Goal: Task Accomplishment & Management: Manage account settings

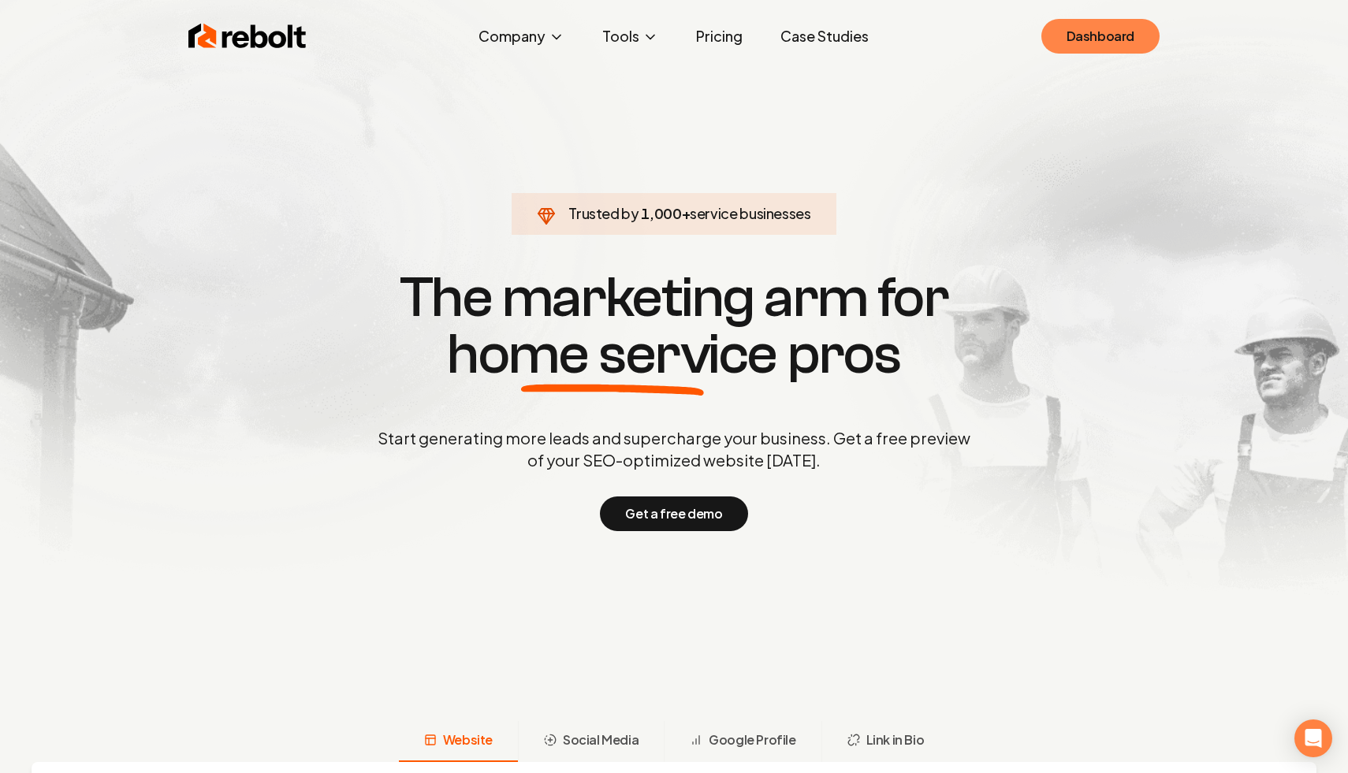
click at [1125, 30] on link "Dashboard" at bounding box center [1100, 36] width 118 height 35
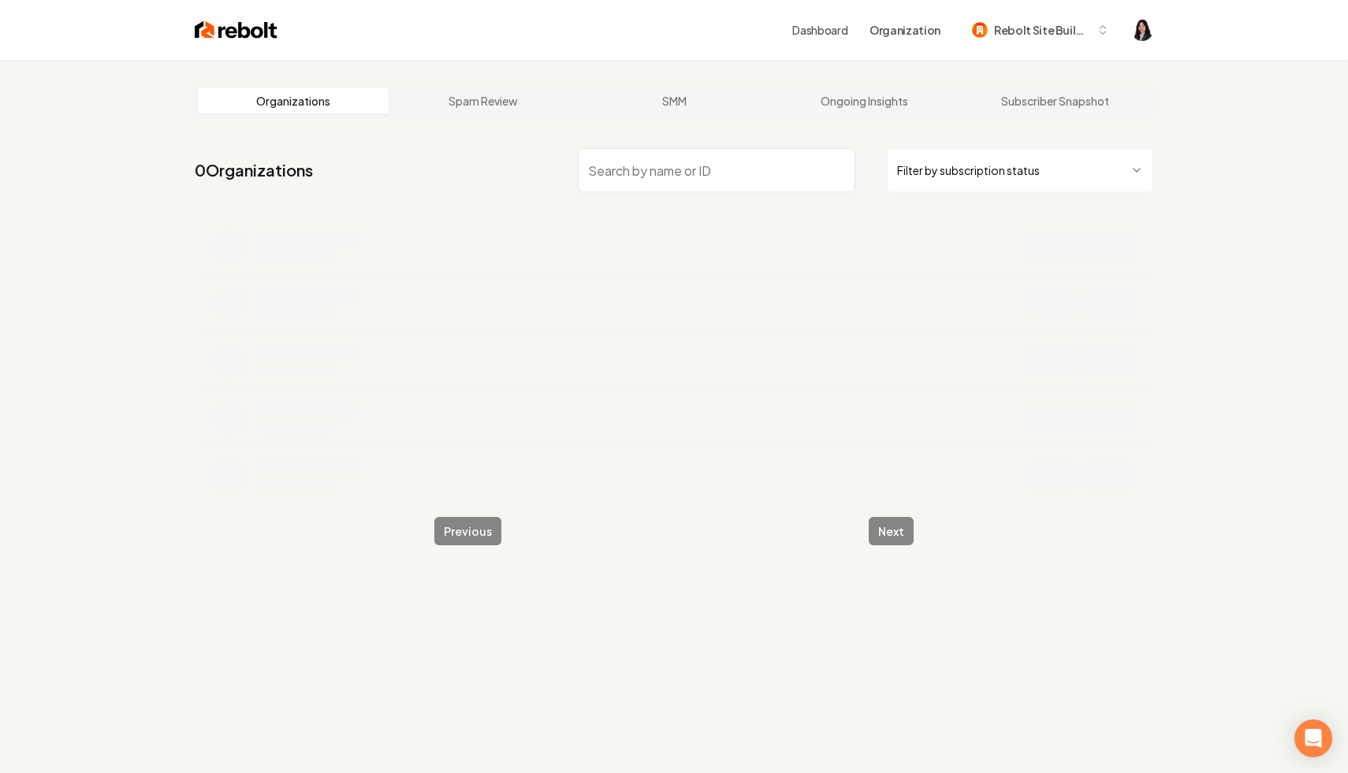
click at [985, 169] on html "Dashboard Organization Rebolt Site Builder Organizations Spam Review SMM Ongoin…" at bounding box center [674, 386] width 1348 height 773
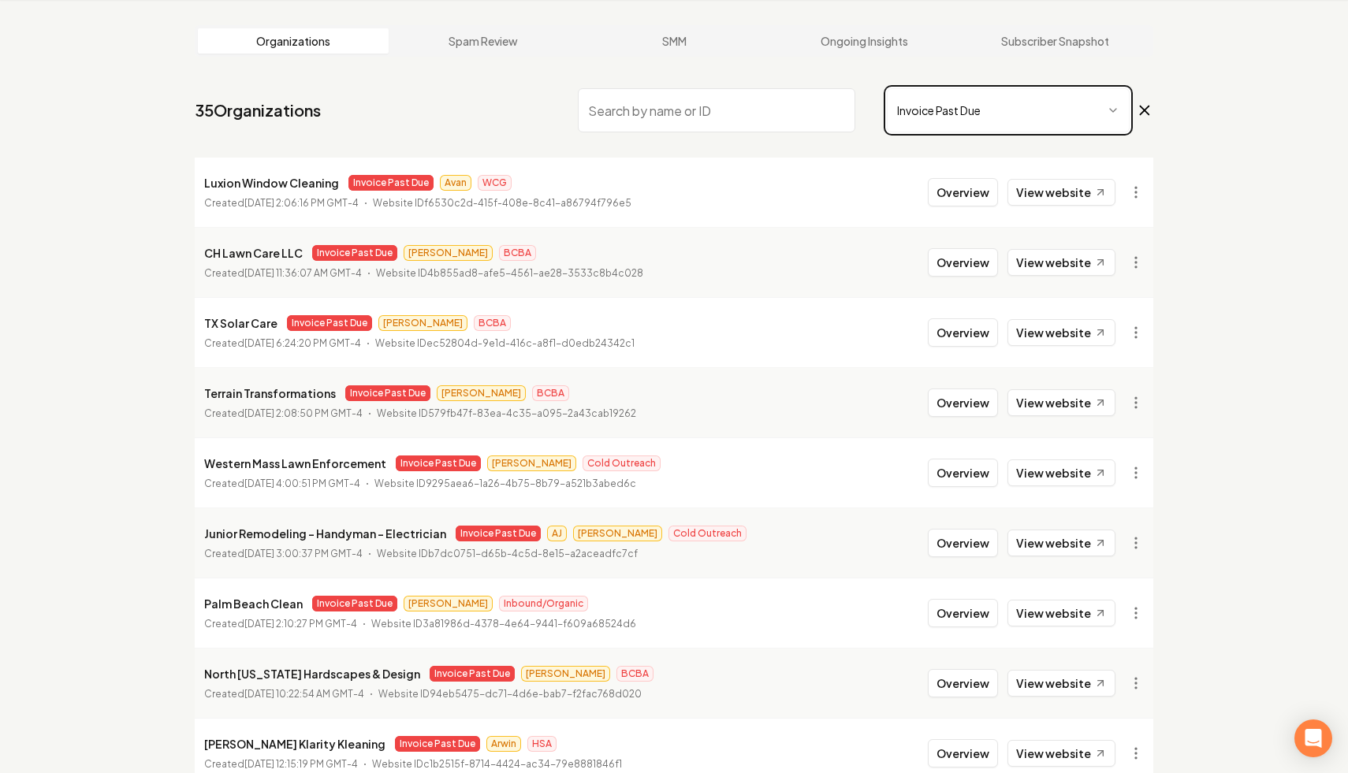
scroll to position [76, 0]
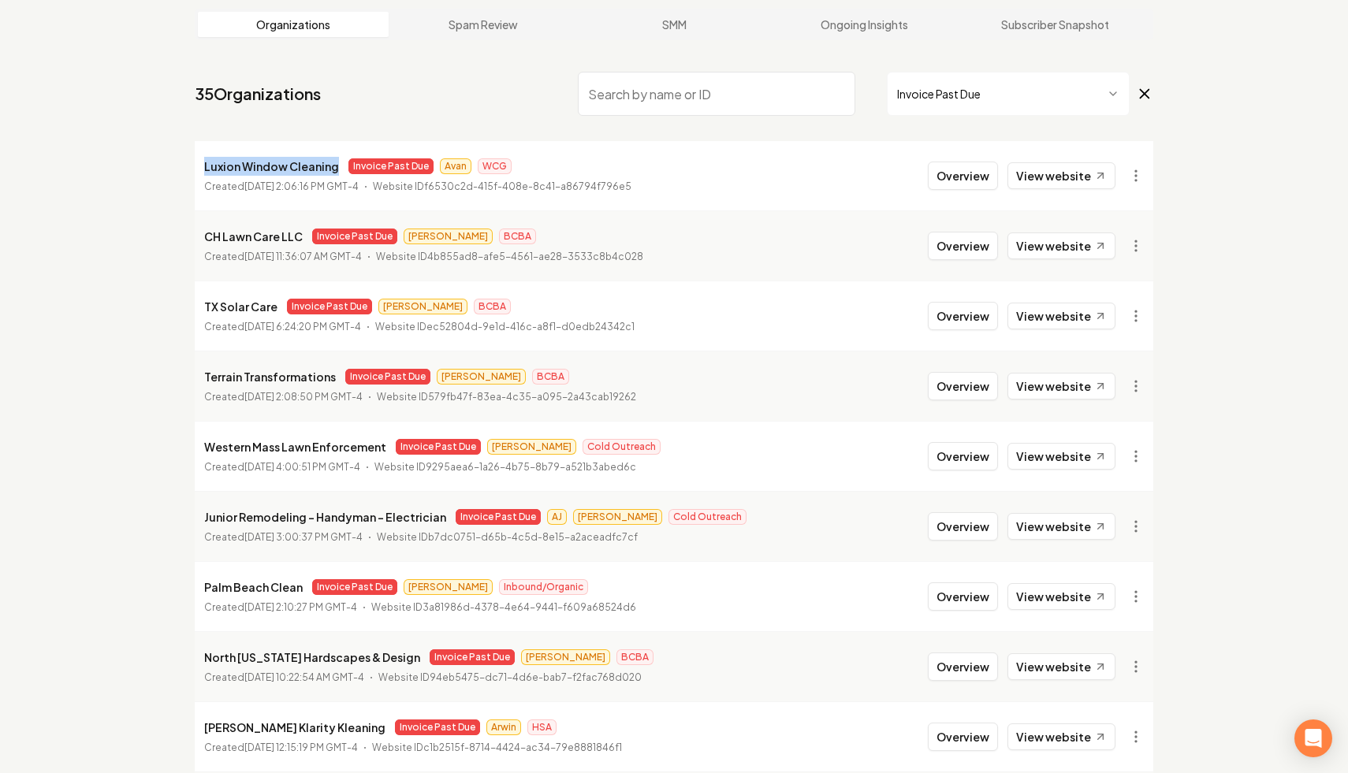
drag, startPoint x: 338, startPoint y: 169, endPoint x: 192, endPoint y: 173, distance: 146.7
click at [192, 173] on main "Organizations Spam Review SMM Ongoing Insights Subscriber Snapshot 35 Organizat…" at bounding box center [673, 445] width 1009 height 925
copy p "Luxion Window Cleaning"
click at [460, 98] on nav "35 Organizations Invoice Past Due" at bounding box center [674, 99] width 959 height 69
click at [1130, 175] on html "Dashboard Organization Rebolt Site Builder Organizations Spam Review SMM Ongoin…" at bounding box center [674, 310] width 1348 height 773
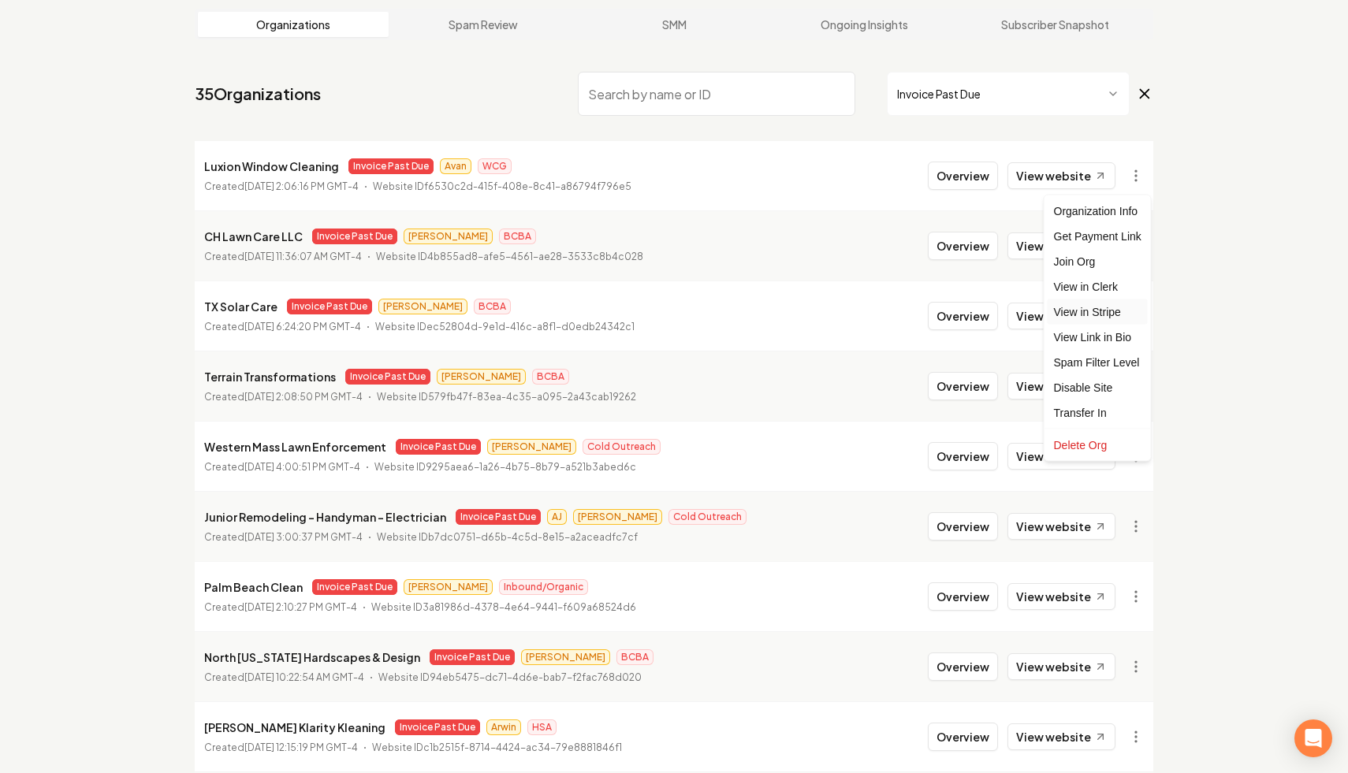
click at [1118, 310] on link "View in Stripe" at bounding box center [1098, 312] width 100 height 25
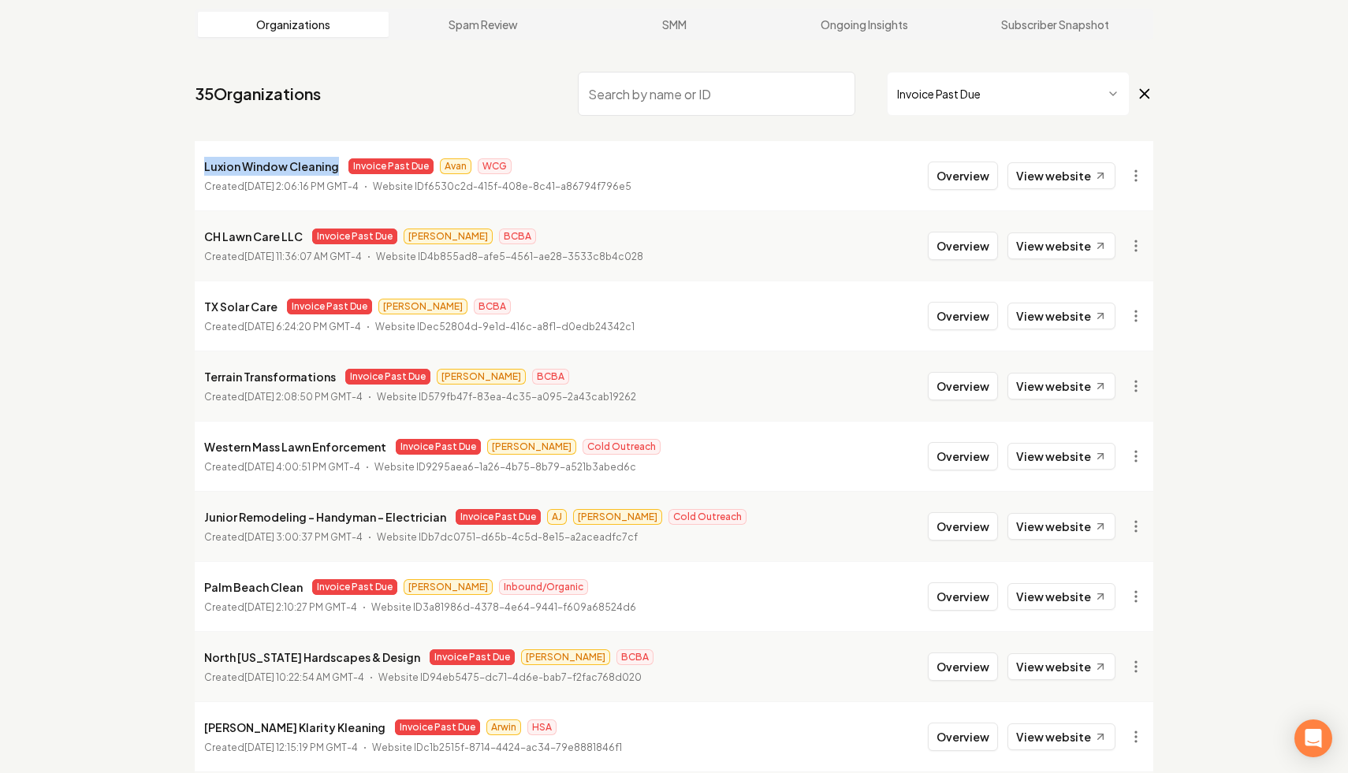
drag, startPoint x: 336, startPoint y: 171, endPoint x: 197, endPoint y: 169, distance: 138.7
click at [197, 169] on li "Luxion Window Cleaning Invoice Past Due Avan WCG Created [DATE] 2:06:16 PM GMT-…" at bounding box center [674, 175] width 959 height 69
copy p "Luxion Window Cleaning"
click at [425, 117] on nav "35 Organizations Invoice Past Due" at bounding box center [674, 99] width 959 height 69
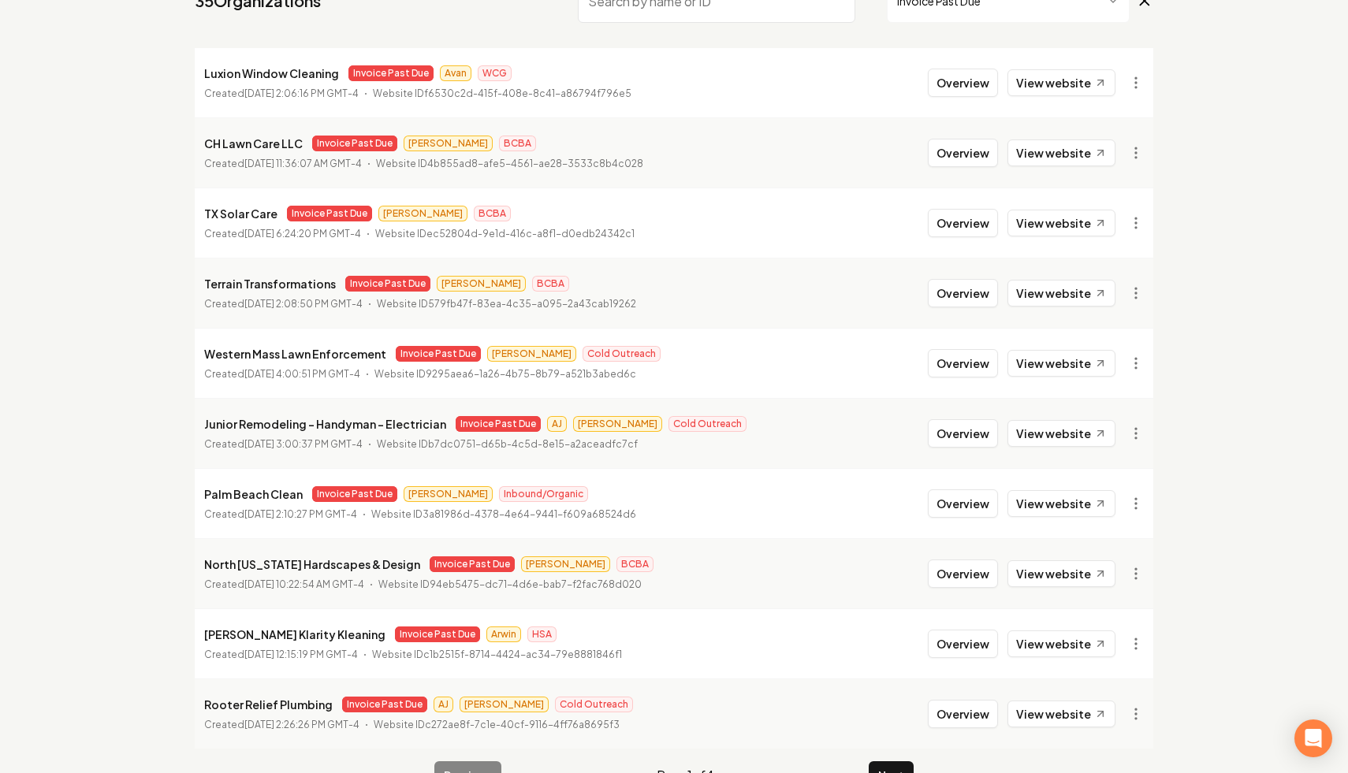
scroll to position [211, 0]
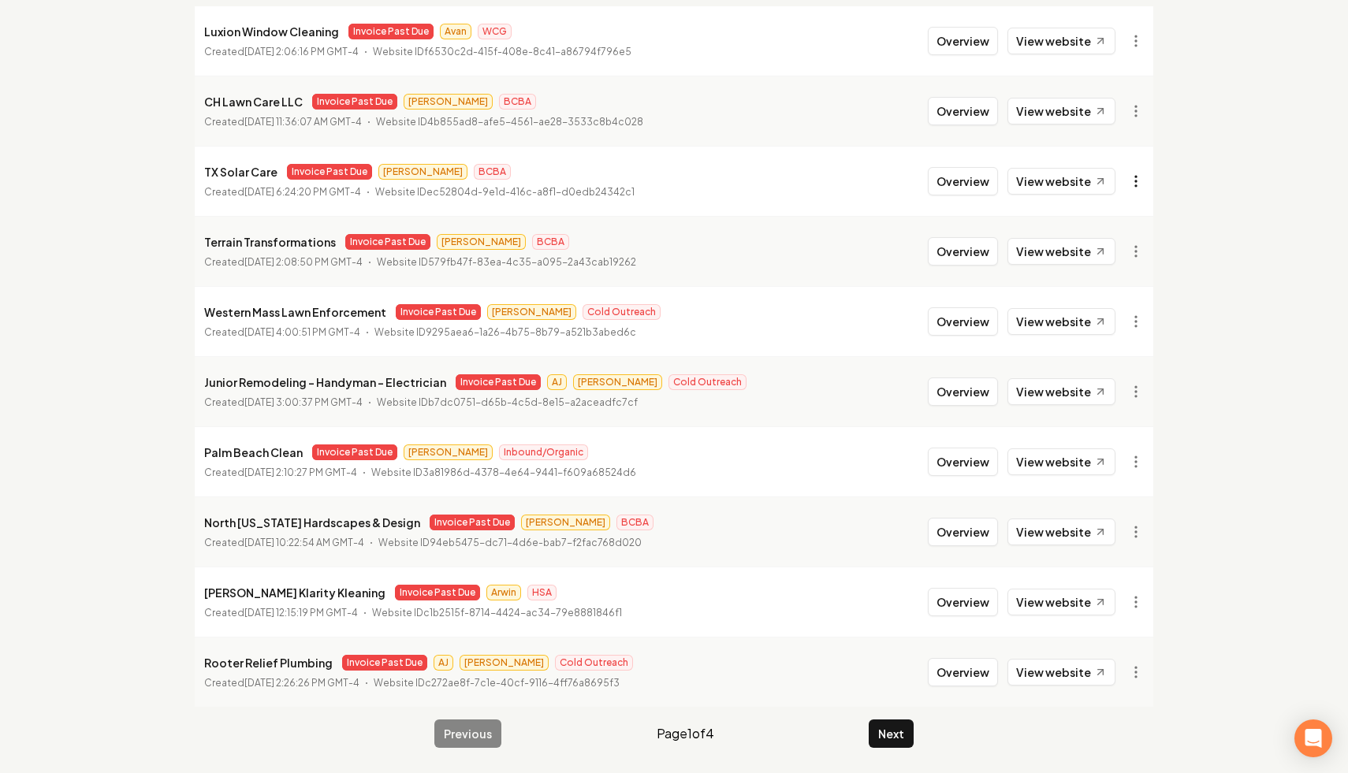
click at [1143, 184] on html "Dashboard Organization Rebolt Site Builder Organizations Spam Review SMM Ongoin…" at bounding box center [674, 175] width 1348 height 773
click at [1128, 317] on link "View in Stripe" at bounding box center [1098, 317] width 100 height 25
click at [1070, 188] on link "View website" at bounding box center [1061, 181] width 108 height 27
click at [1128, 177] on html "Dashboard Organization Rebolt Site Builder Organizations Spam Review SMM Ongoin…" at bounding box center [674, 175] width 1348 height 773
click at [1110, 313] on link "View in Stripe" at bounding box center [1098, 317] width 100 height 25
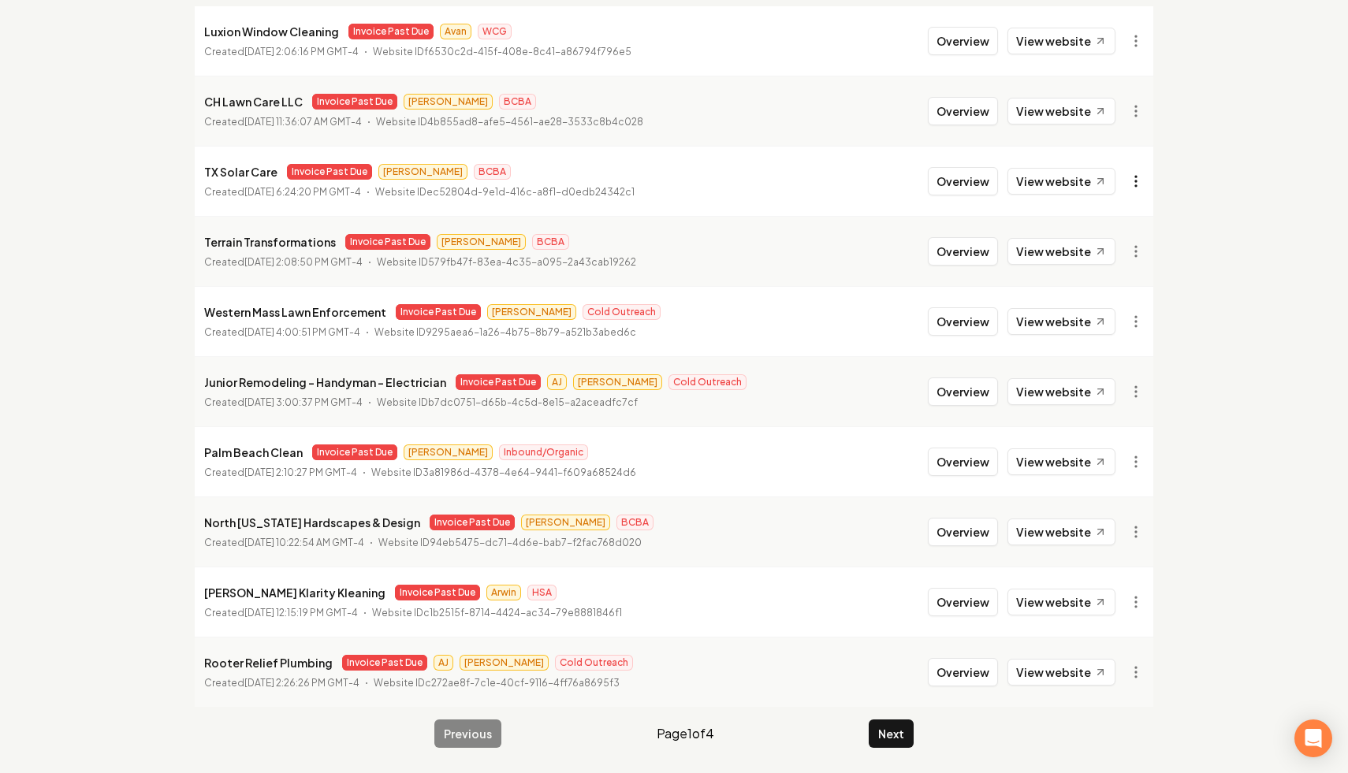
click at [1134, 171] on html "Dashboard Organization Rebolt Site Builder Organizations Spam Review SMM Ongoin…" at bounding box center [674, 175] width 1348 height 773
click at [1104, 298] on link "View in Clerk" at bounding box center [1098, 292] width 100 height 25
drag, startPoint x: 380, startPoint y: 523, endPoint x: 203, endPoint y: 527, distance: 176.6
click at [203, 527] on li "North [US_STATE] Hardscapes & Design Invoice Past Due [PERSON_NAME] BCBA Create…" at bounding box center [674, 532] width 959 height 70
copy p "North [US_STATE] Hardscapes & Design"
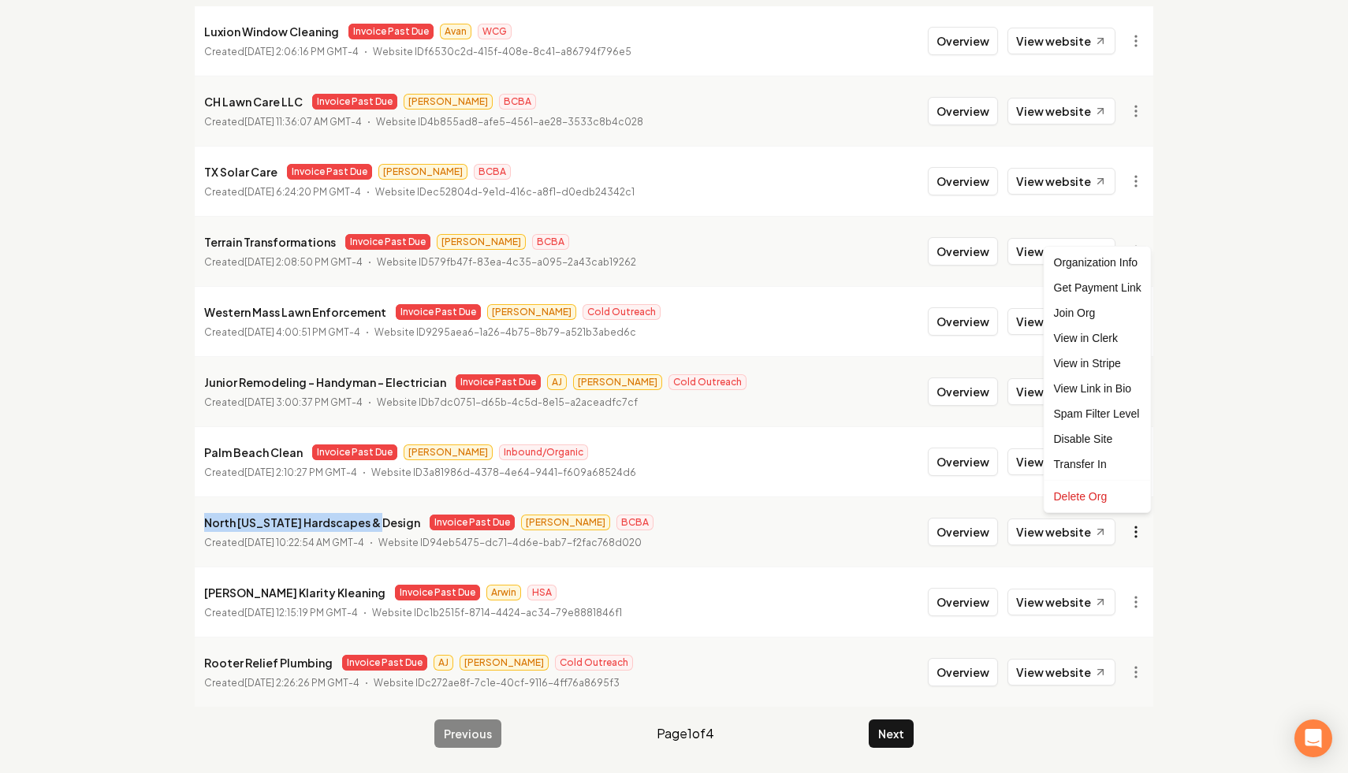
click at [1123, 531] on html "Dashboard Organization Rebolt Site Builder Organizations Spam Review SMM Ongoin…" at bounding box center [674, 175] width 1348 height 773
click at [1113, 366] on link "View in Stripe" at bounding box center [1098, 363] width 100 height 25
click at [894, 738] on button "Next" at bounding box center [891, 734] width 45 height 28
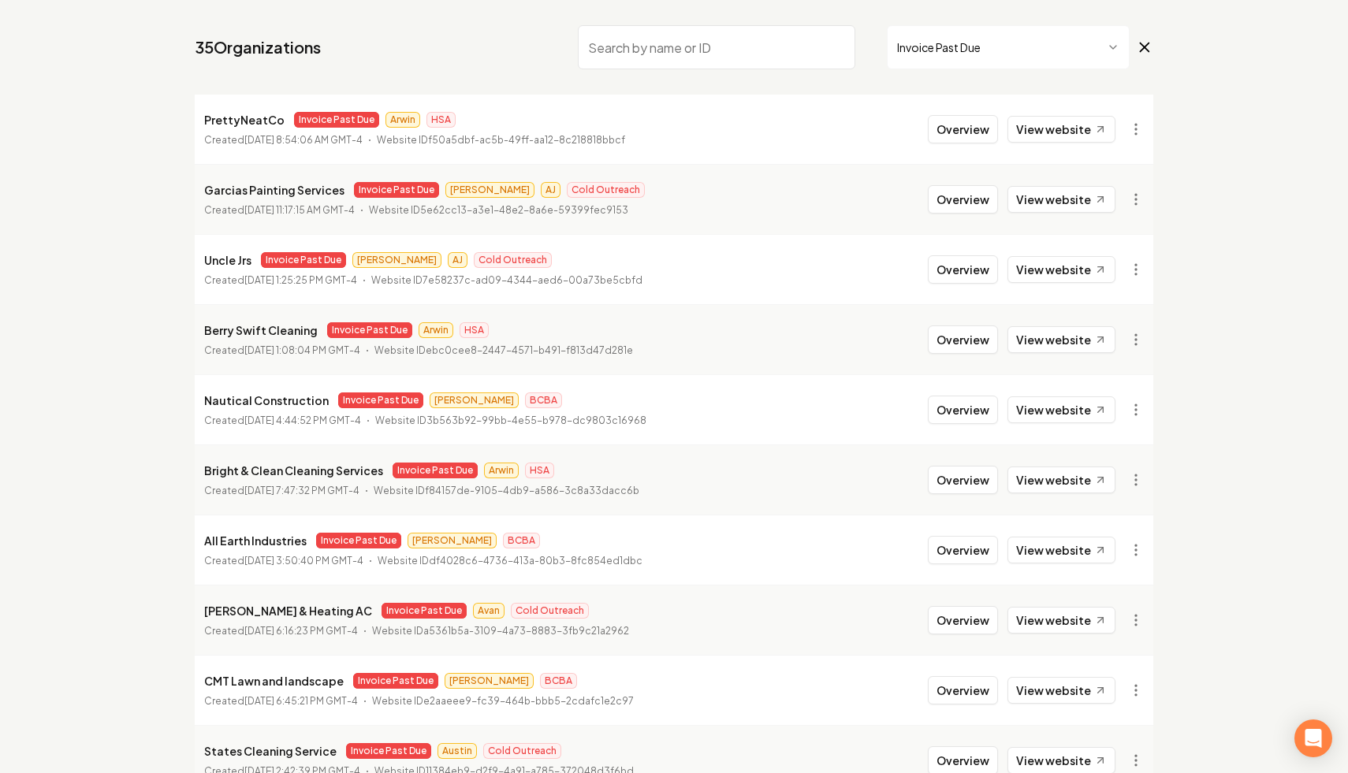
scroll to position [140, 0]
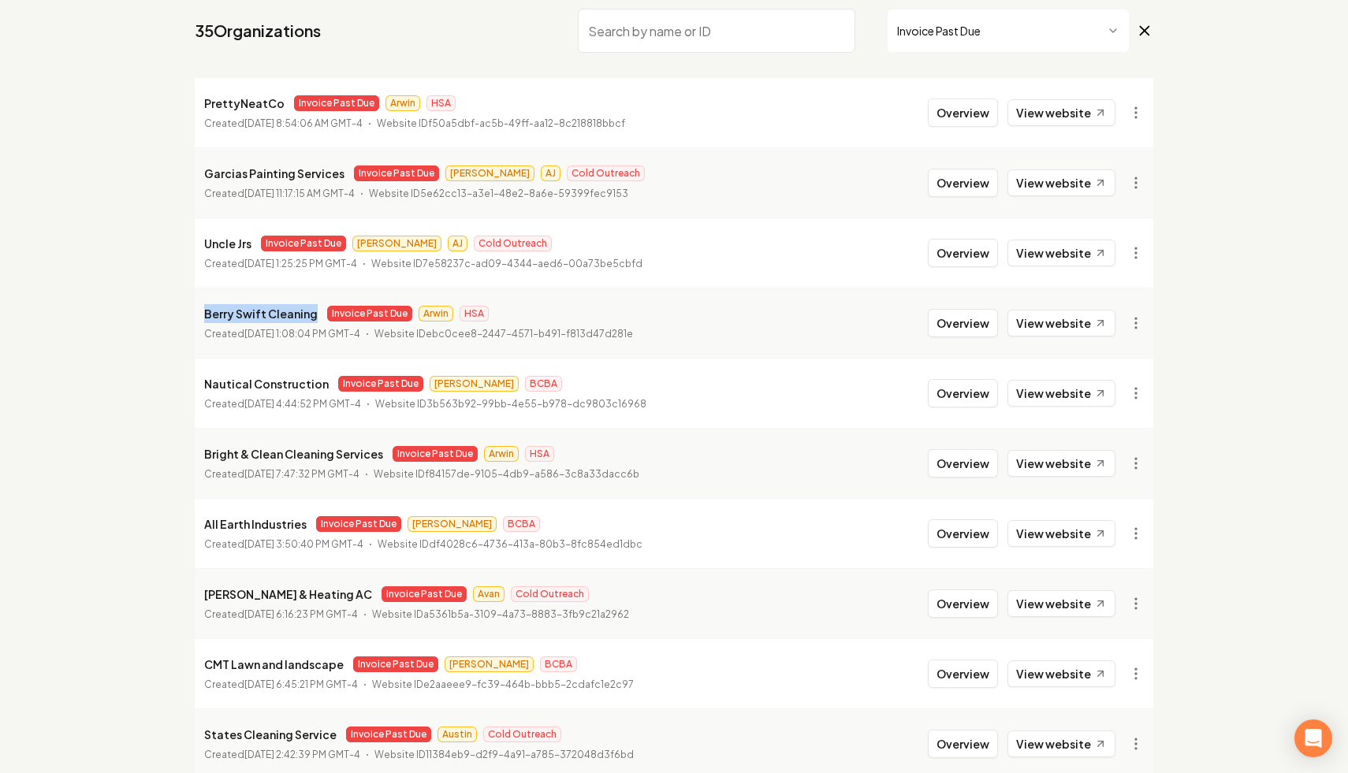
drag, startPoint x: 311, startPoint y: 318, endPoint x: 194, endPoint y: 314, distance: 116.8
click at [194, 314] on main "Organizations Spam Review SMM Ongoing Insights Subscriber Snapshot 35 Organizat…" at bounding box center [673, 382] width 1009 height 925
copy p "Berry Swift Cleaning"
click at [1137, 324] on html "Dashboard Organization Rebolt Site Builder Organizations Spam Review SMM Ongoin…" at bounding box center [674, 246] width 1348 height 773
click at [1107, 461] on link "View in Stripe" at bounding box center [1098, 459] width 100 height 25
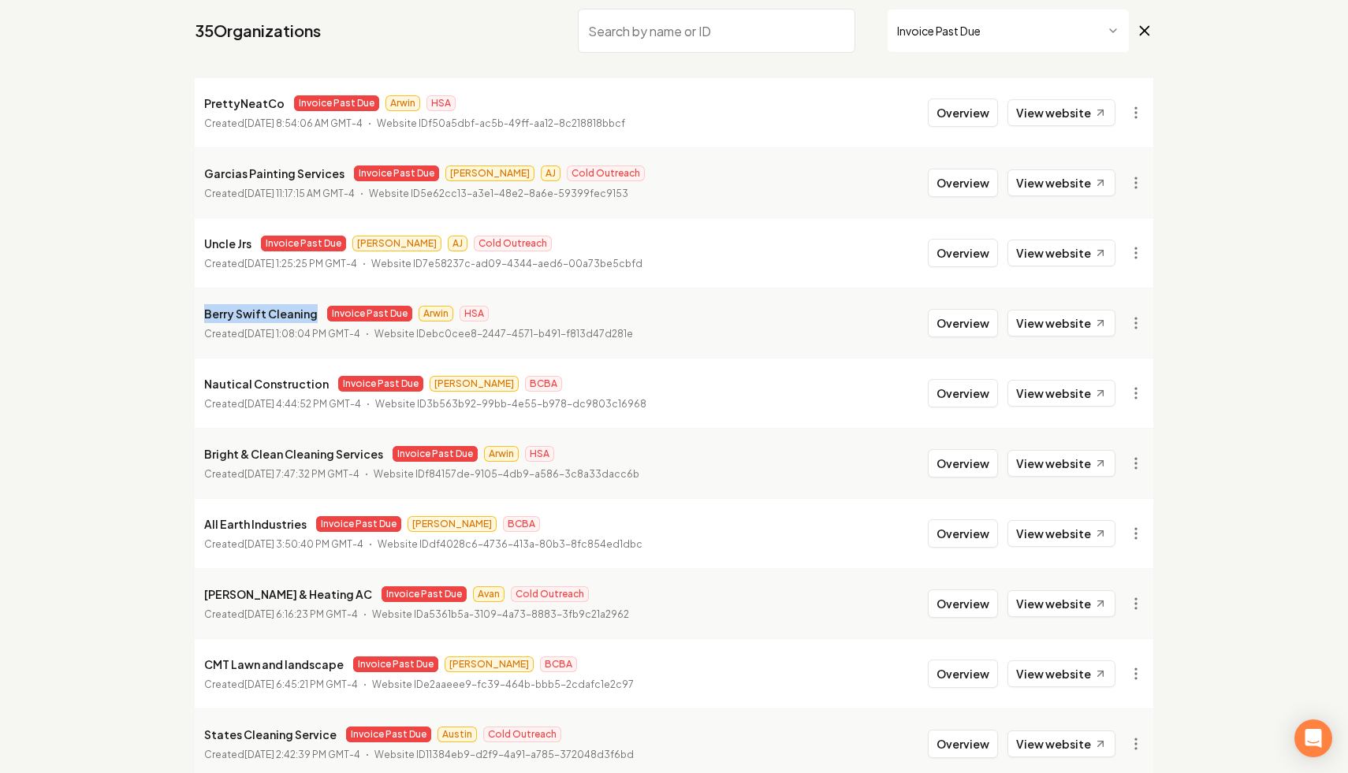
scroll to position [211, 0]
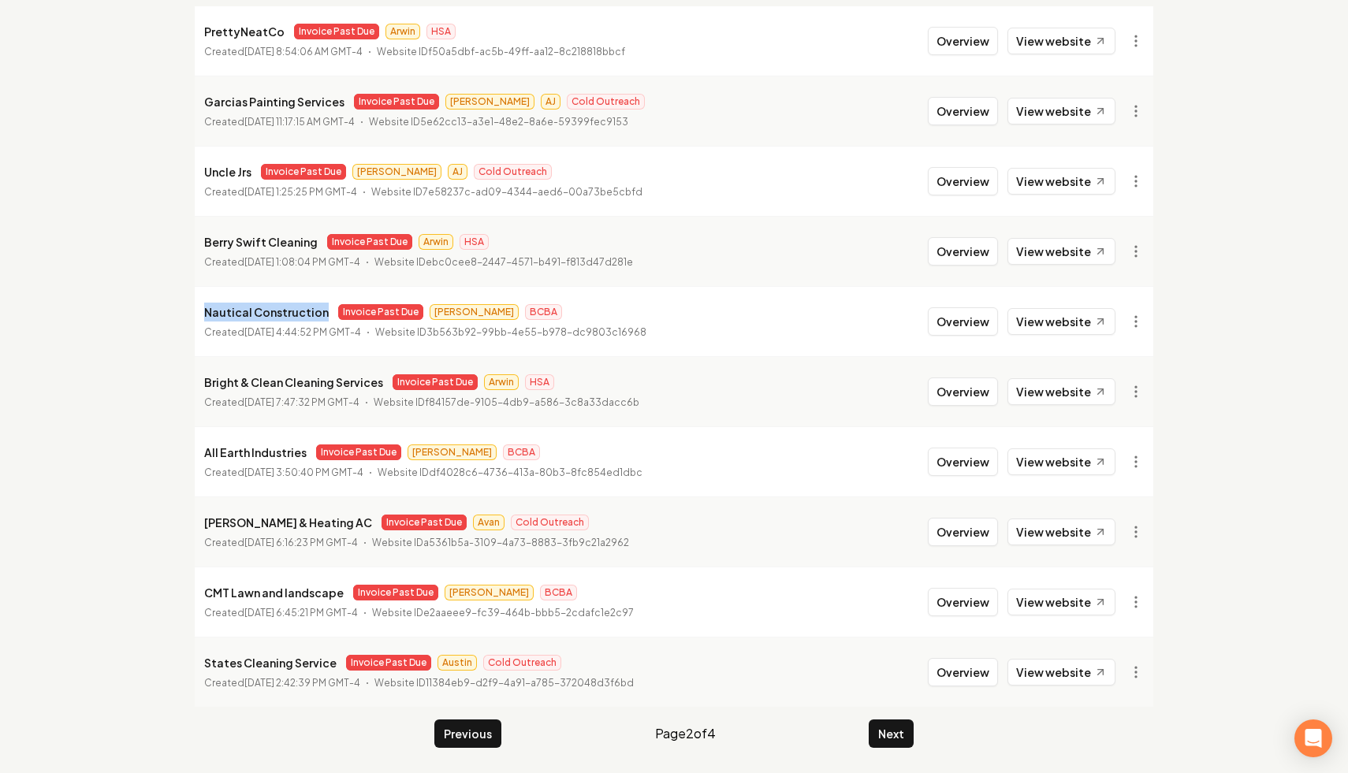
drag, startPoint x: 321, startPoint y: 315, endPoint x: 203, endPoint y: 305, distance: 118.6
click at [203, 305] on li "Nautical Construction Invoice Past Due [PERSON_NAME] BCBA Created [DATE] 4:44:5…" at bounding box center [674, 321] width 959 height 70
copy p "Nautical Construction"
click at [1133, 315] on html "Dashboard Organization Rebolt Site Builder Organizations Spam Review SMM Ongoin…" at bounding box center [674, 175] width 1348 height 773
click at [1090, 460] on link "View in Stripe" at bounding box center [1098, 457] width 100 height 25
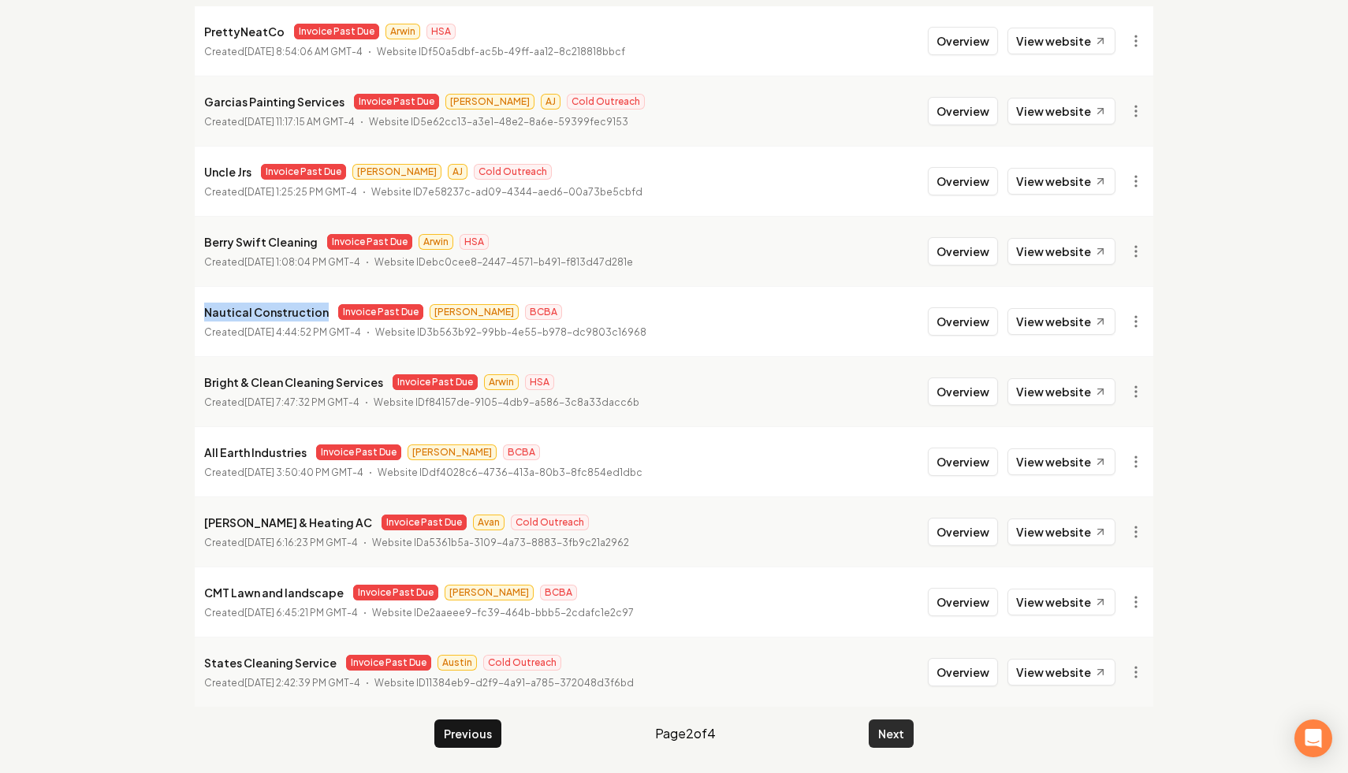
click at [888, 737] on button "Next" at bounding box center [891, 734] width 45 height 28
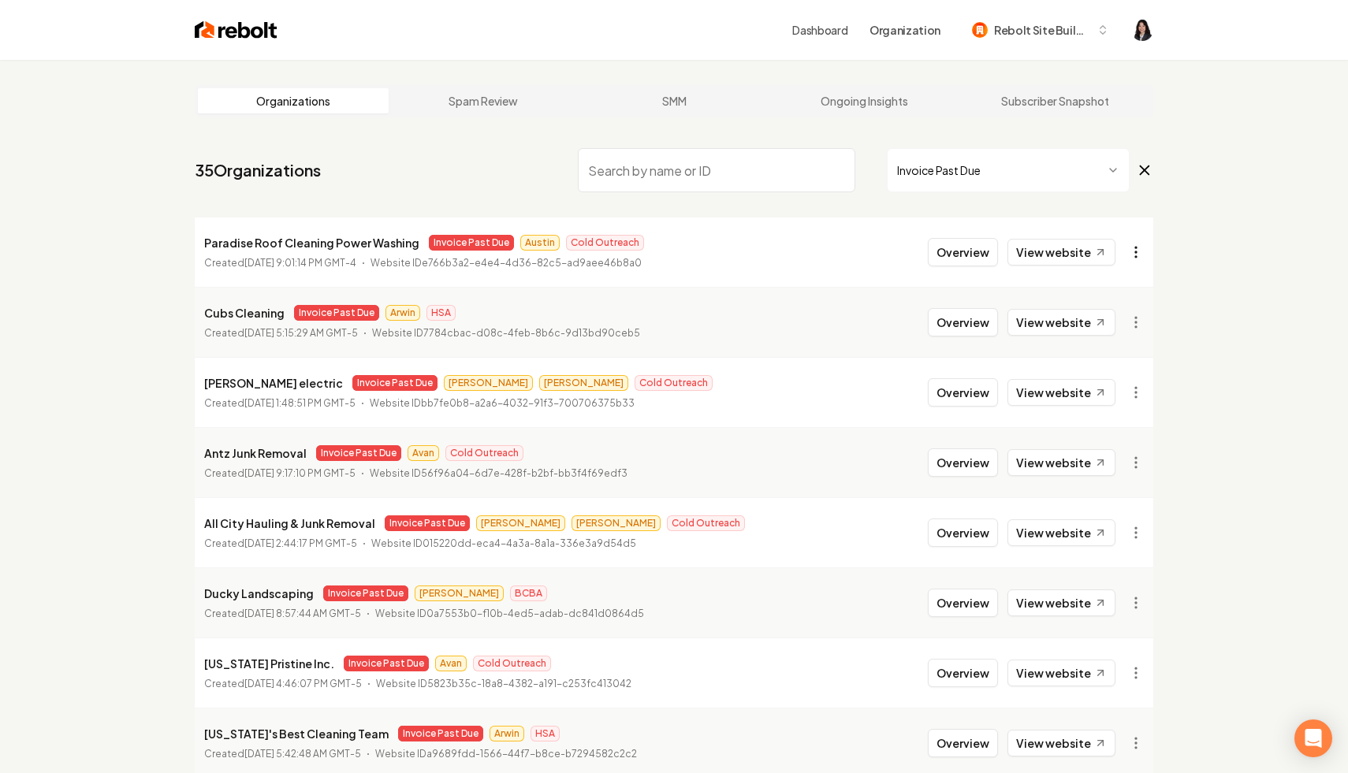
click at [1143, 255] on html "Dashboard Organization Rebolt Site Builder Organizations Spam Review SMM Ongoin…" at bounding box center [674, 386] width 1348 height 773
click at [1119, 389] on link "View in Stripe" at bounding box center [1098, 388] width 100 height 25
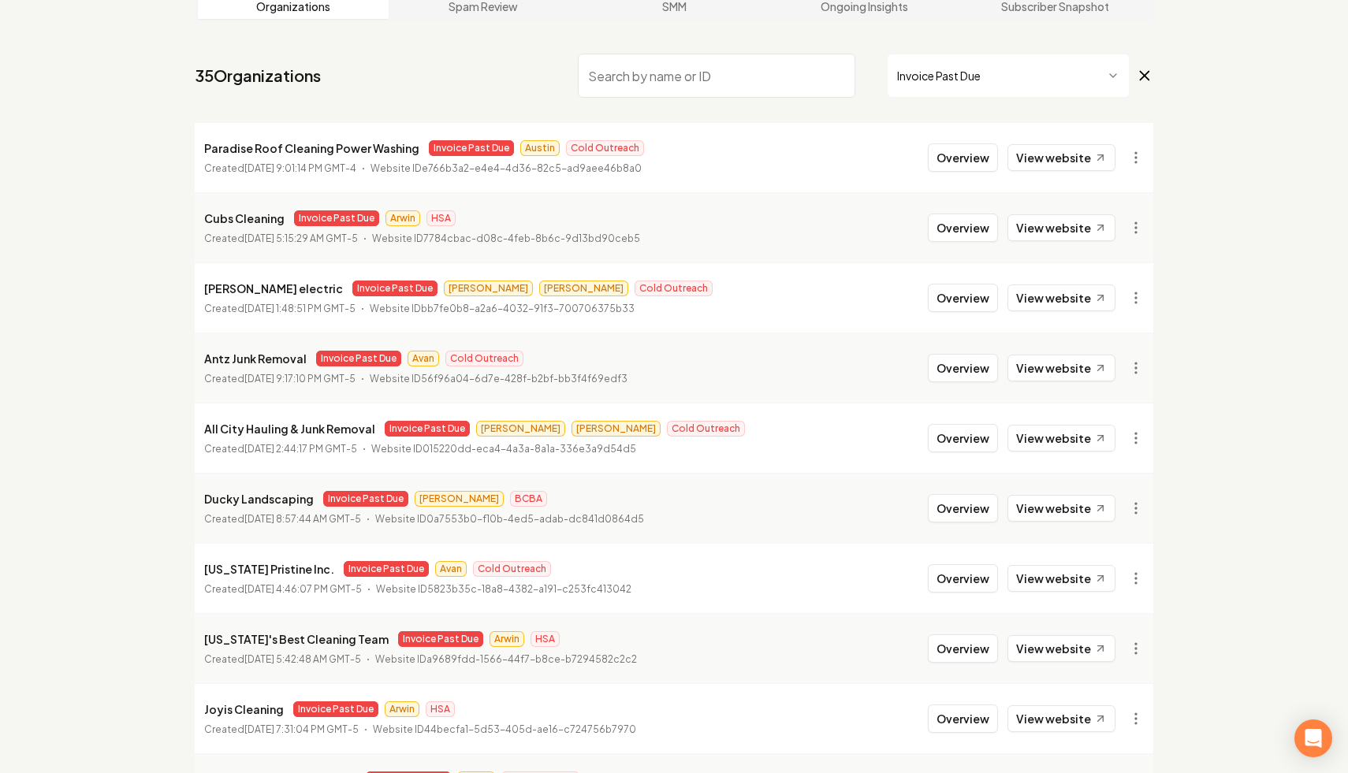
scroll to position [211, 0]
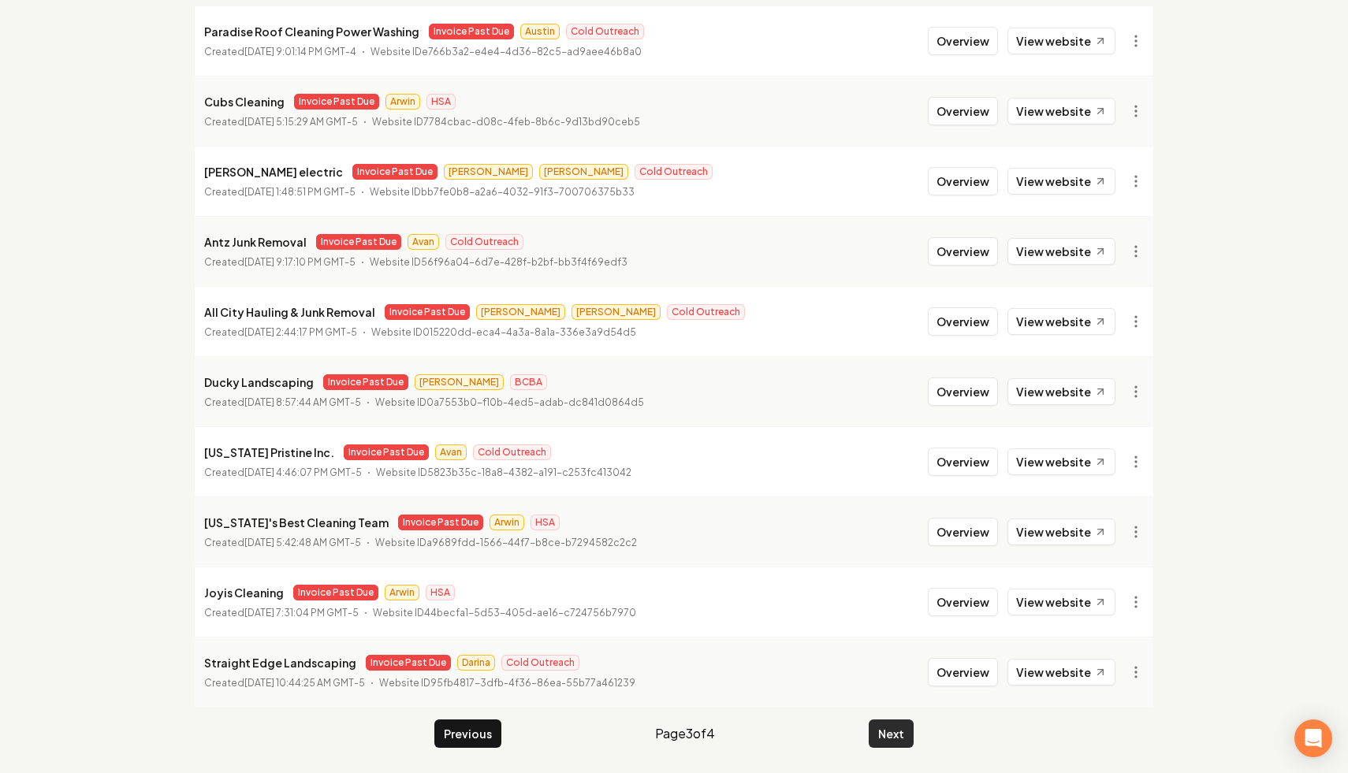
click at [895, 730] on button "Next" at bounding box center [891, 734] width 45 height 28
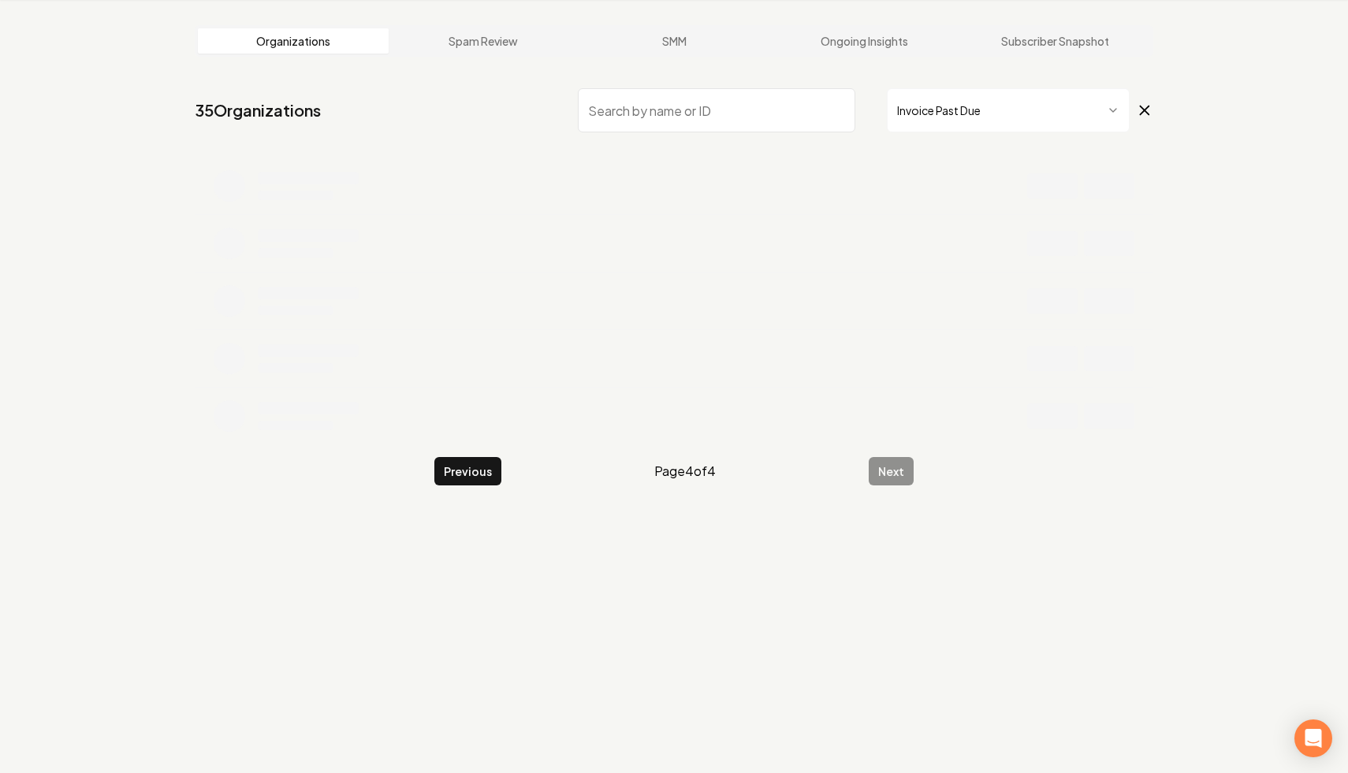
scroll to position [60, 0]
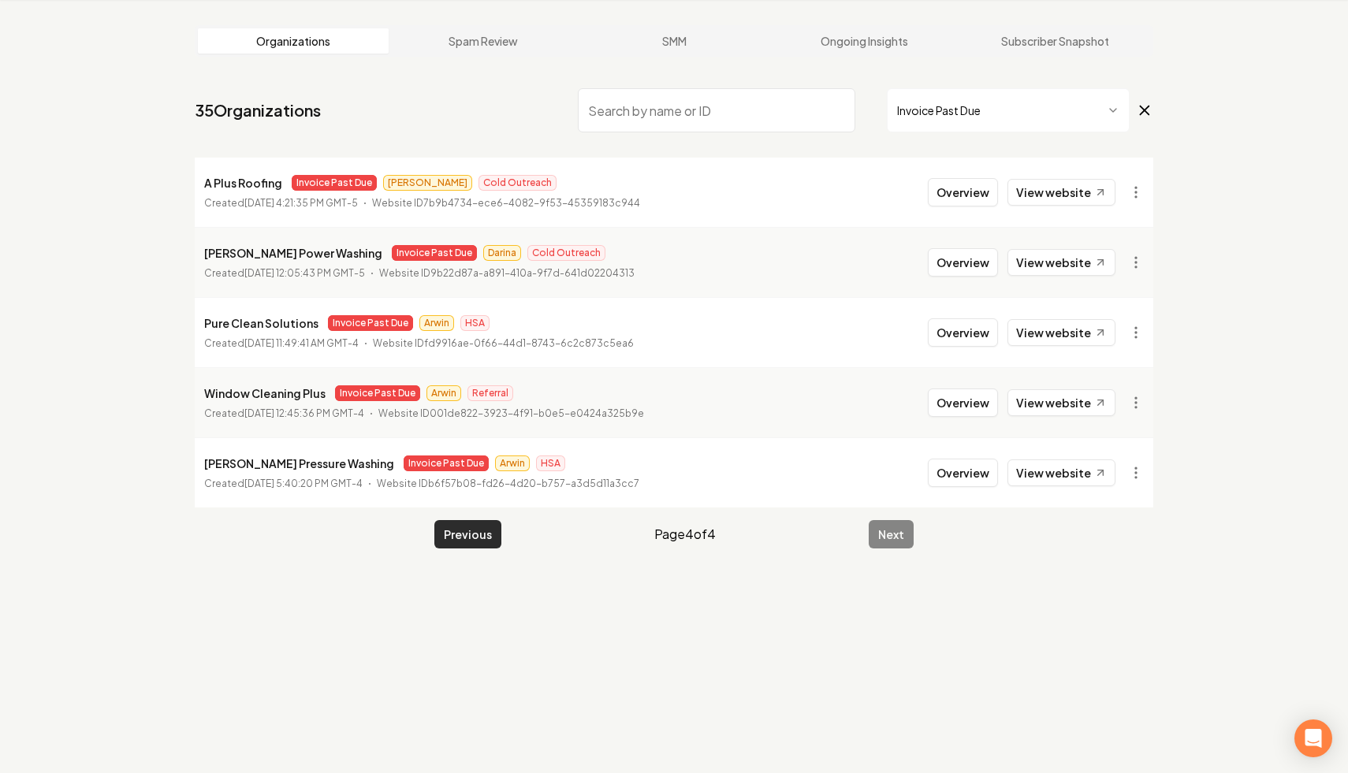
click at [458, 538] on button "Previous" at bounding box center [467, 534] width 67 height 28
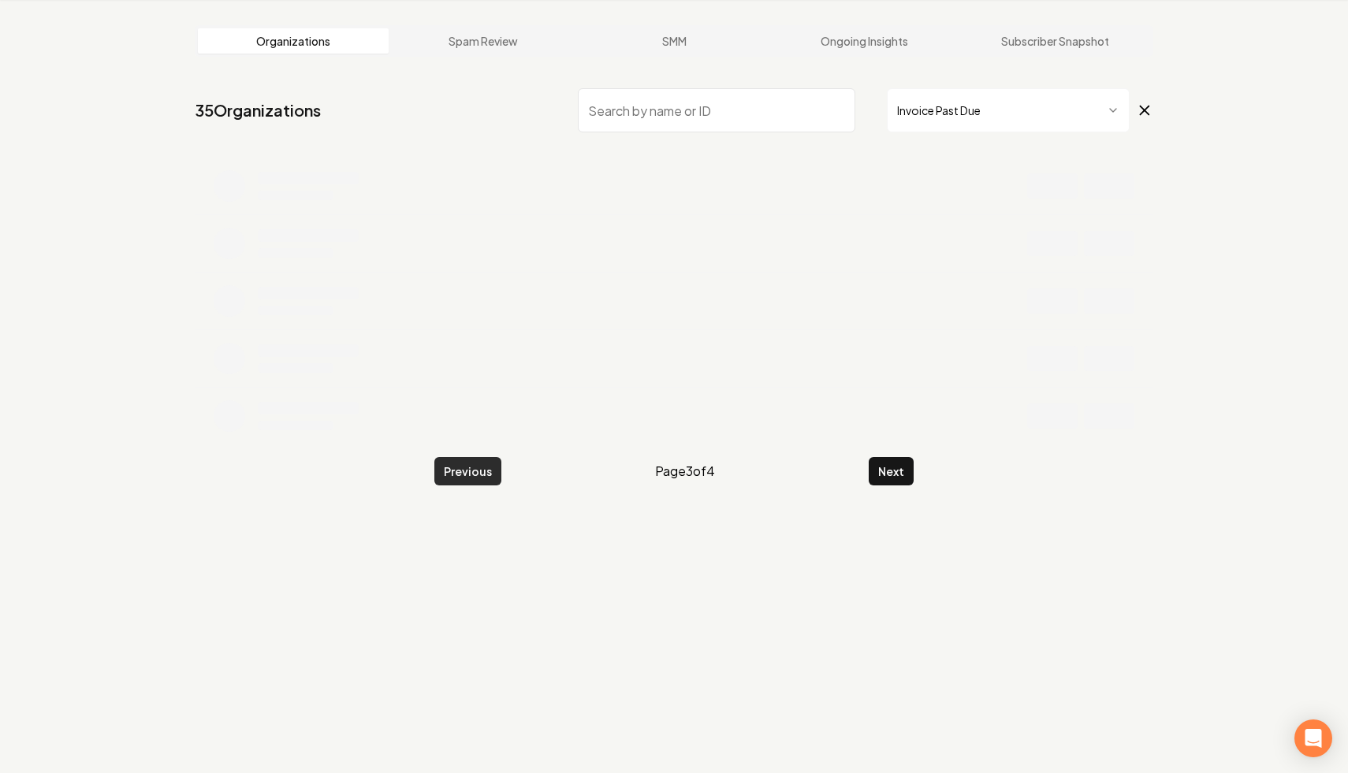
click at [464, 483] on button "Previous" at bounding box center [467, 471] width 67 height 28
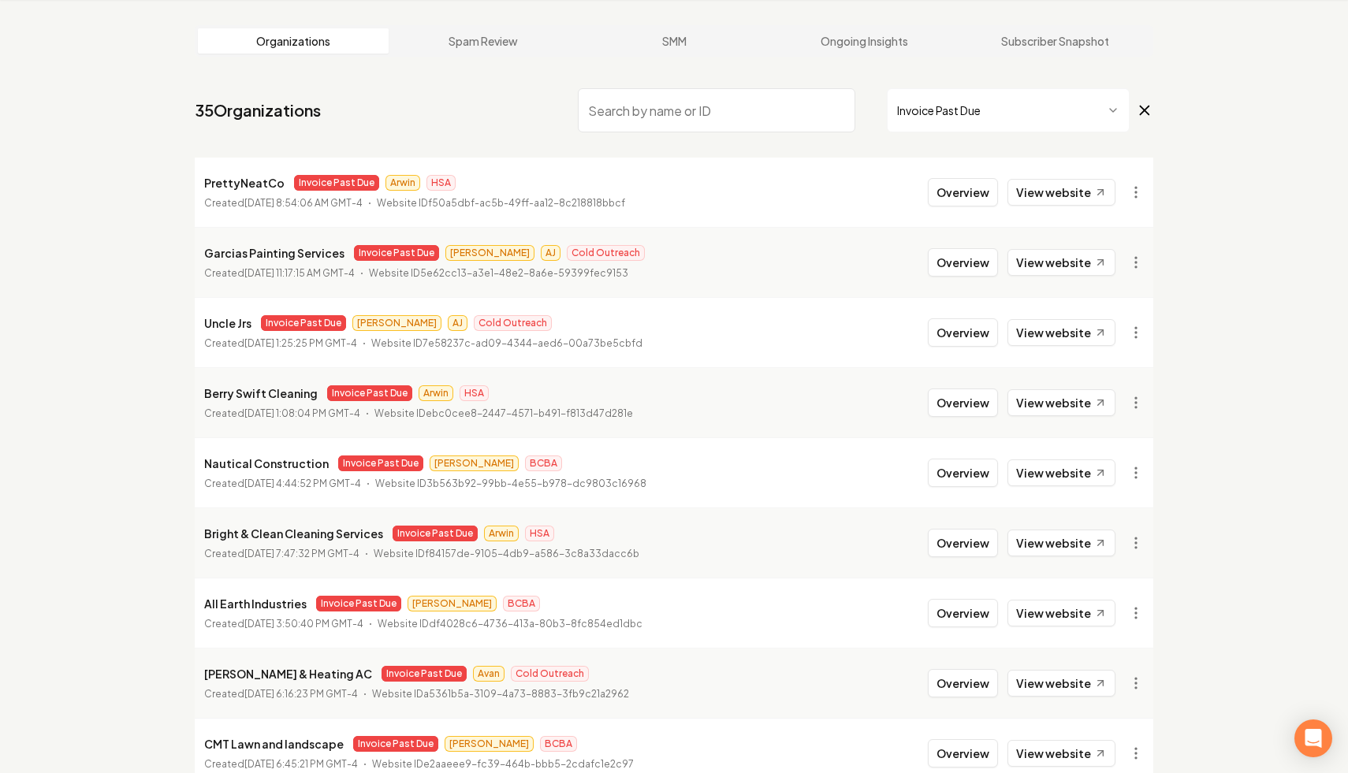
click at [627, 116] on input "search" at bounding box center [716, 110] width 277 height 44
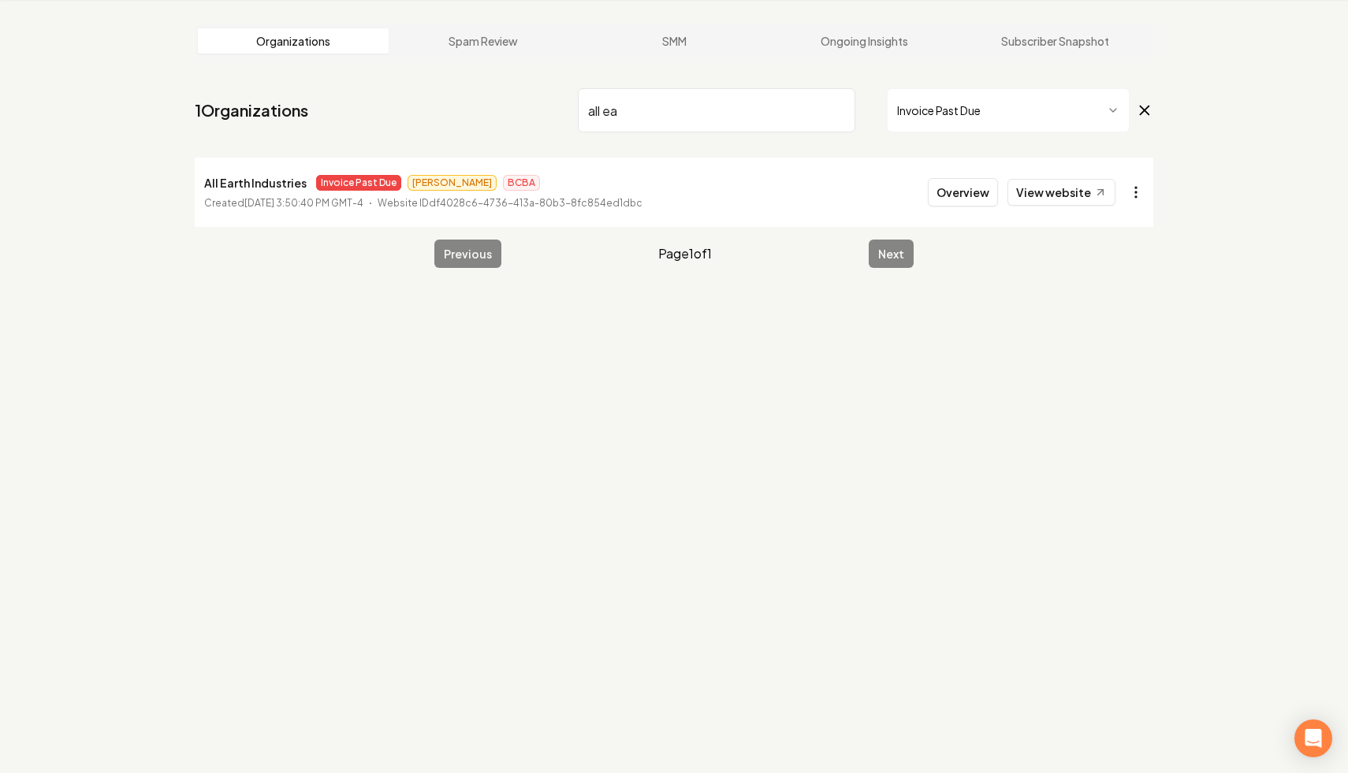
click at [1131, 193] on html "Dashboard Organization Rebolt Site Builder Organizations Spam Review SMM Ongoin…" at bounding box center [674, 326] width 1348 height 773
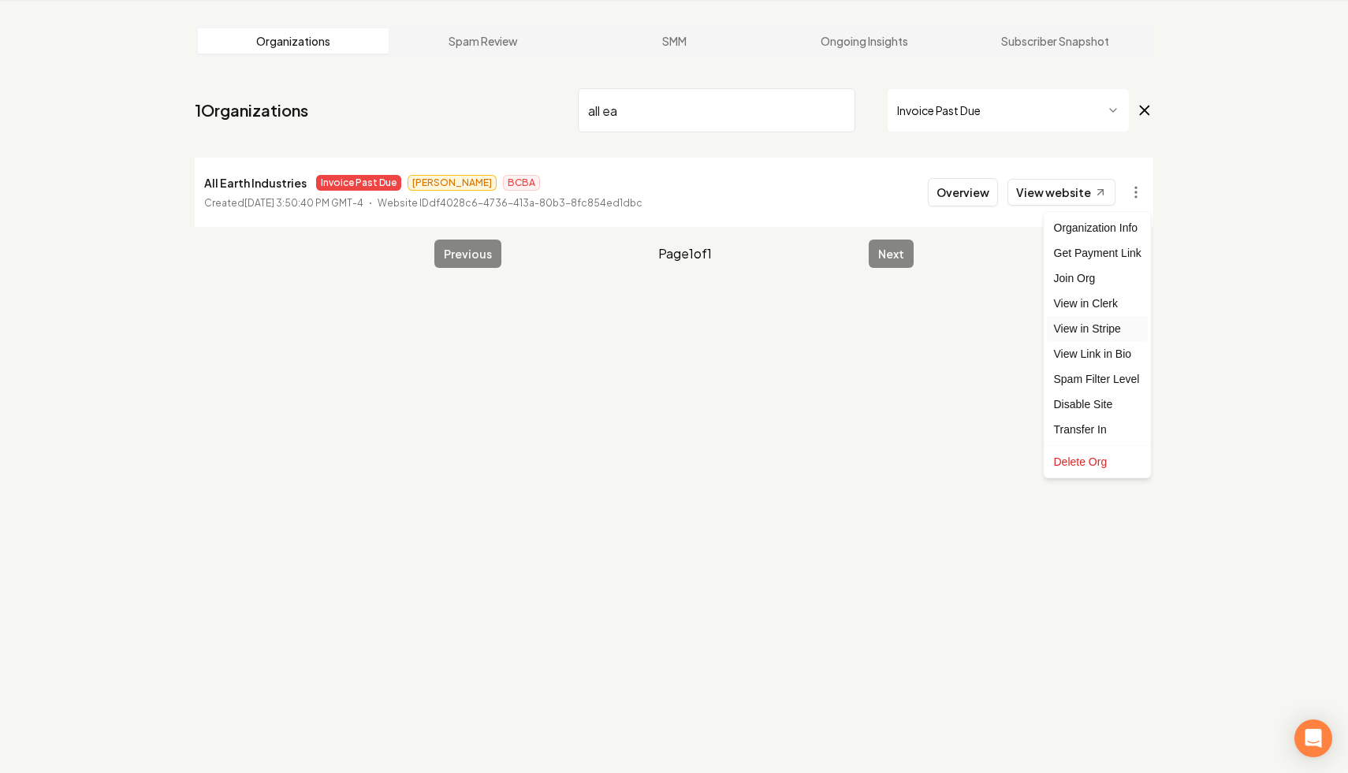
click at [1107, 323] on link "View in Stripe" at bounding box center [1098, 328] width 100 height 25
click at [1134, 188] on html "Dashboard Organization Rebolt Site Builder Organizations Spam Review SMM Ongoin…" at bounding box center [674, 326] width 1348 height 773
click at [1100, 410] on div "Disable Site" at bounding box center [1098, 404] width 100 height 25
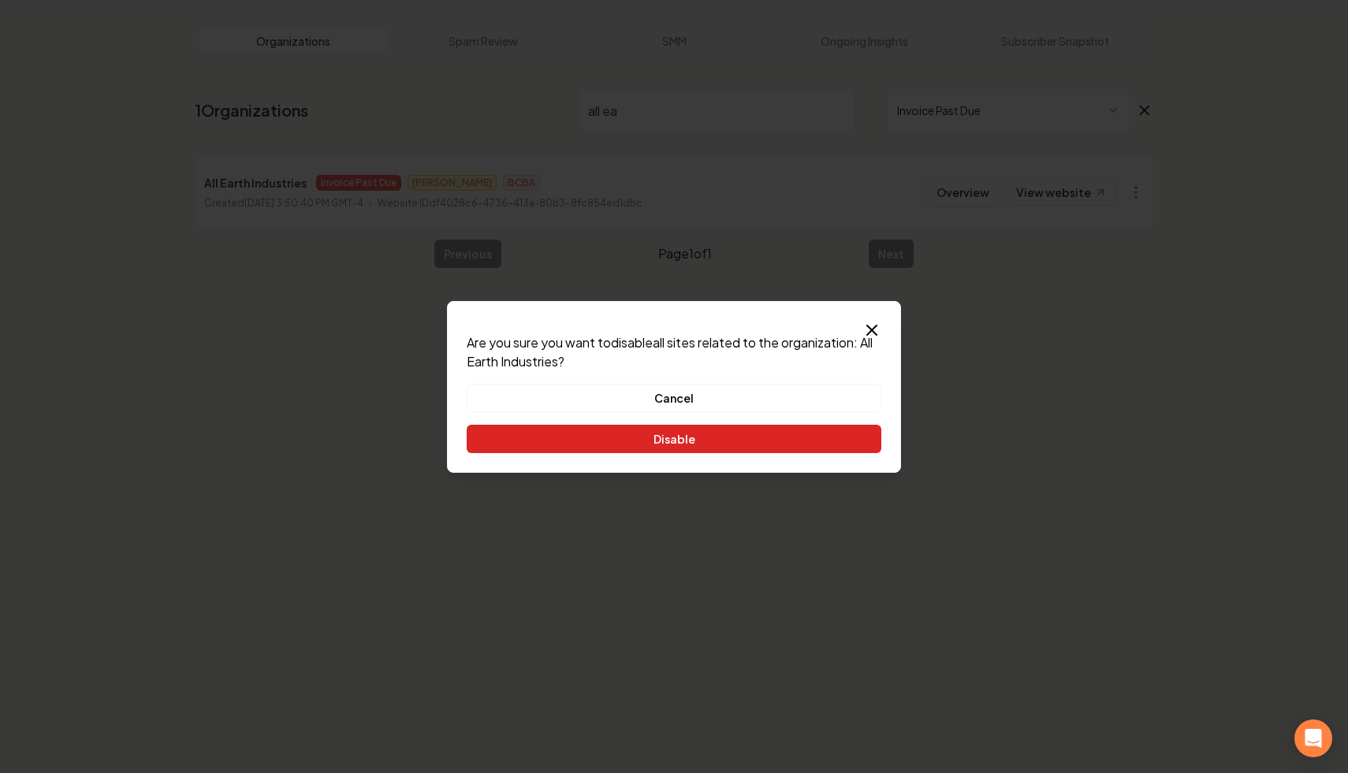
click at [724, 438] on button "Disable" at bounding box center [674, 439] width 415 height 28
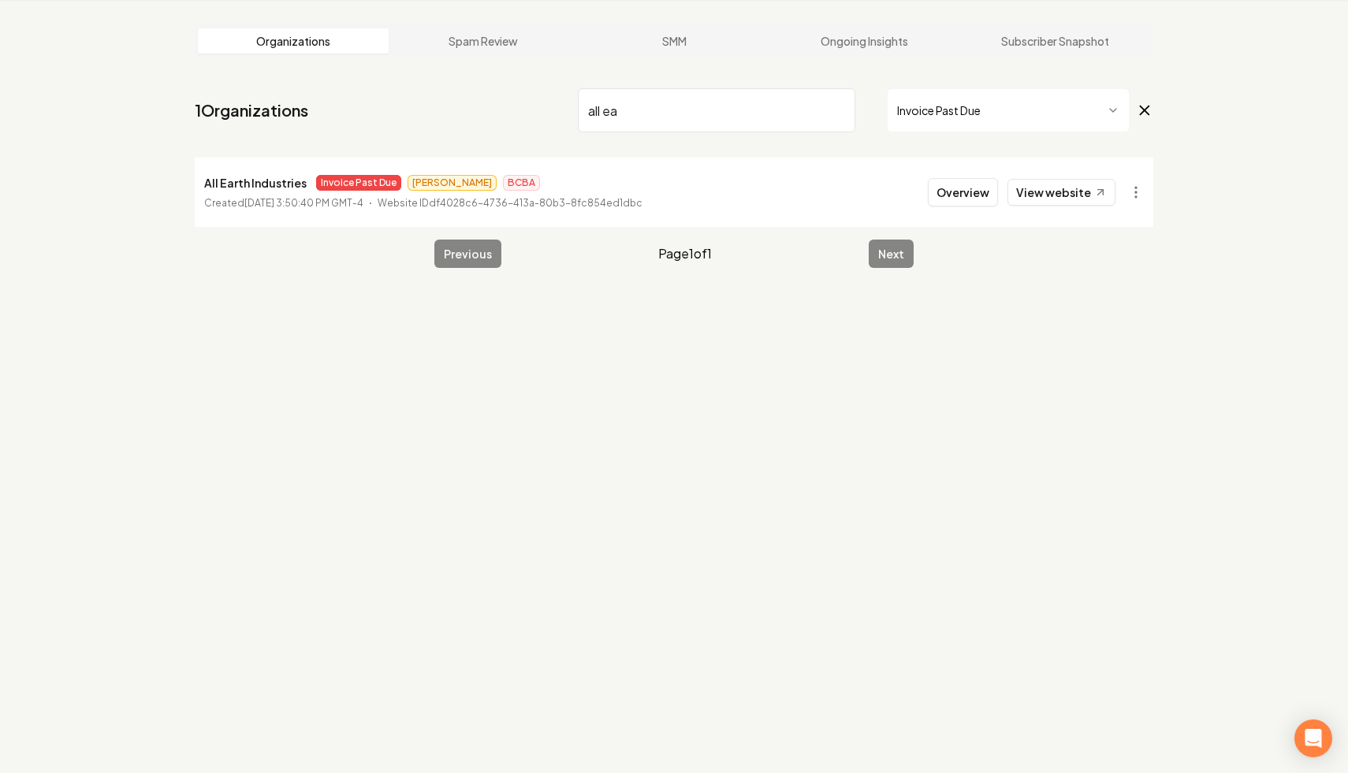
click at [633, 111] on input "all ea" at bounding box center [716, 110] width 277 height 44
type input "all city"
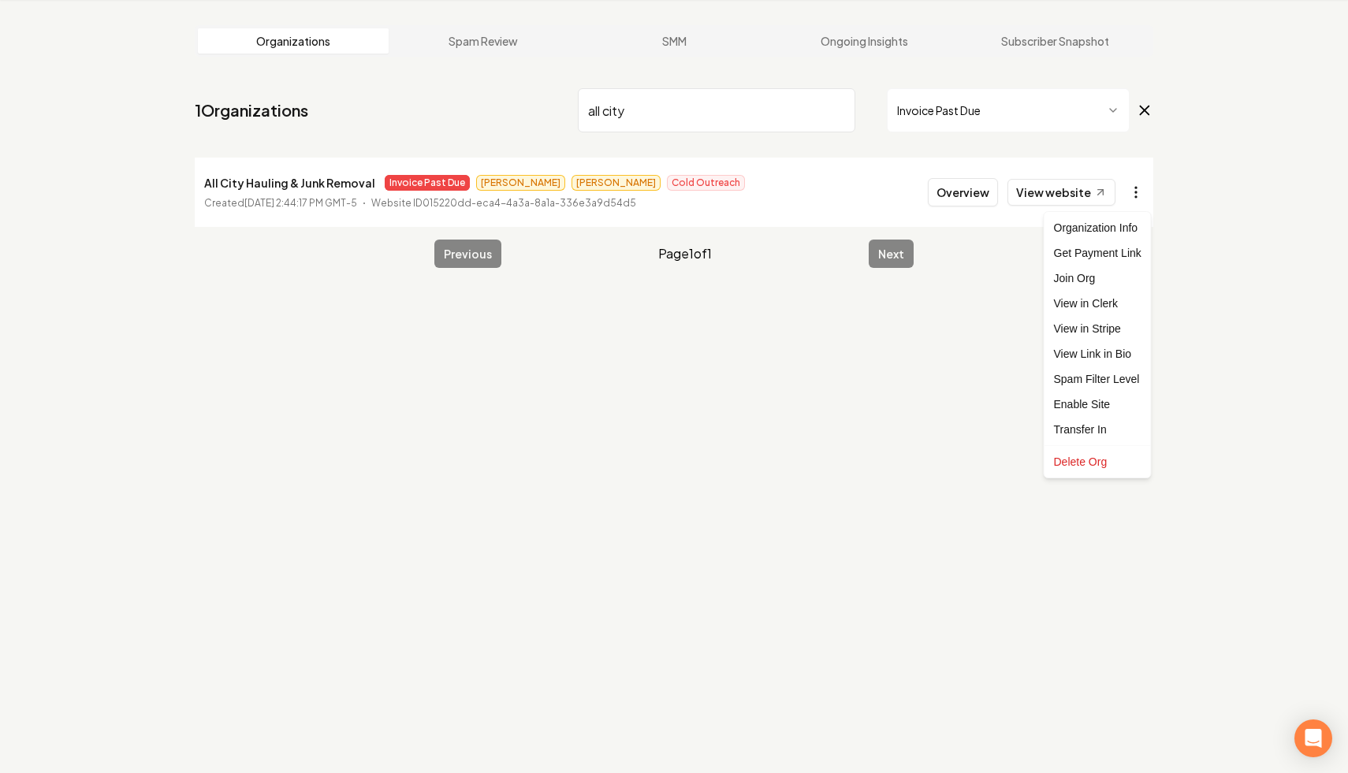
click at [1125, 195] on html "Dashboard Organization Rebolt Site Builder Organizations Spam Review SMM Ongoin…" at bounding box center [674, 326] width 1348 height 773
click at [1111, 328] on link "View in Stripe" at bounding box center [1098, 328] width 100 height 25
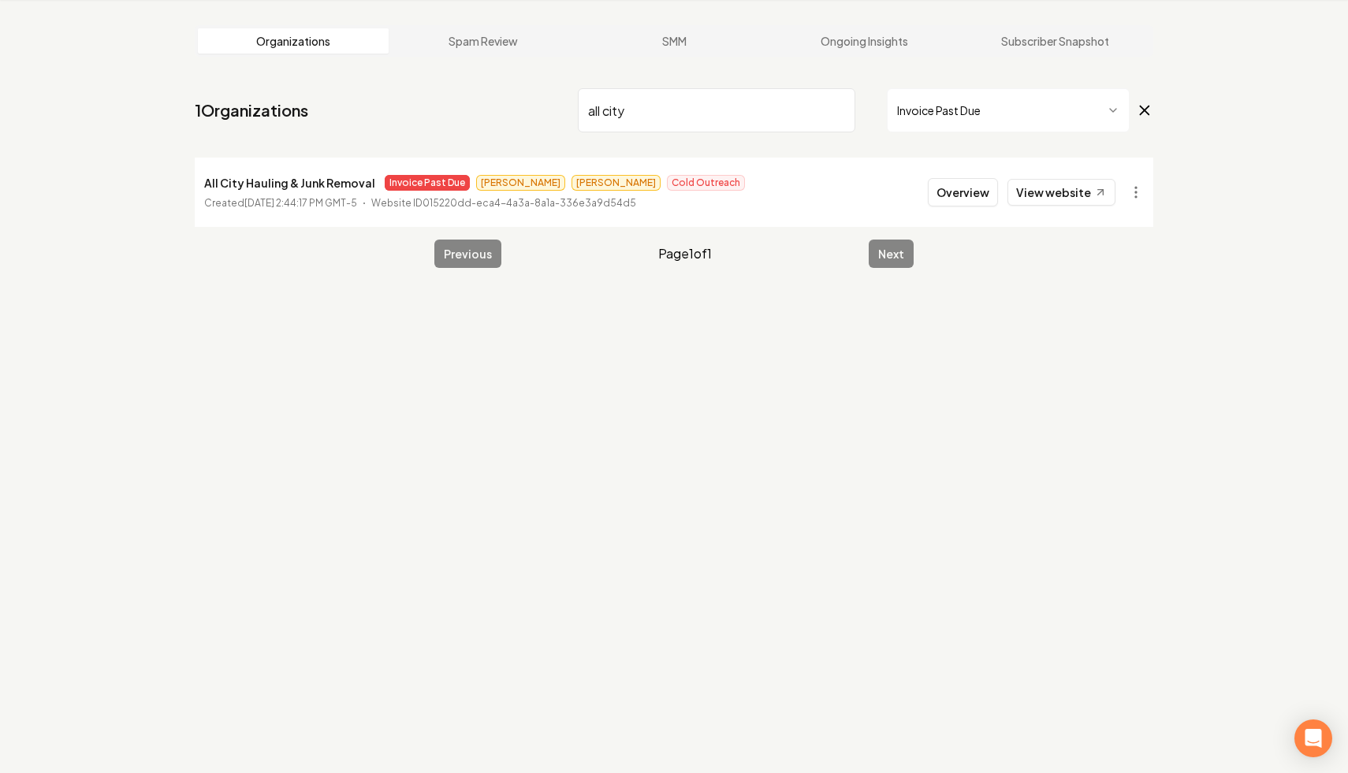
click at [836, 110] on input "all city" at bounding box center [716, 110] width 277 height 44
type input "bright &"
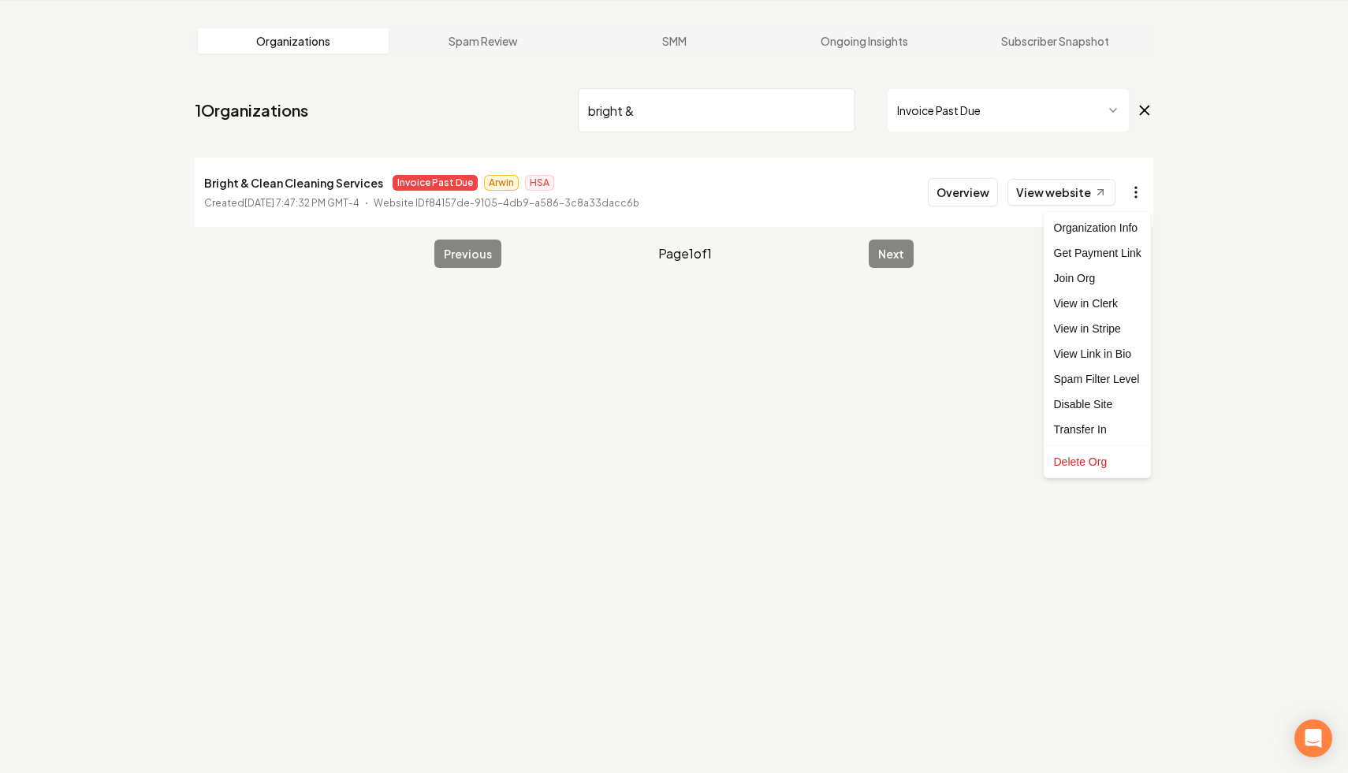
click at [1141, 192] on html "Dashboard Organization Rebolt Site Builder Organizations Spam Review SMM Ongoin…" at bounding box center [674, 326] width 1348 height 773
click at [1090, 402] on div "Disable Site" at bounding box center [1098, 404] width 100 height 25
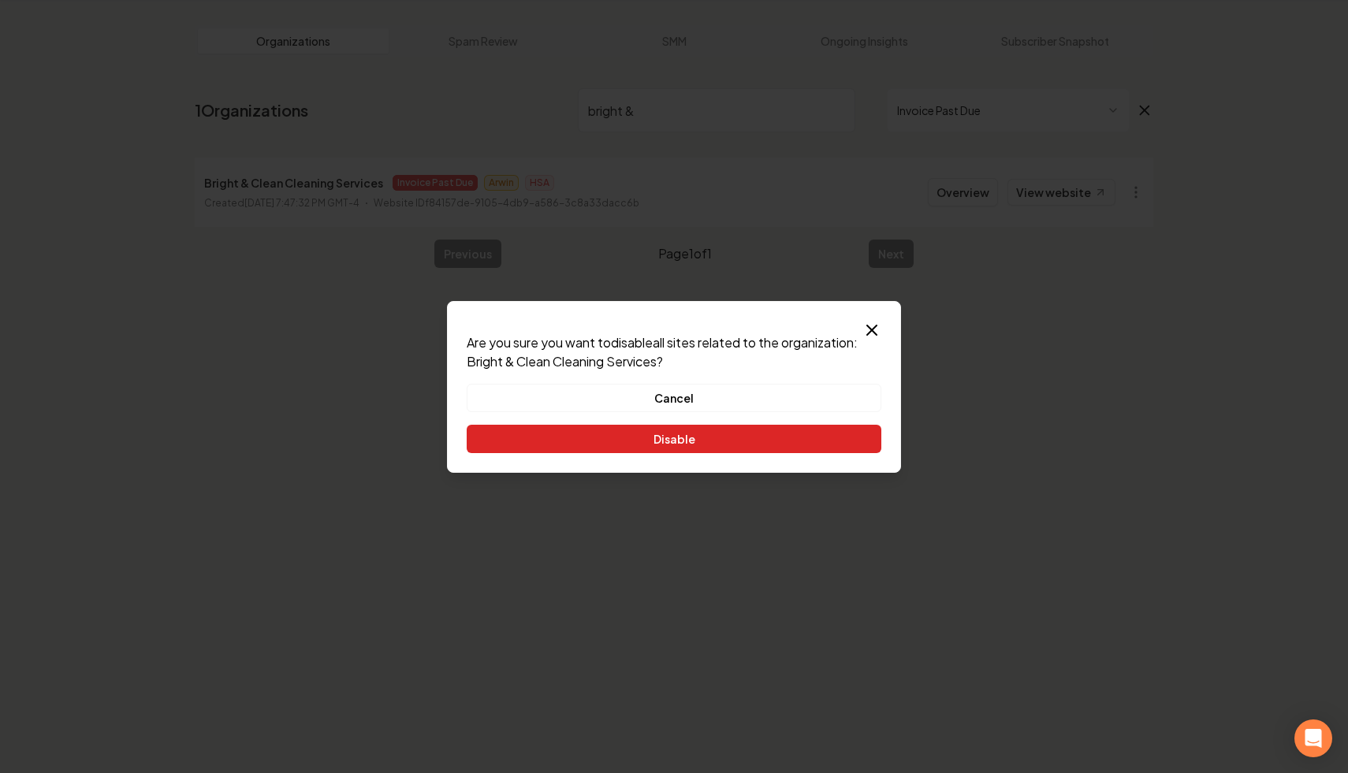
click at [769, 436] on button "Disable" at bounding box center [674, 439] width 415 height 28
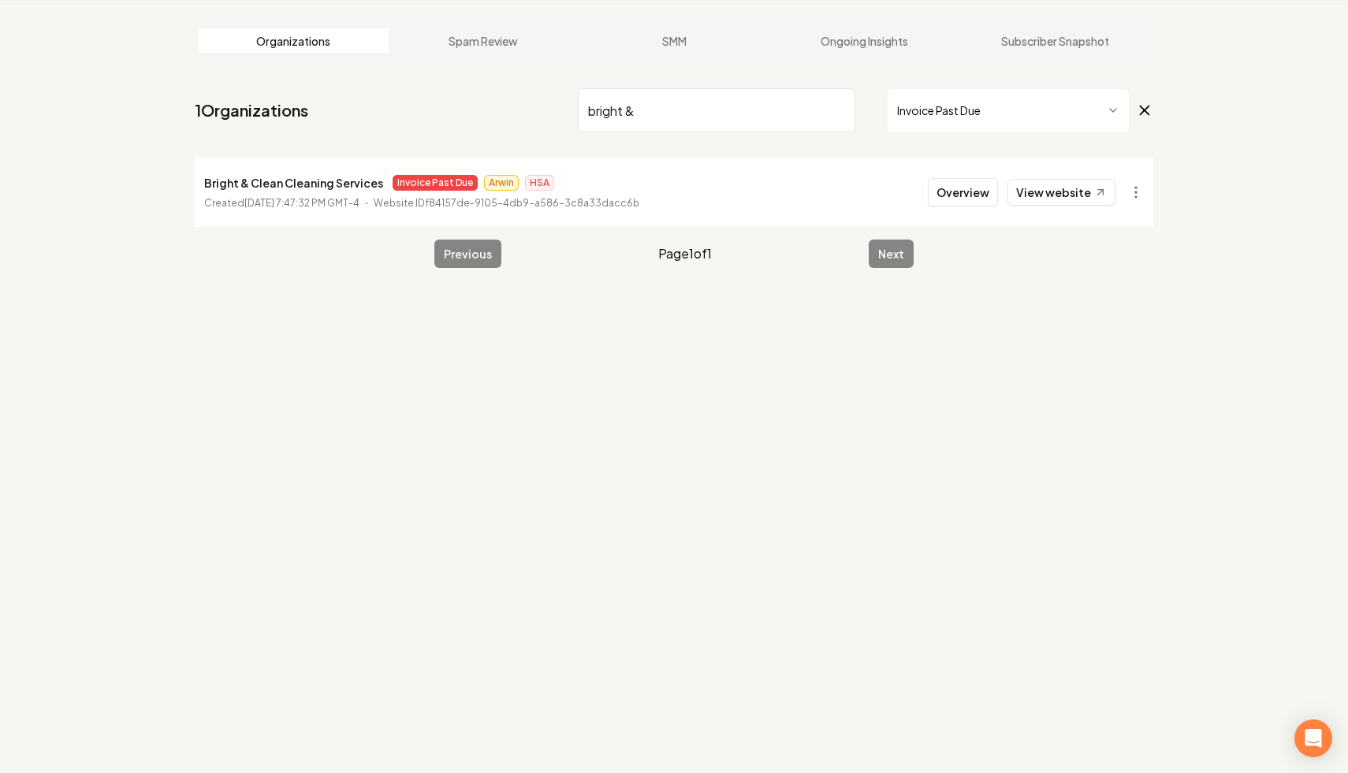
click at [841, 109] on input "bright &" at bounding box center [716, 110] width 277 height 44
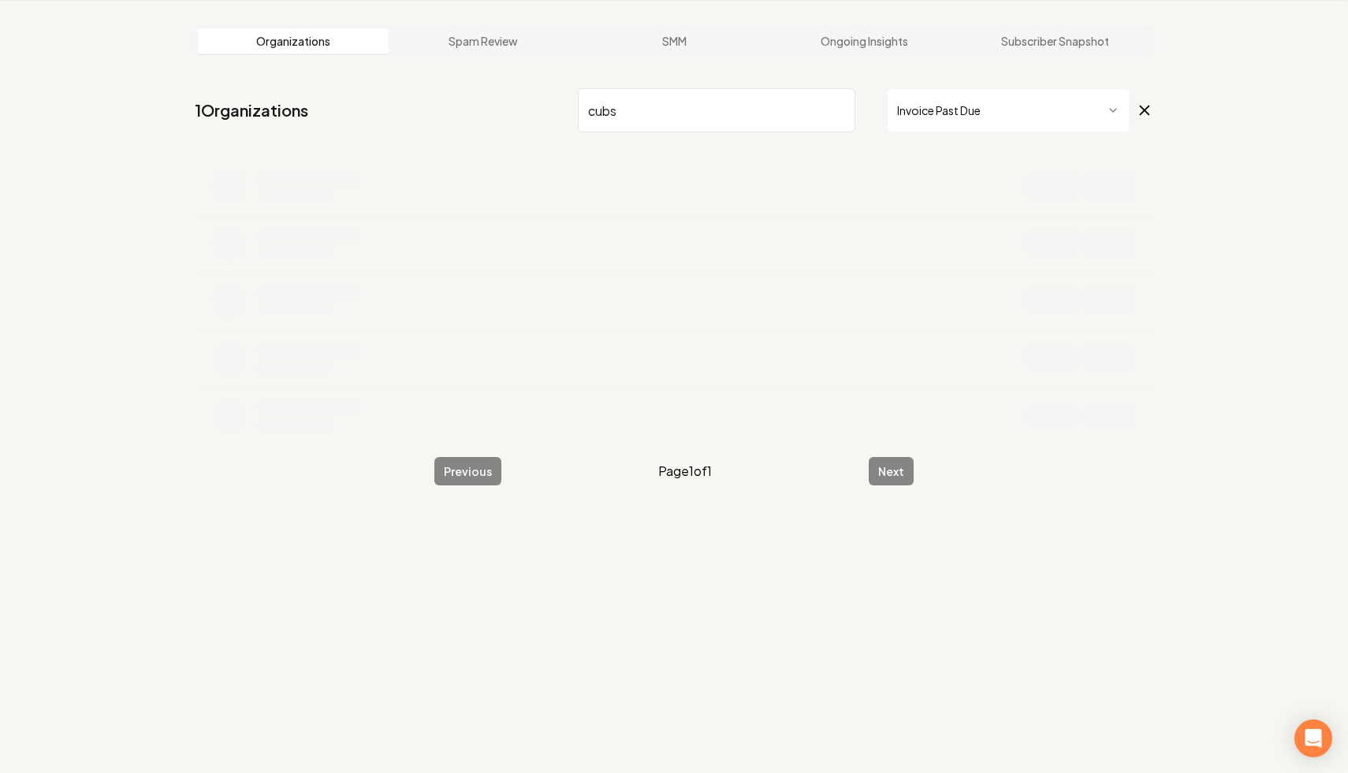
click at [1134, 195] on li at bounding box center [674, 186] width 959 height 57
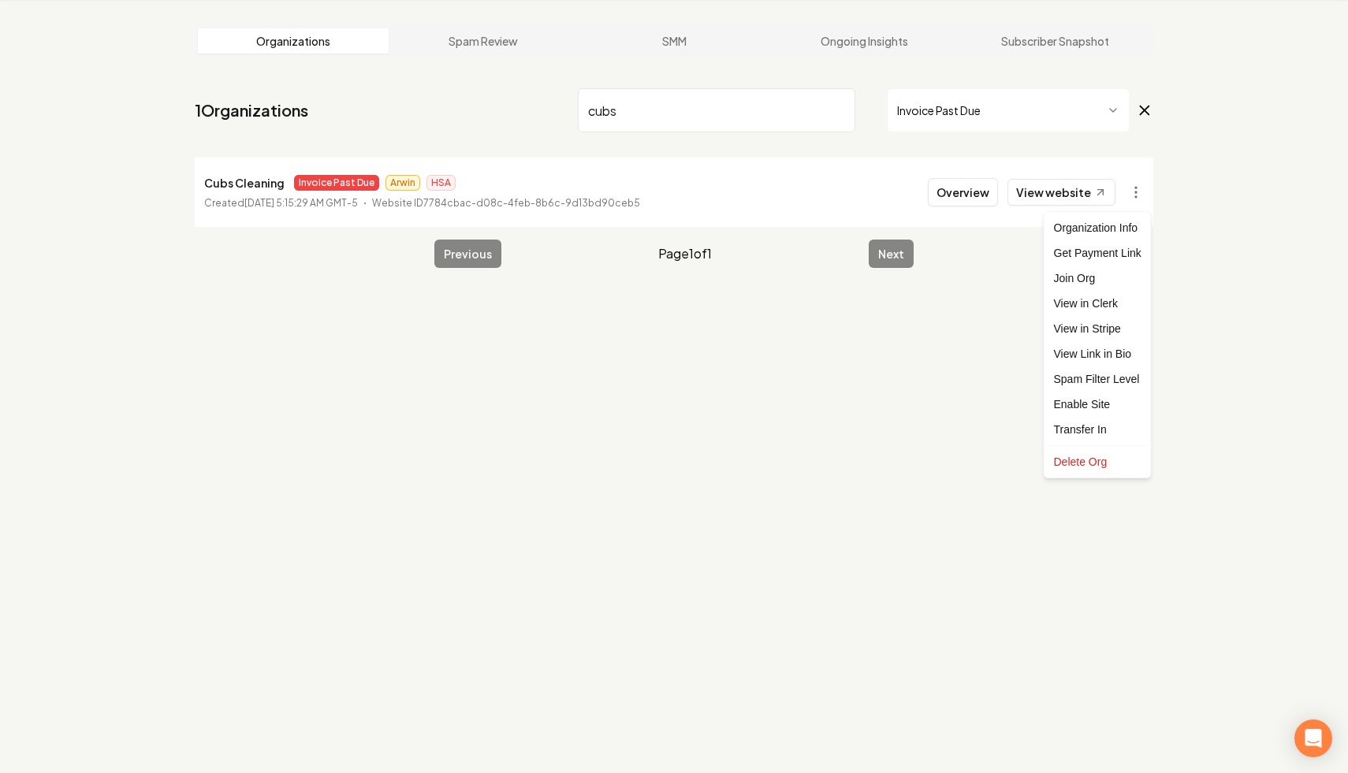
click at [1134, 195] on html "Dashboard Organization Rebolt Site Builder Organizations Spam Review SMM Ongoin…" at bounding box center [674, 326] width 1348 height 773
click at [1116, 329] on link "View in Stripe" at bounding box center [1098, 328] width 100 height 25
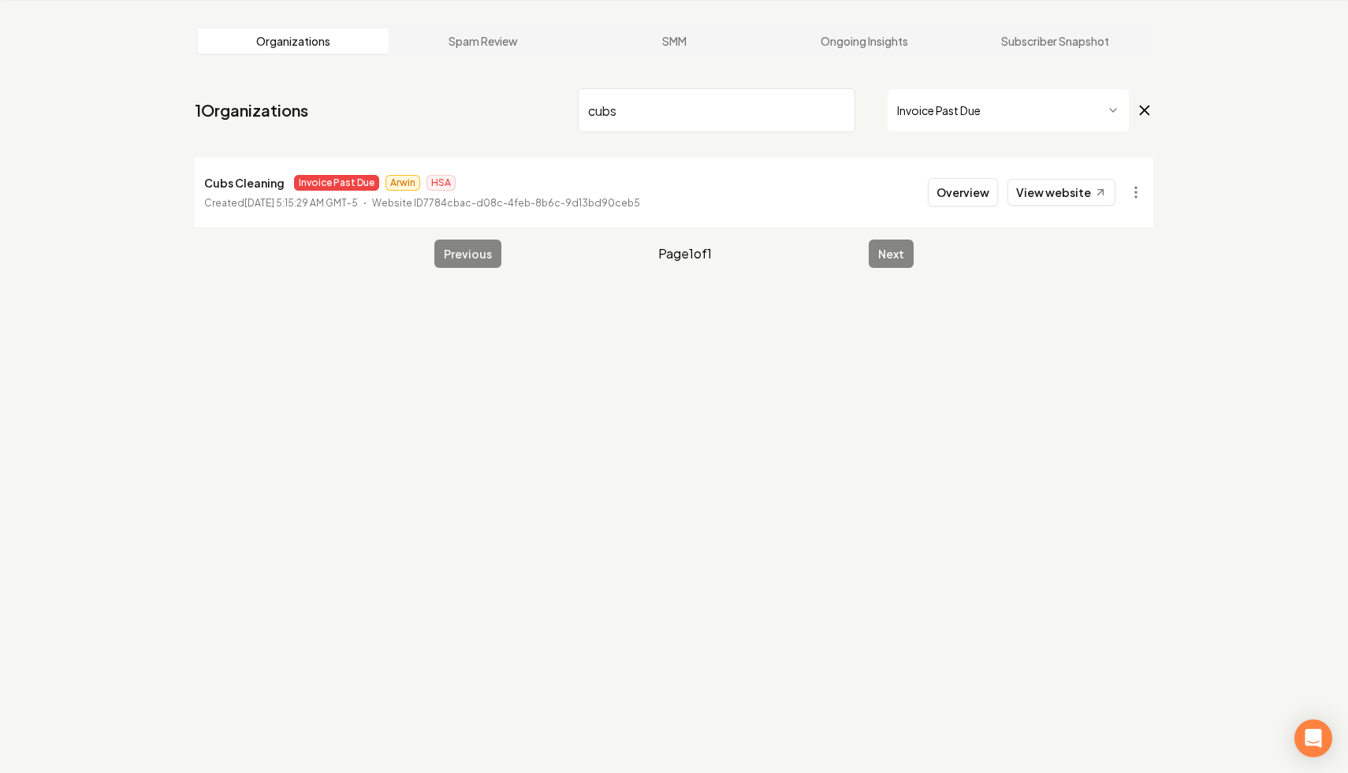
drag, startPoint x: 692, startPoint y: 99, endPoint x: 668, endPoint y: 137, distance: 45.0
click at [668, 137] on nav "1 Organizations cubs Invoice Past Due" at bounding box center [674, 116] width 959 height 69
click at [1136, 200] on html "Dashboard Organization Rebolt Site Builder Organizations Spam Review SMM Ongoin…" at bounding box center [674, 326] width 1348 height 773
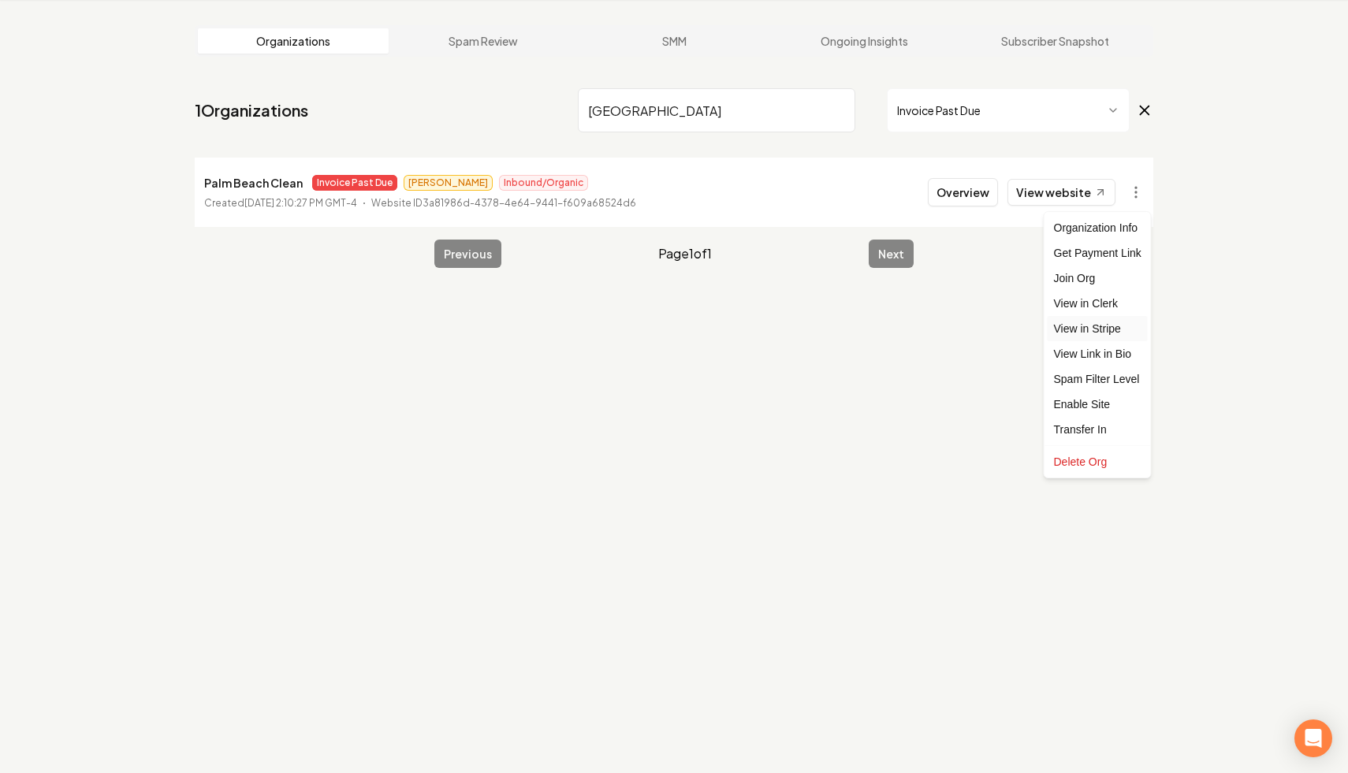
click at [1104, 331] on link "View in Stripe" at bounding box center [1098, 328] width 100 height 25
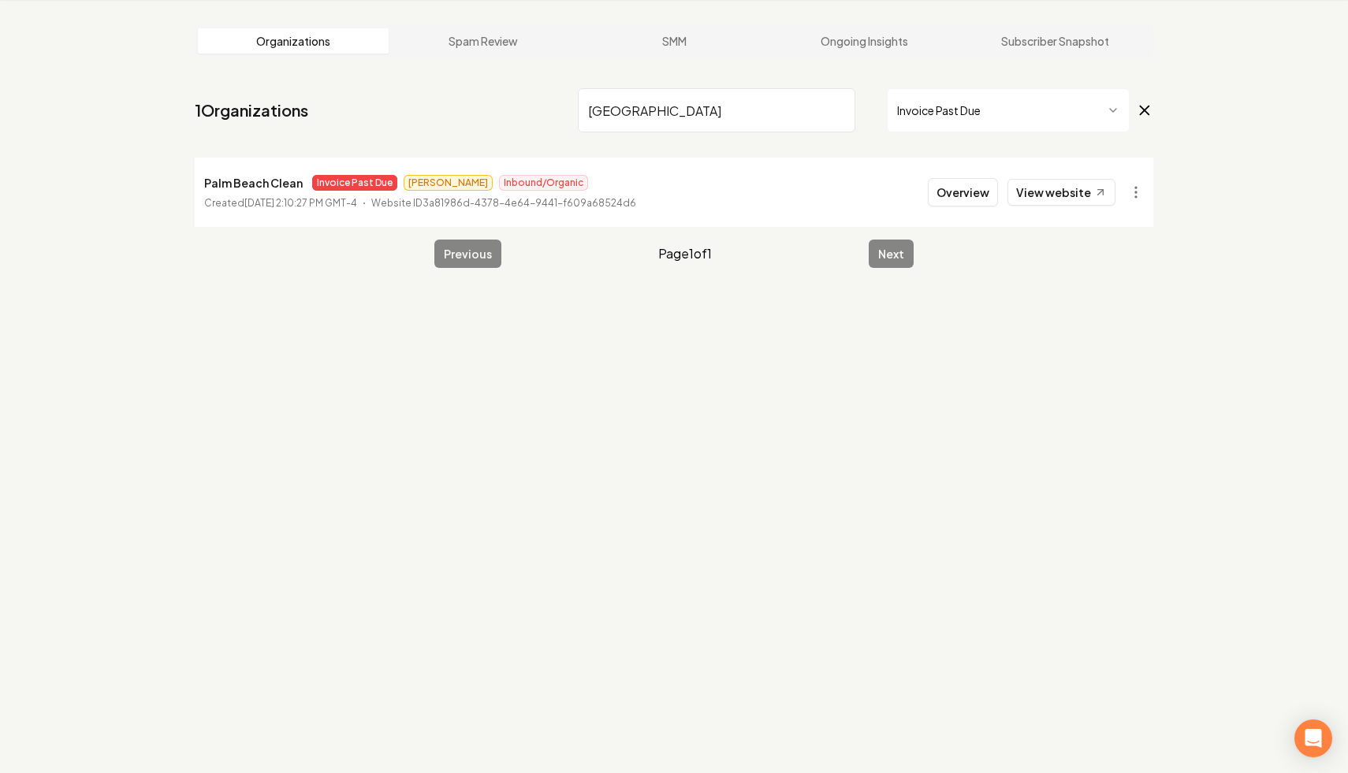
drag, startPoint x: 679, startPoint y: 113, endPoint x: 527, endPoint y: 97, distance: 152.2
click at [527, 97] on nav "1 Organizations [GEOGRAPHIC_DATA] Invoice Past Due" at bounding box center [674, 116] width 959 height 69
type input "[PERSON_NAME]"
click at [1138, 192] on html "Dashboard Organization Rebolt Site Builder Organizations Spam Review SMM Ongoin…" at bounding box center [674, 326] width 1348 height 773
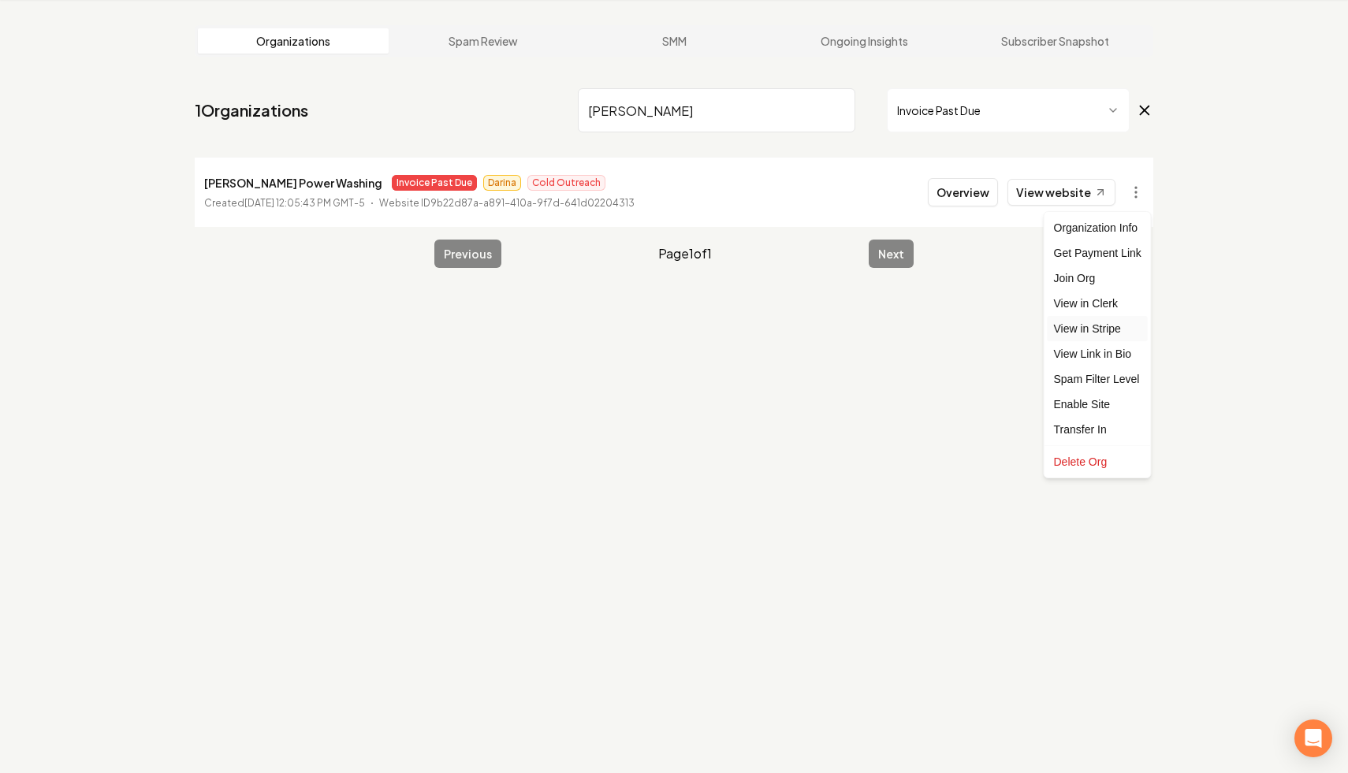
click at [1123, 323] on link "View in Stripe" at bounding box center [1098, 328] width 100 height 25
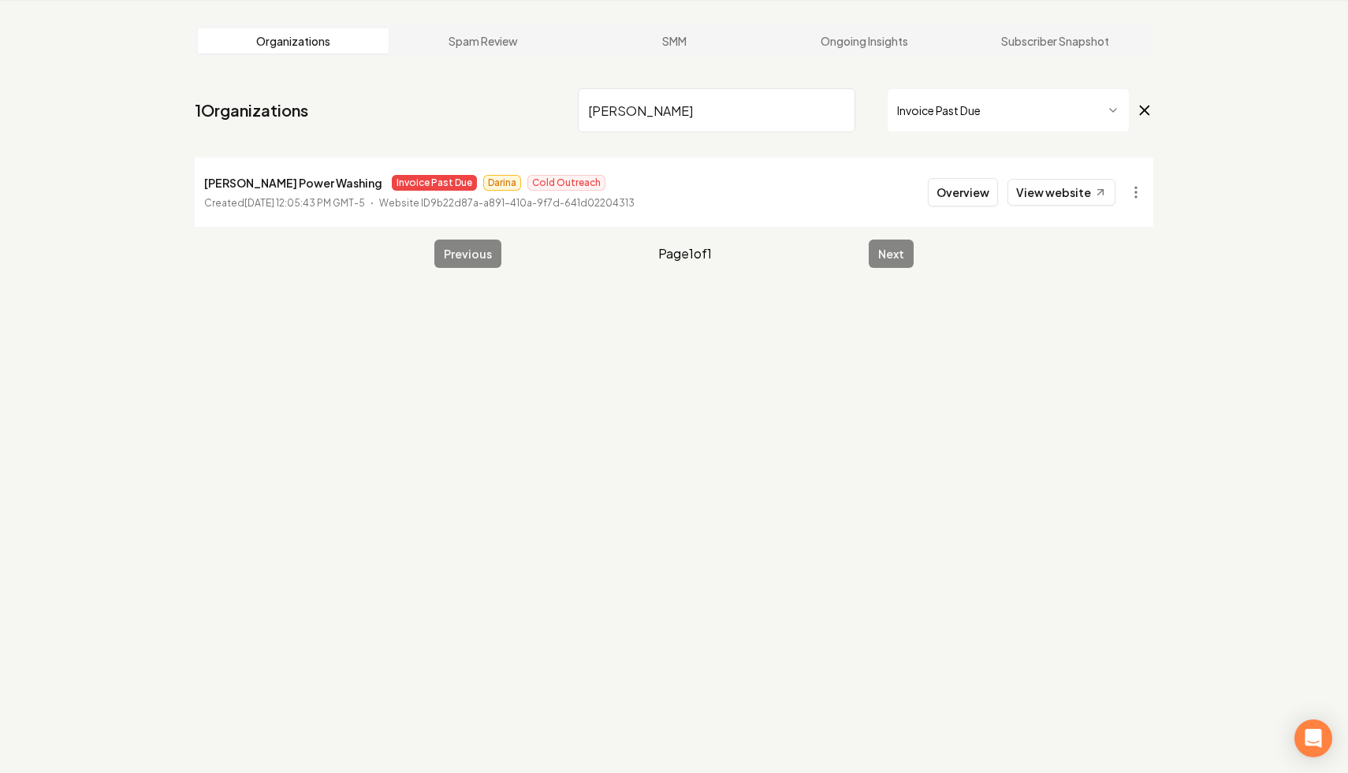
click at [840, 107] on input "[PERSON_NAME]" at bounding box center [716, 110] width 277 height 44
click at [1139, 195] on html "Dashboard Organization Rebolt Site Builder Organizations Spam Review SMM Ongoin…" at bounding box center [674, 326] width 1348 height 773
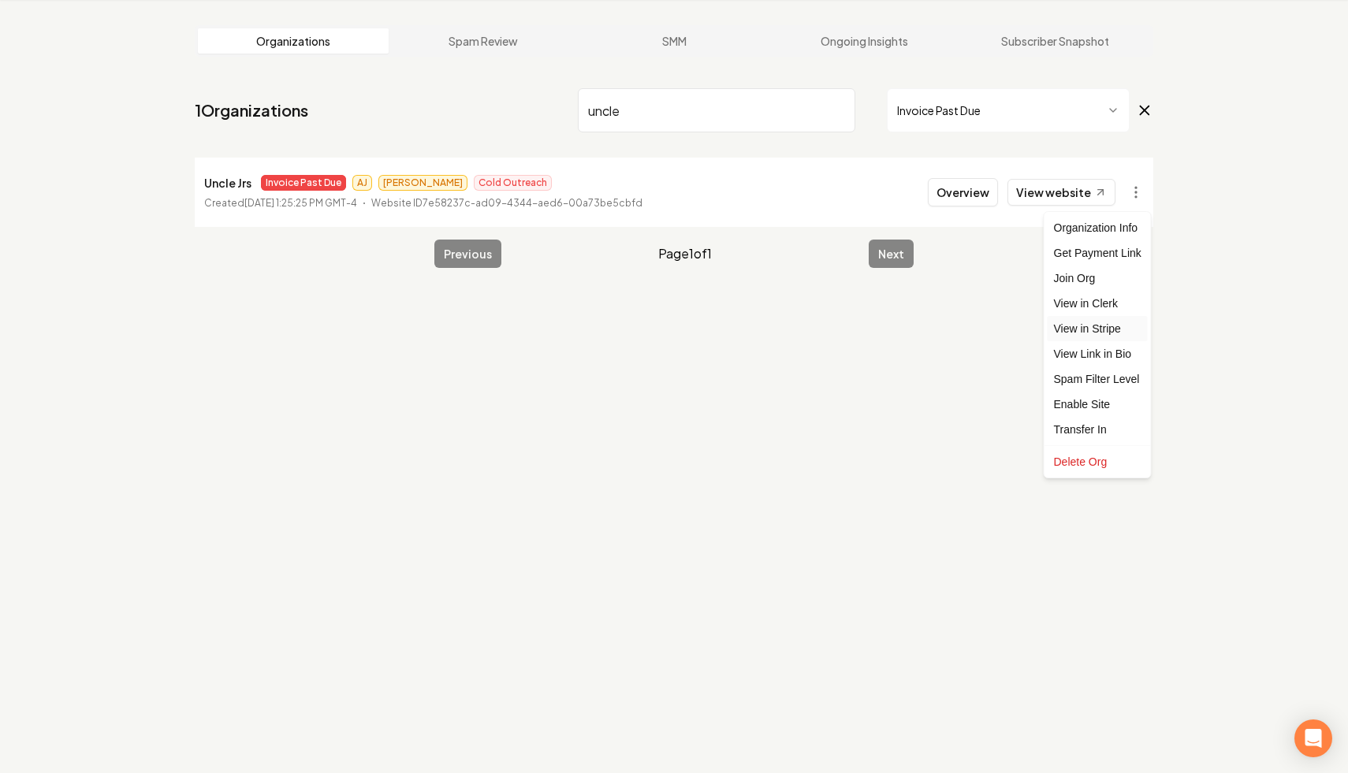
click at [1125, 333] on link "View in Stripe" at bounding box center [1098, 328] width 100 height 25
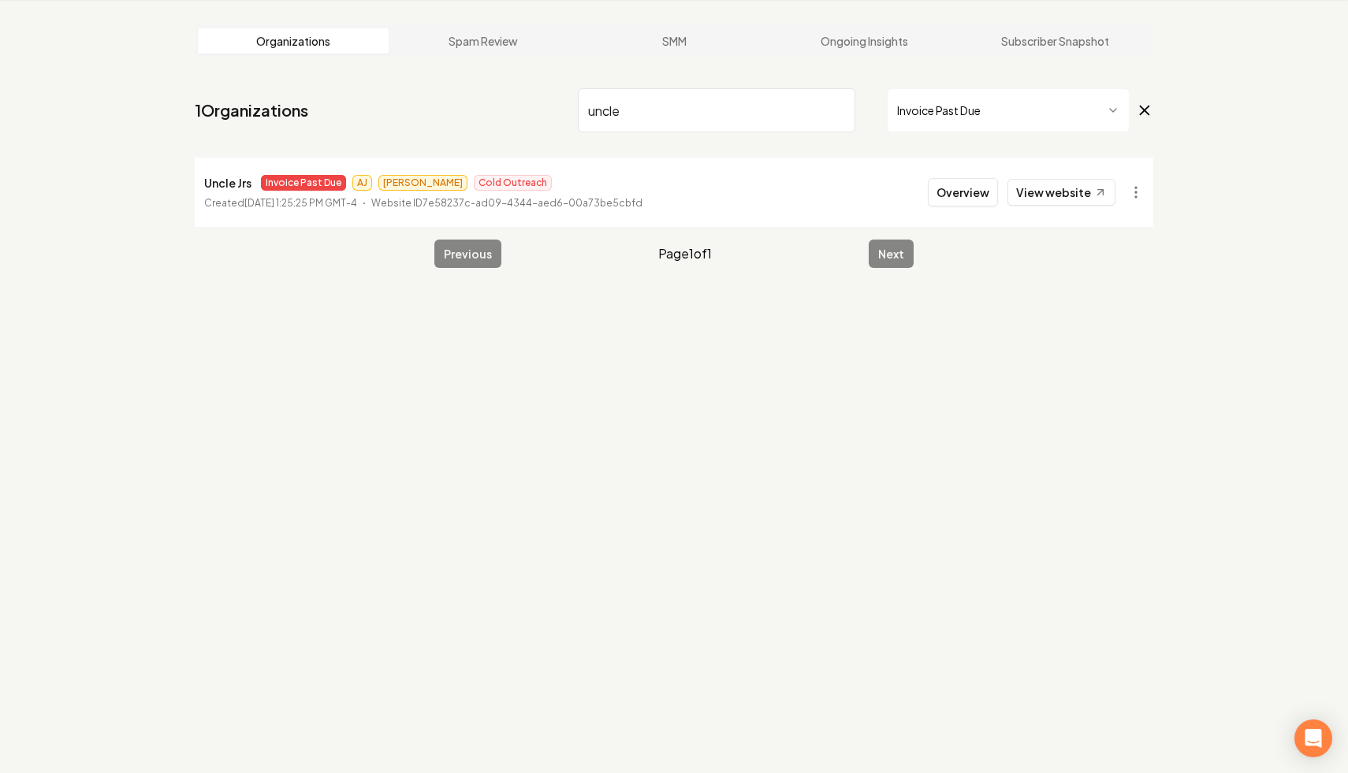
drag, startPoint x: 776, startPoint y: 125, endPoint x: 553, endPoint y: 78, distance: 227.9
click at [553, 79] on main "Organizations Spam Review SMM Ongoing Insights Subscriber Snapshot 1 Organizati…" at bounding box center [673, 146] width 1009 height 293
click at [1142, 188] on html "Dashboard Organization Rebolt Site Builder Organizations Spam Review SMM Ongoin…" at bounding box center [674, 326] width 1348 height 773
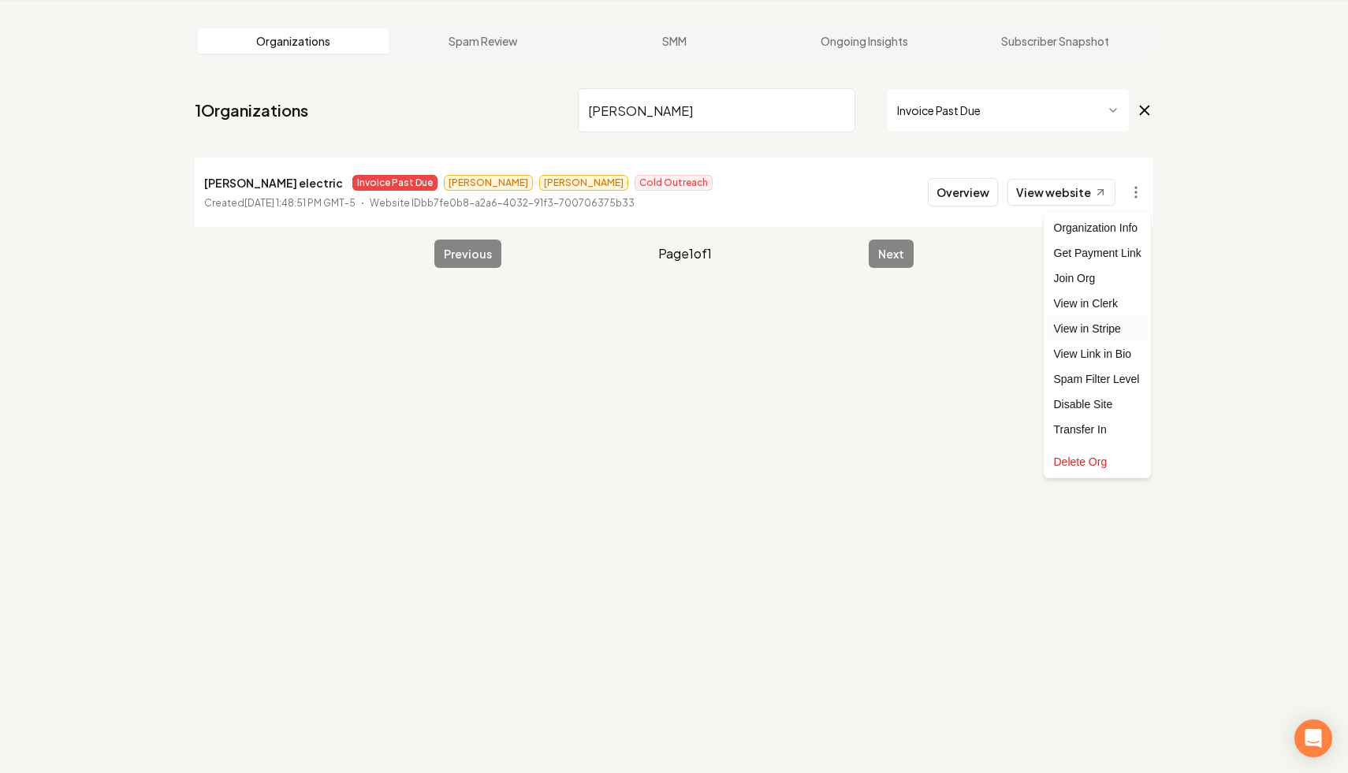
click at [1125, 330] on link "View in Stripe" at bounding box center [1098, 328] width 100 height 25
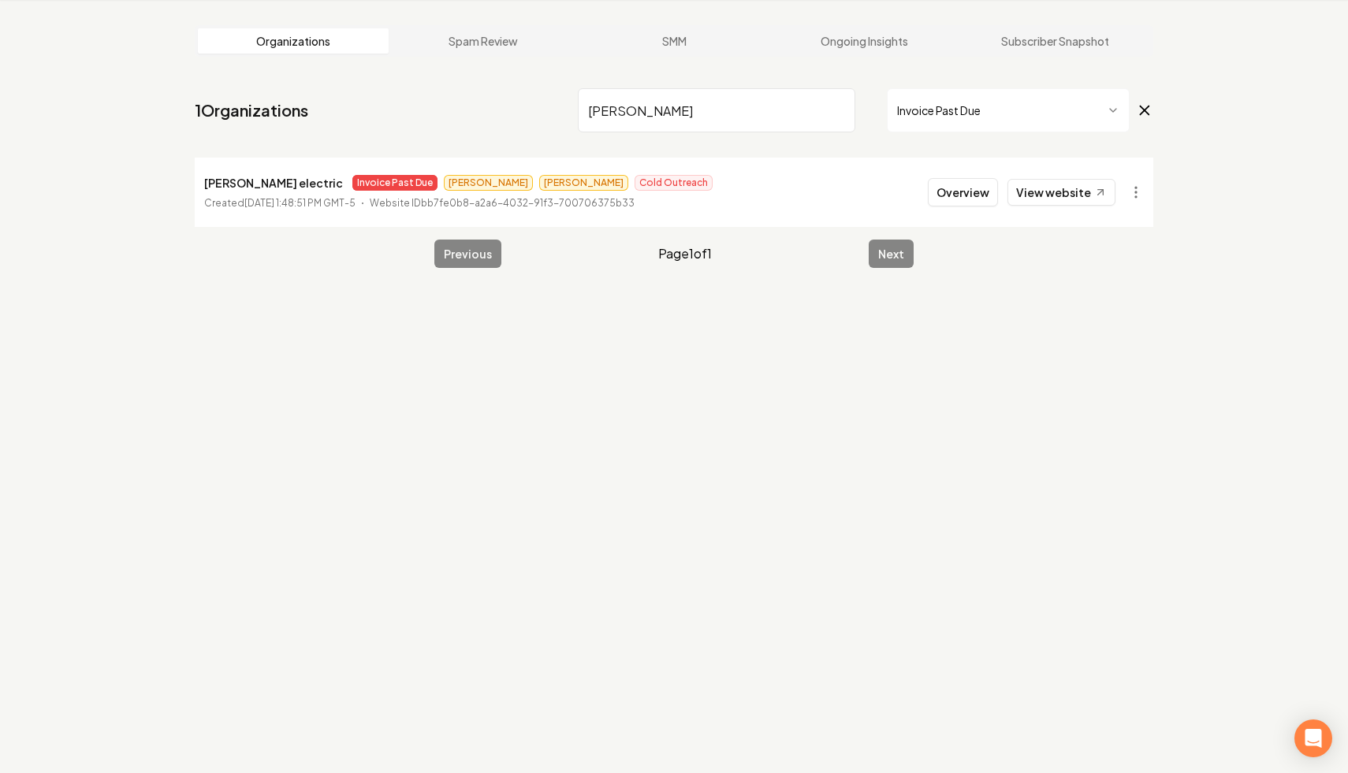
drag, startPoint x: 714, startPoint y: 111, endPoint x: 526, endPoint y: 75, distance: 191.8
click at [526, 75] on main "Organizations Spam Review SMM Ongoing Insights Subscriber Snapshot 1 Organizati…" at bounding box center [673, 146] width 1009 height 293
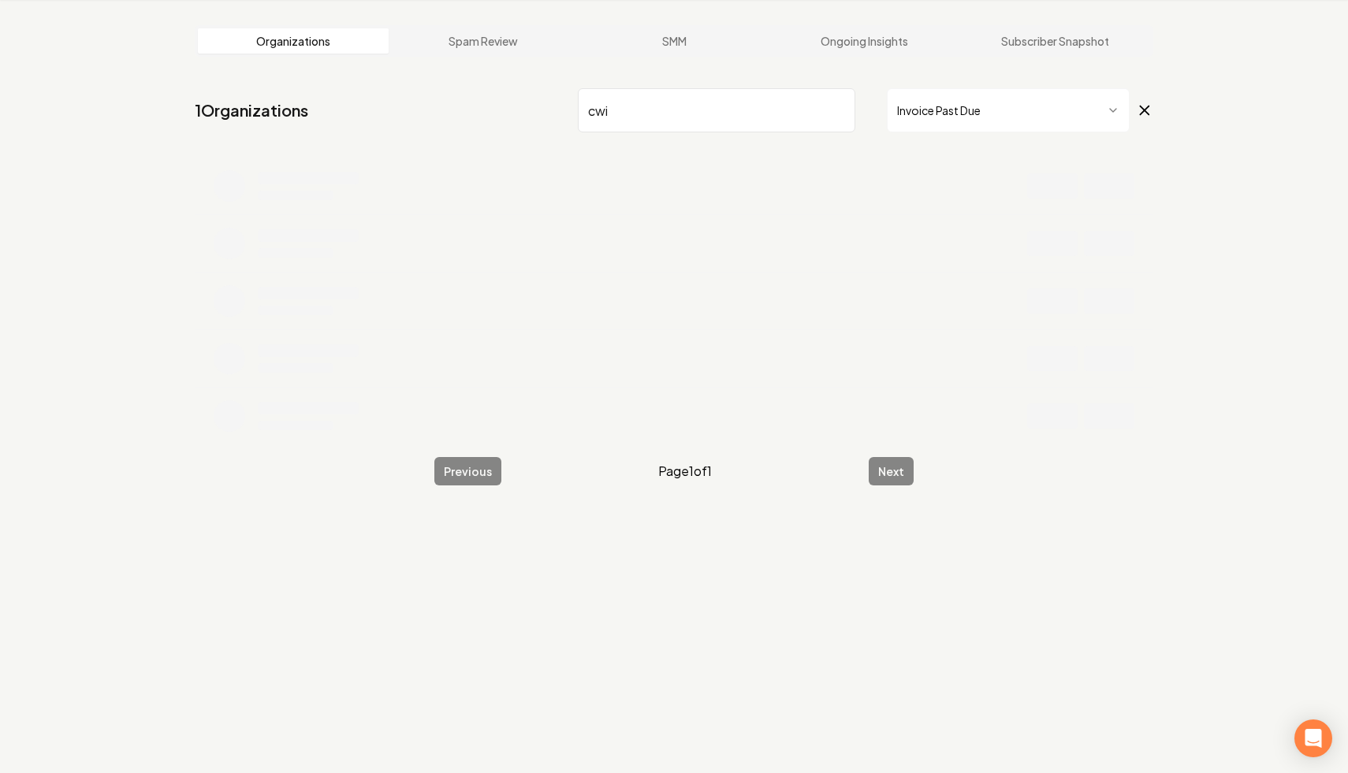
click at [1145, 110] on icon at bounding box center [1144, 110] width 17 height 19
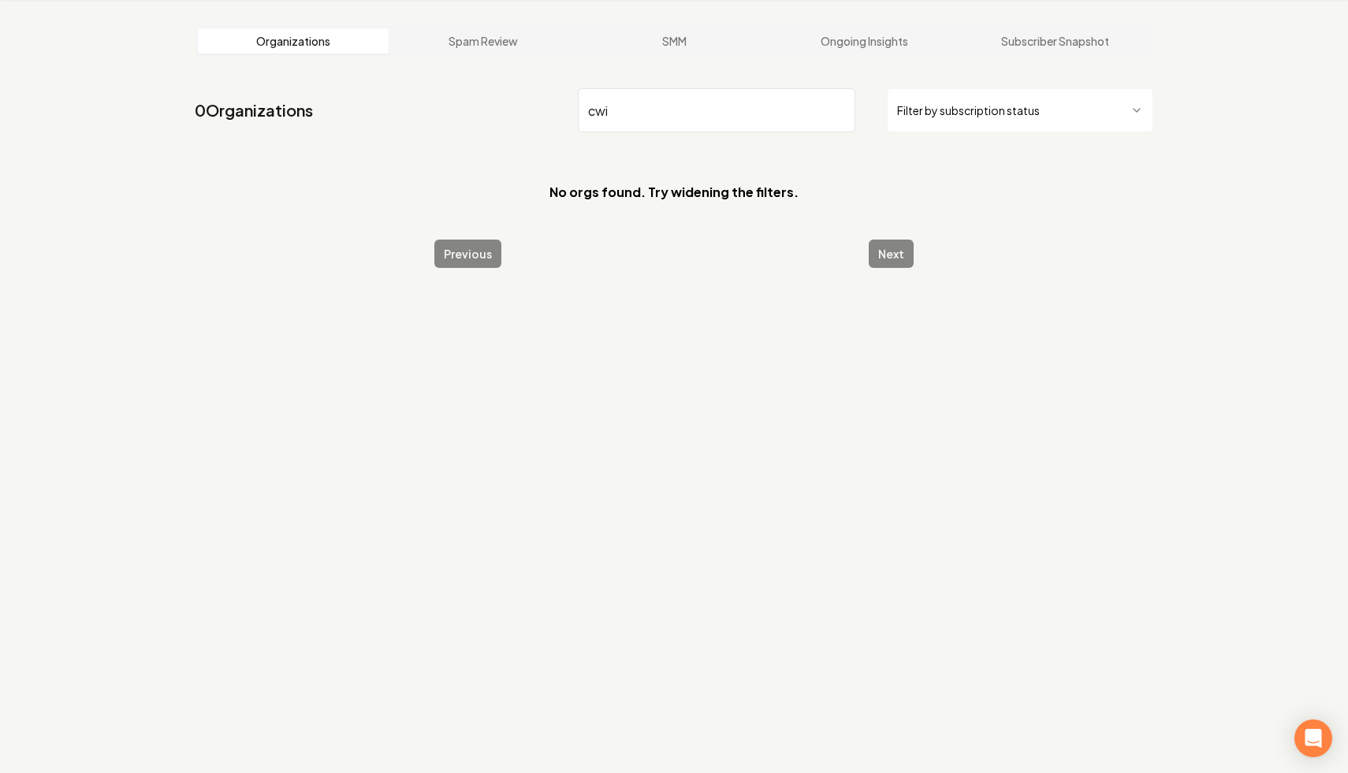
click at [761, 108] on input "cwi" at bounding box center [716, 110] width 277 height 44
drag, startPoint x: 750, startPoint y: 120, endPoint x: 519, endPoint y: 102, distance: 230.8
click at [519, 102] on nav "0 Organizations cwi Filter by subscription status" at bounding box center [674, 116] width 959 height 69
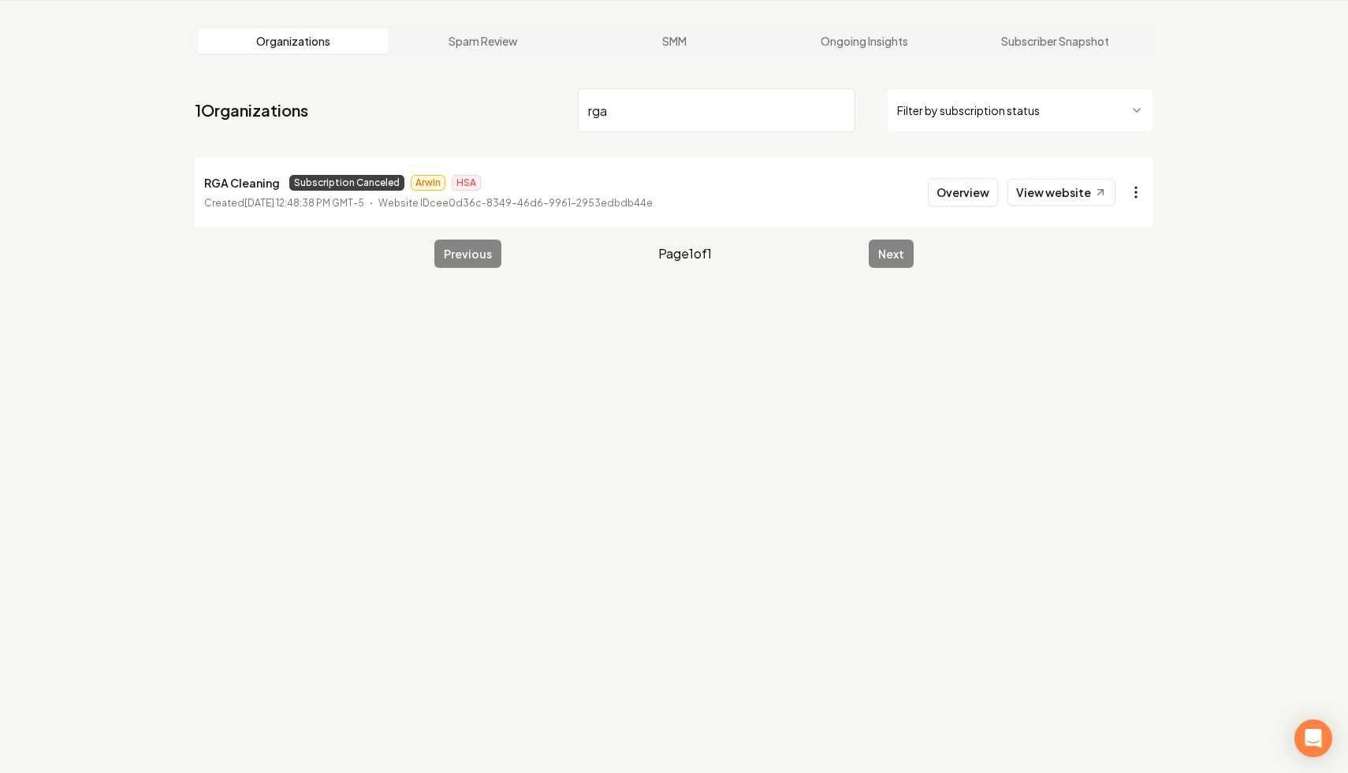
type input "rga"
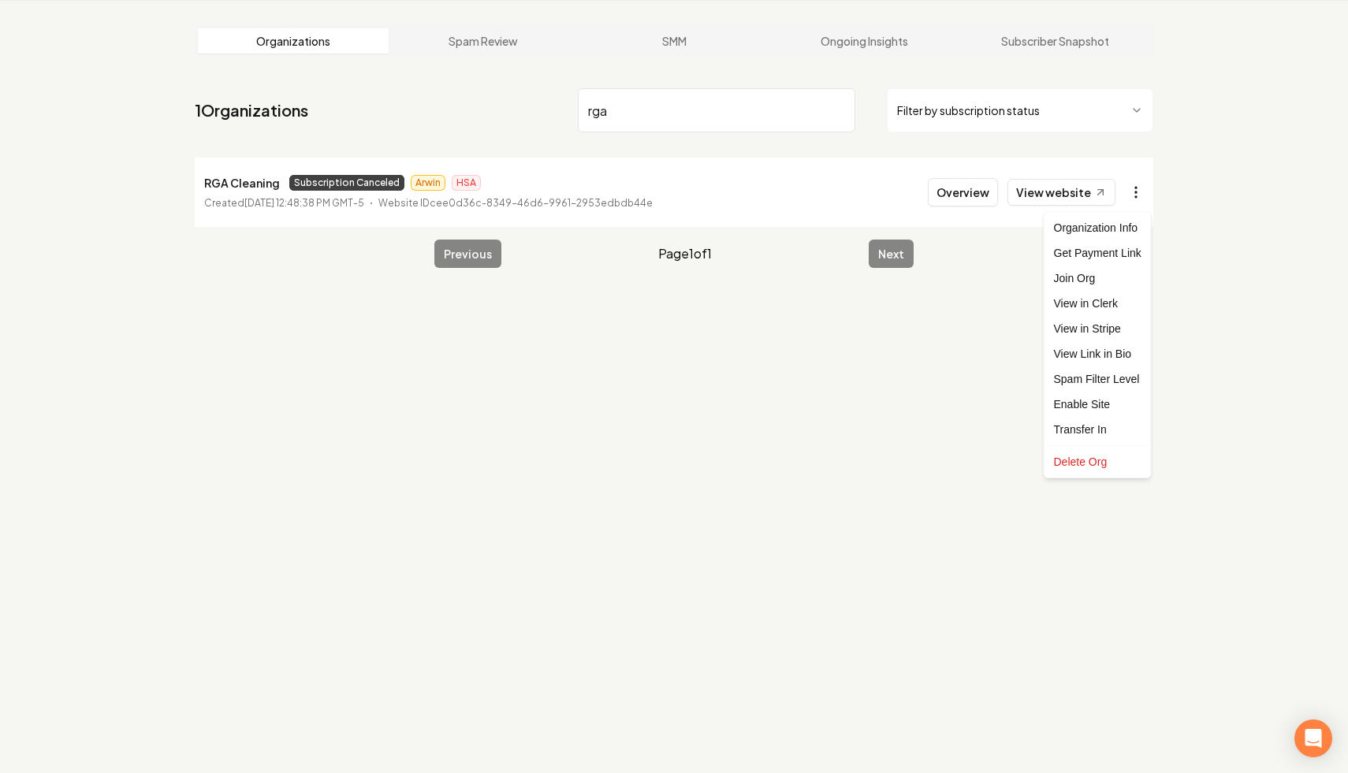
click at [1128, 196] on html "Dashboard Organization Rebolt Site Builder Organizations Spam Review SMM Ongoin…" at bounding box center [674, 326] width 1348 height 773
click at [1122, 336] on link "View in Stripe" at bounding box center [1098, 328] width 100 height 25
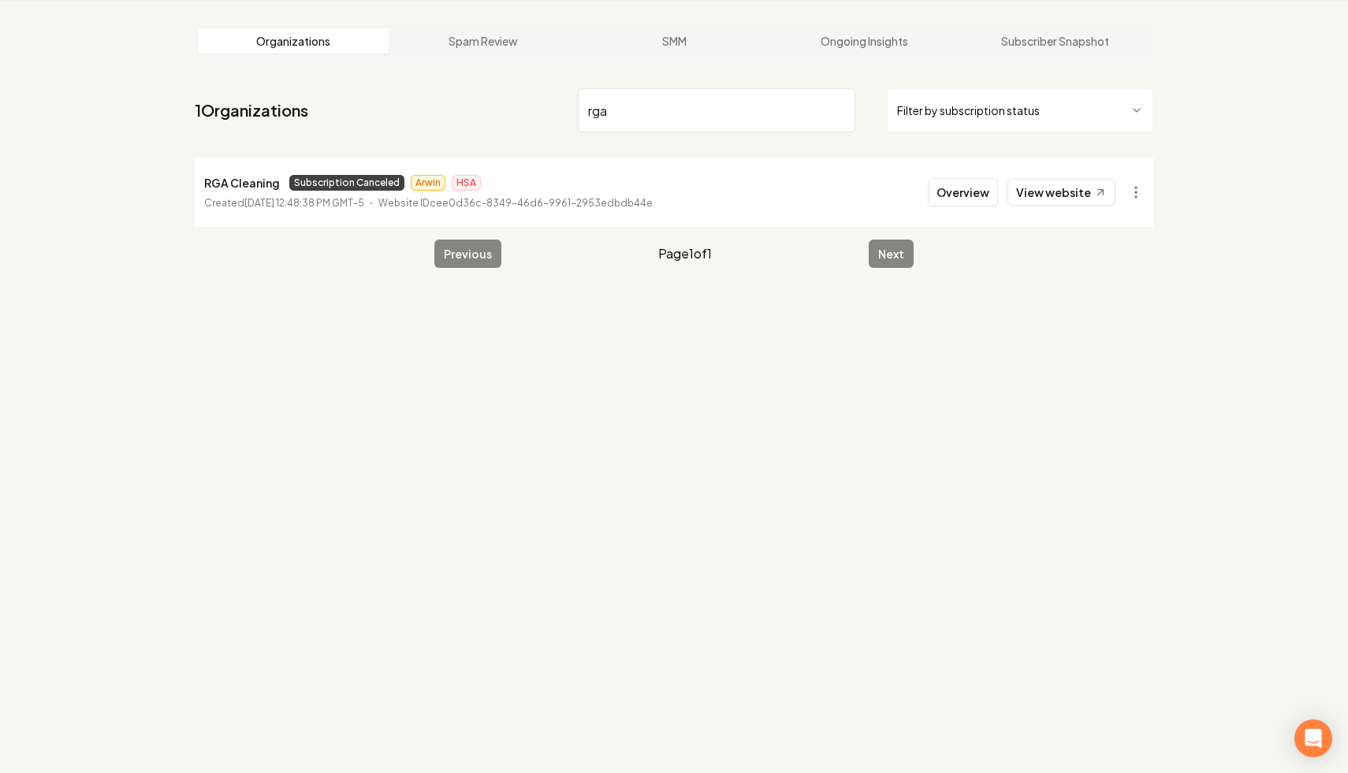
click at [839, 108] on input "rga" at bounding box center [716, 110] width 277 height 44
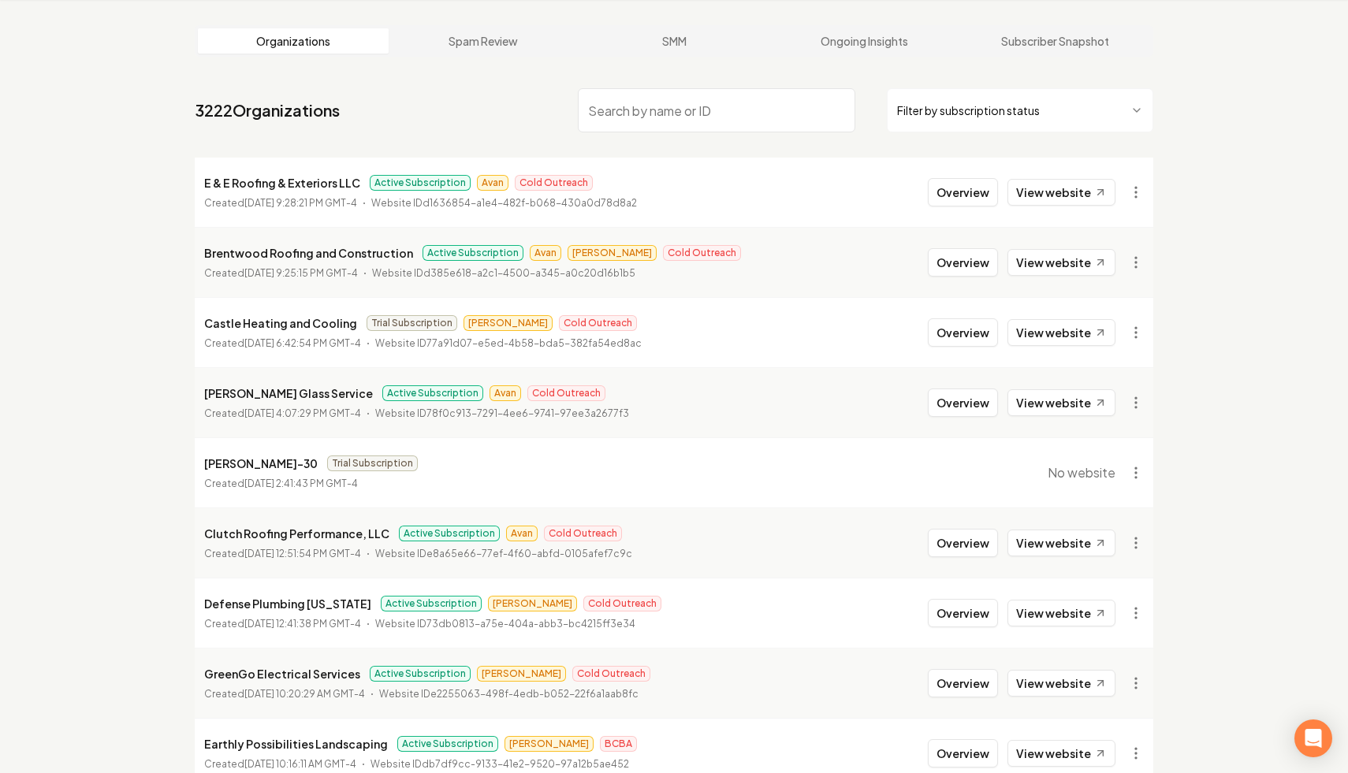
click at [1056, 121] on html "Dashboard Organization Rebolt Site Builder Organizations Spam Review SMM Ongoin…" at bounding box center [674, 326] width 1348 height 773
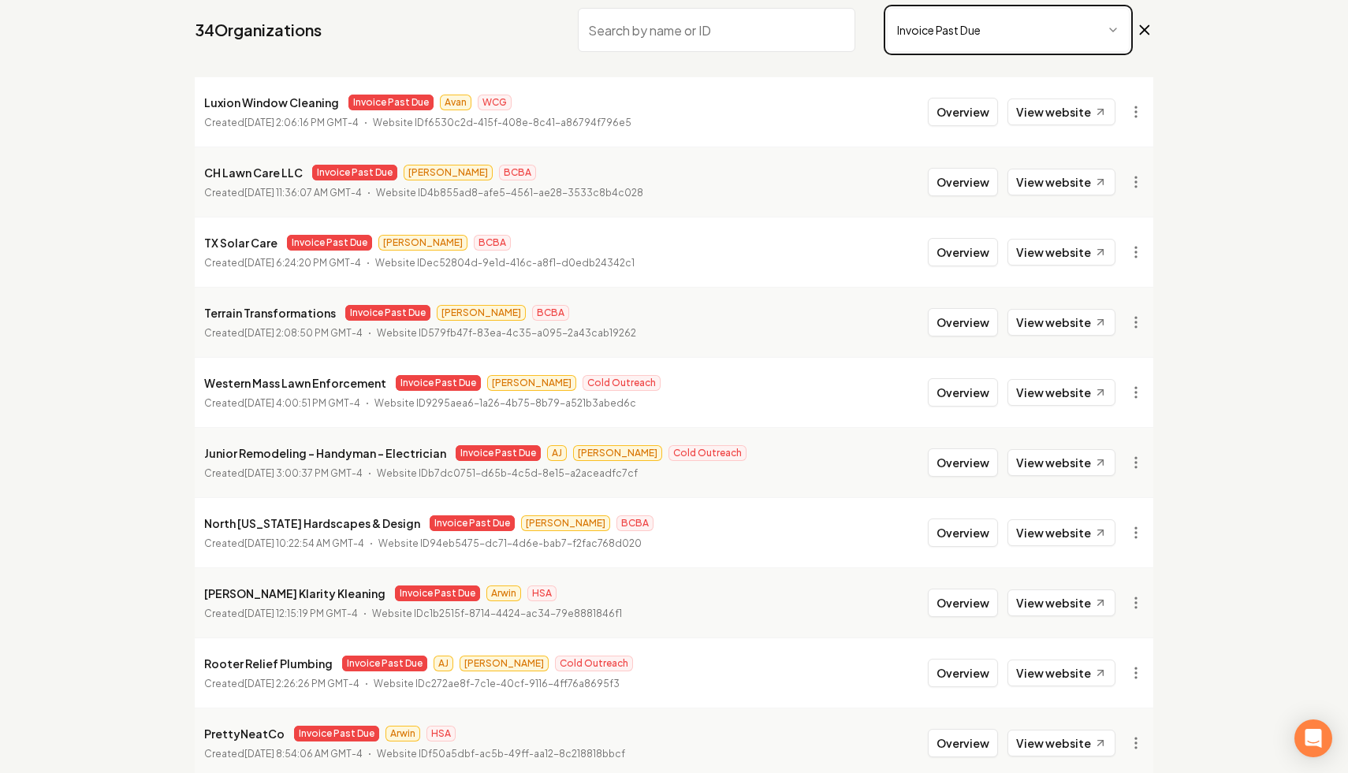
scroll to position [211, 0]
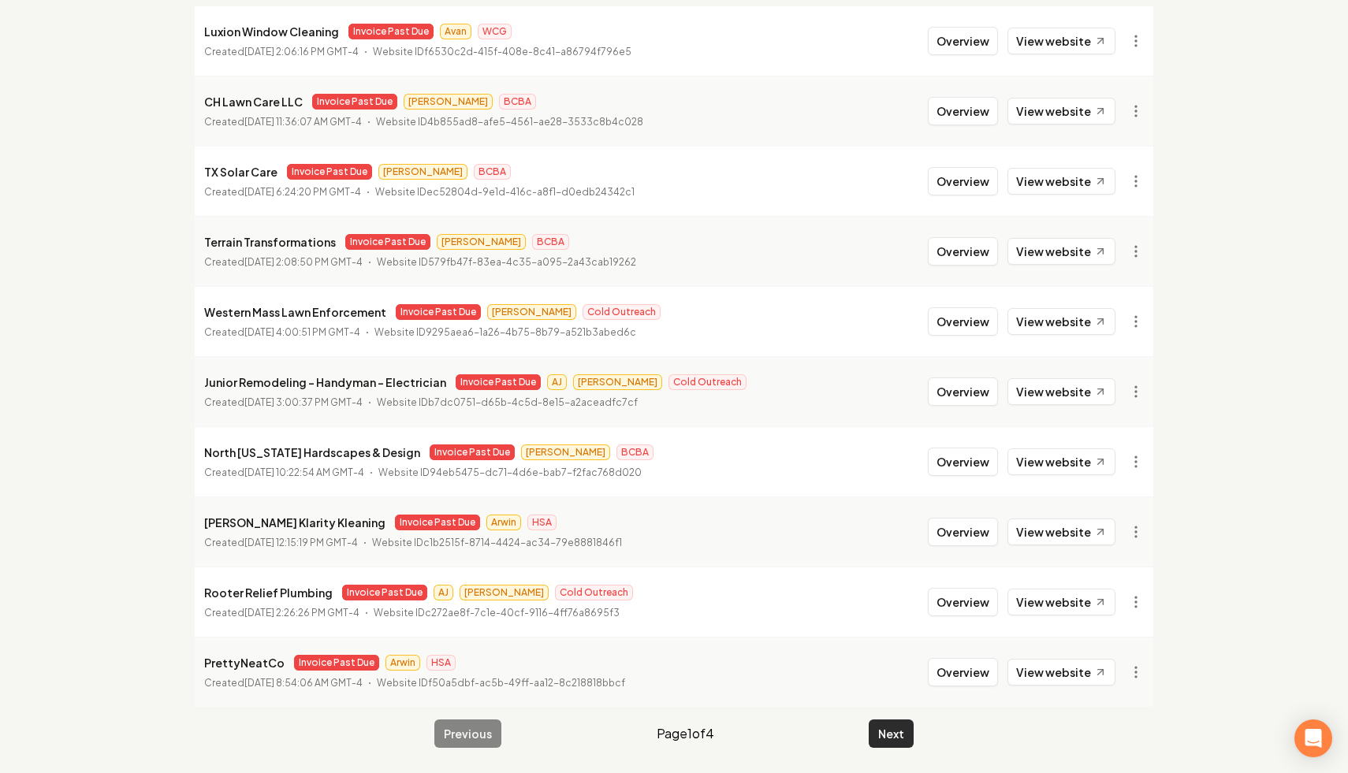
click at [896, 731] on button "Next" at bounding box center [891, 734] width 45 height 28
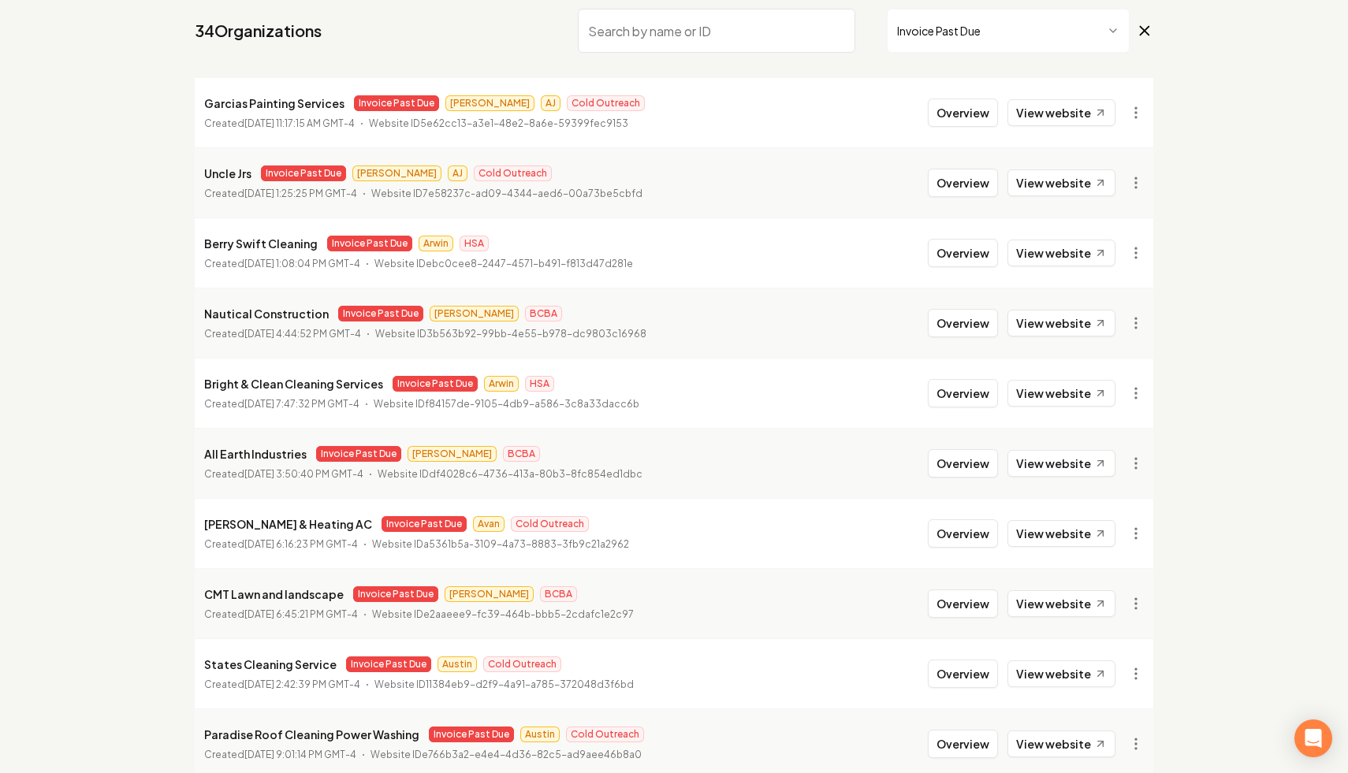
scroll to position [211, 0]
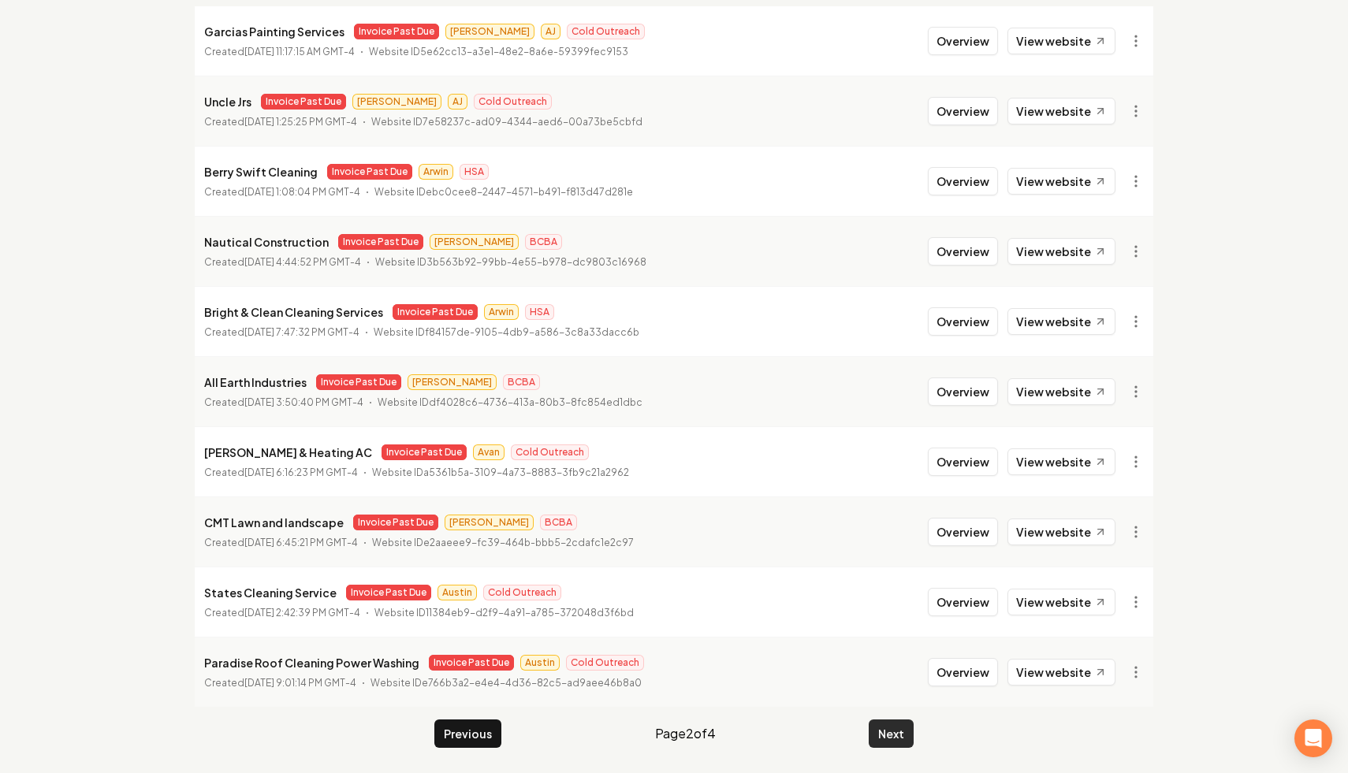
click at [892, 731] on button "Next" at bounding box center [891, 734] width 45 height 28
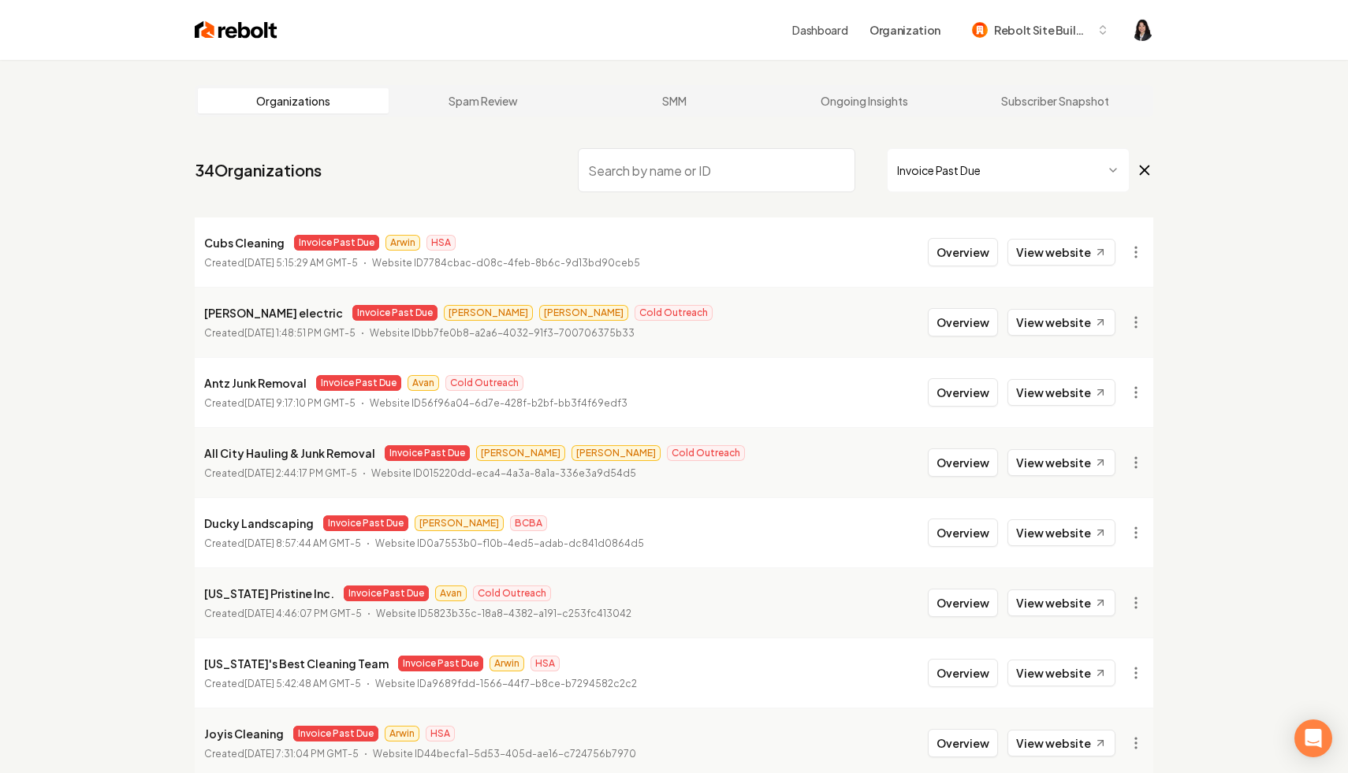
click at [1144, 175] on icon at bounding box center [1144, 170] width 17 height 19
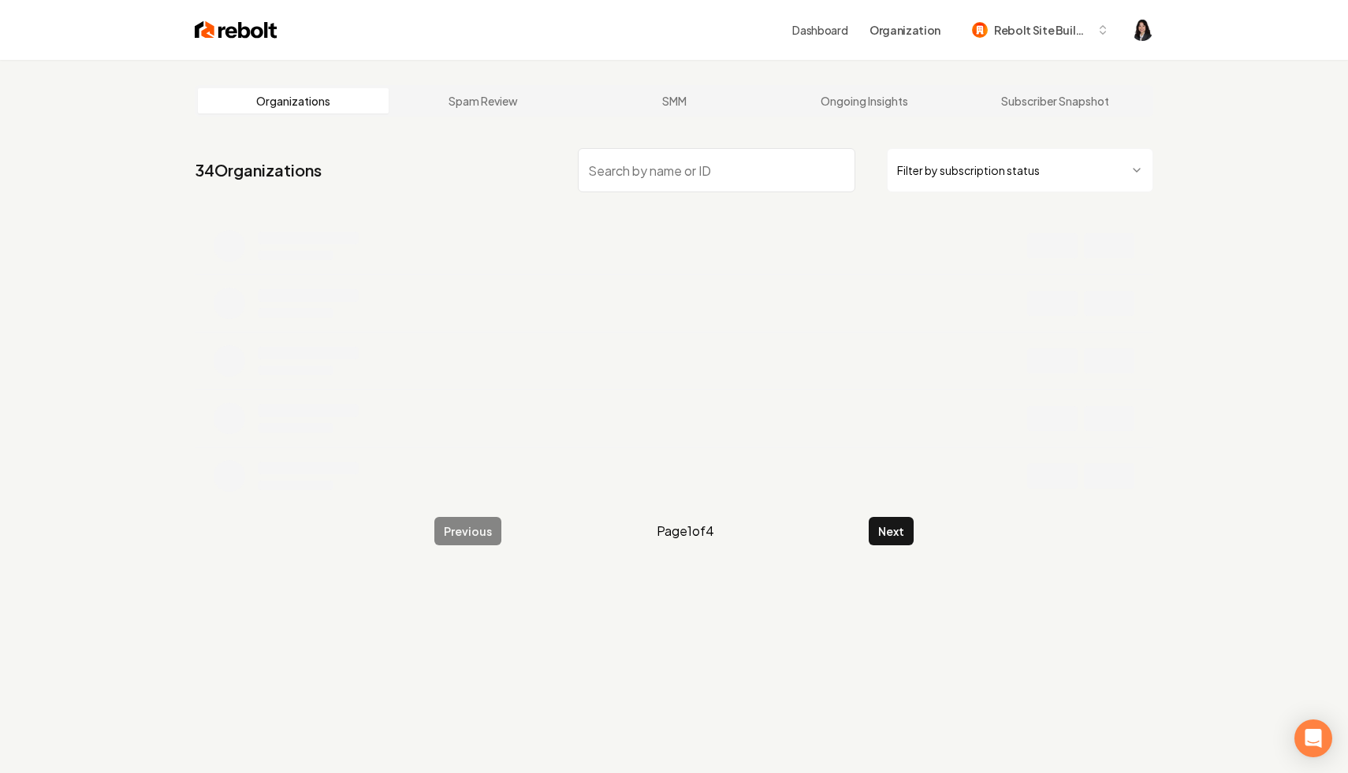
click at [751, 165] on input "search" at bounding box center [716, 170] width 277 height 44
paste input "[PERSON_NAME] Horticultural Services"
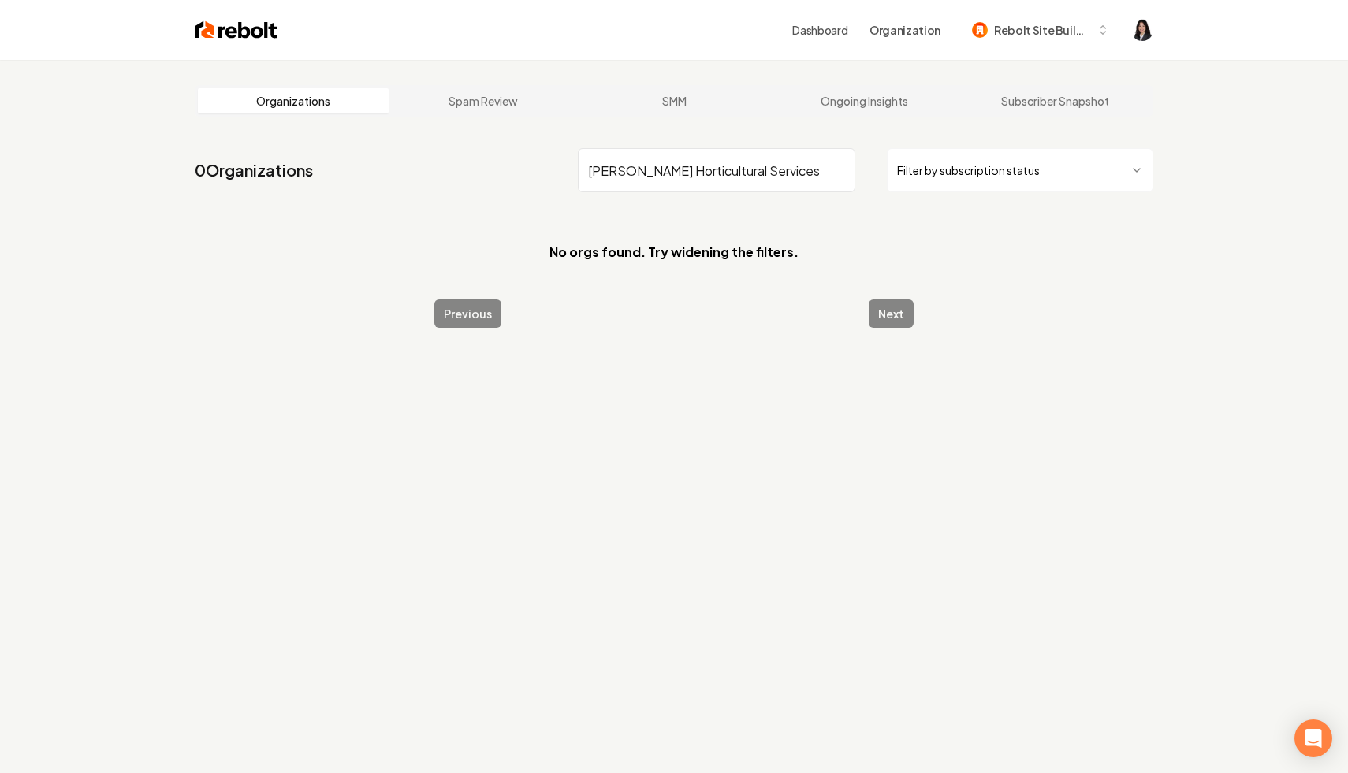
click at [741, 169] on input "[PERSON_NAME] Horticultural Services" at bounding box center [716, 170] width 277 height 44
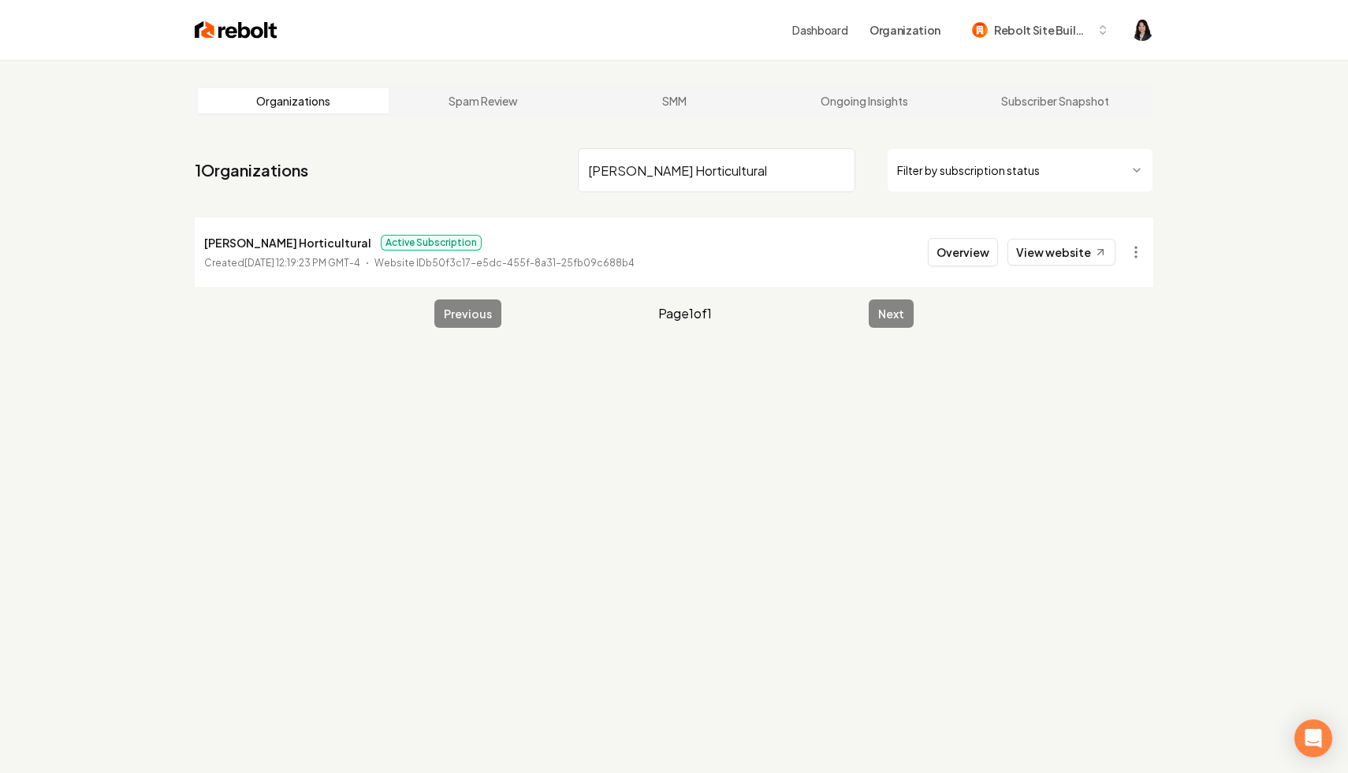
type input "[PERSON_NAME] Horticultural"
click at [1135, 251] on html "Dashboard Organization Rebolt Site Builder Organizations Spam Review SMM Ongoin…" at bounding box center [674, 386] width 1348 height 773
click at [1122, 392] on link "View in Stripe" at bounding box center [1098, 388] width 100 height 25
click at [839, 171] on input "[PERSON_NAME] Horticultural" at bounding box center [716, 170] width 277 height 44
paste input "Bauska & Sons"
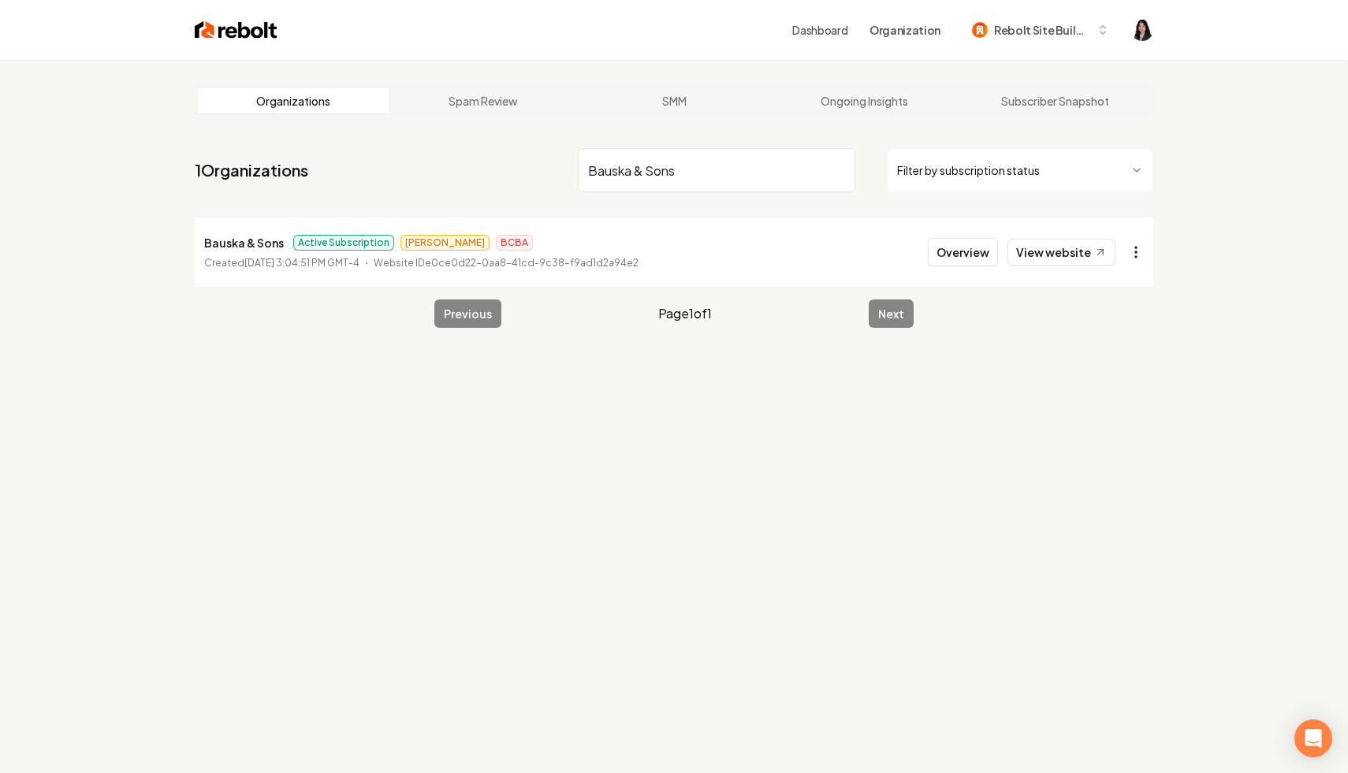
type input "Bauska & Sons"
click at [1128, 251] on html "Dashboard Organization Rebolt Site Builder Organizations Spam Review SMM Ongoin…" at bounding box center [674, 386] width 1348 height 773
click at [1120, 394] on link "View in Stripe" at bounding box center [1098, 388] width 100 height 25
click at [842, 171] on input "Bauska & Sons" at bounding box center [716, 170] width 277 height 44
paste input "Grey Cloud Outdoors"
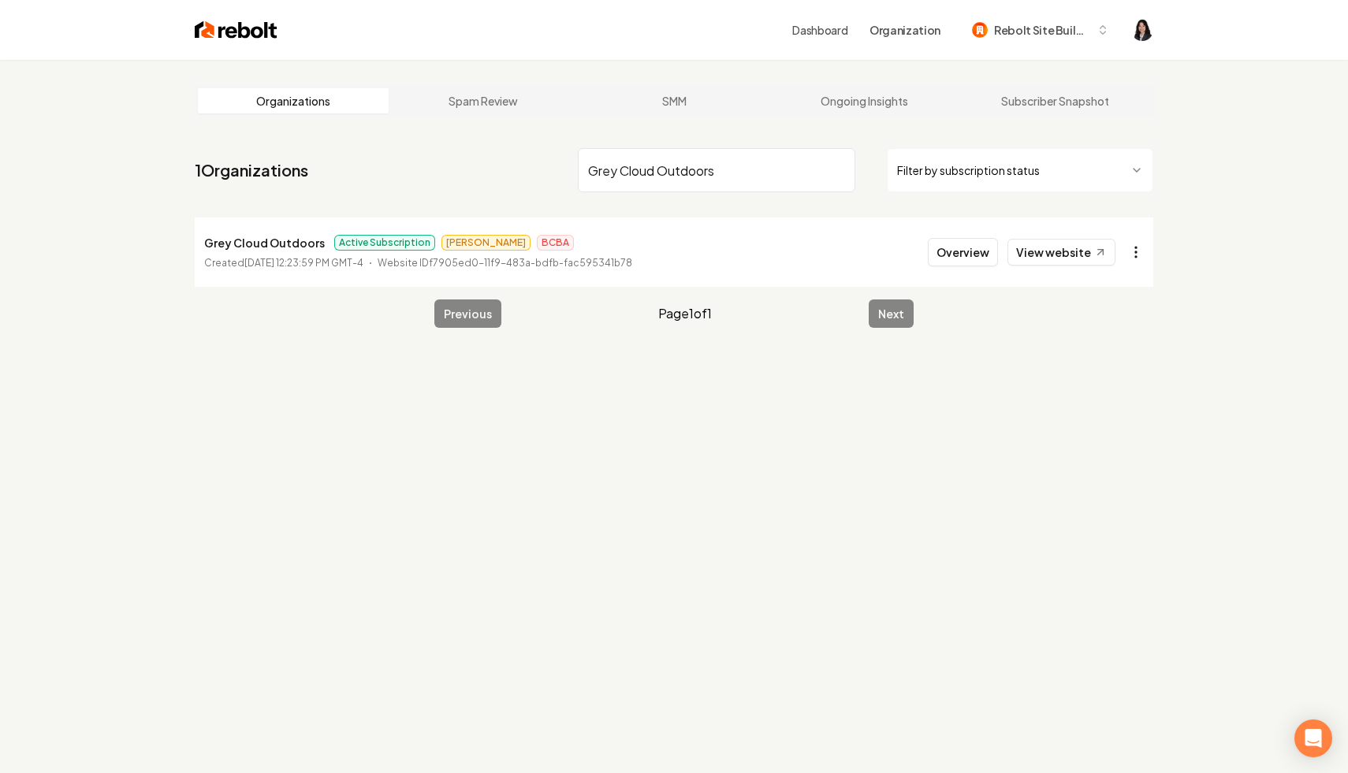
type input "Grey Cloud Outdoors"
click at [1139, 255] on html "Dashboard Organization Rebolt Site Builder Organizations Spam Review SMM Ongoin…" at bounding box center [674, 386] width 1348 height 773
click at [1115, 392] on link "View in Stripe" at bounding box center [1098, 388] width 100 height 25
click at [840, 170] on input "Grey Cloud Outdoors" at bounding box center [716, 170] width 277 height 44
paste input "[PERSON_NAME] outdoor services"
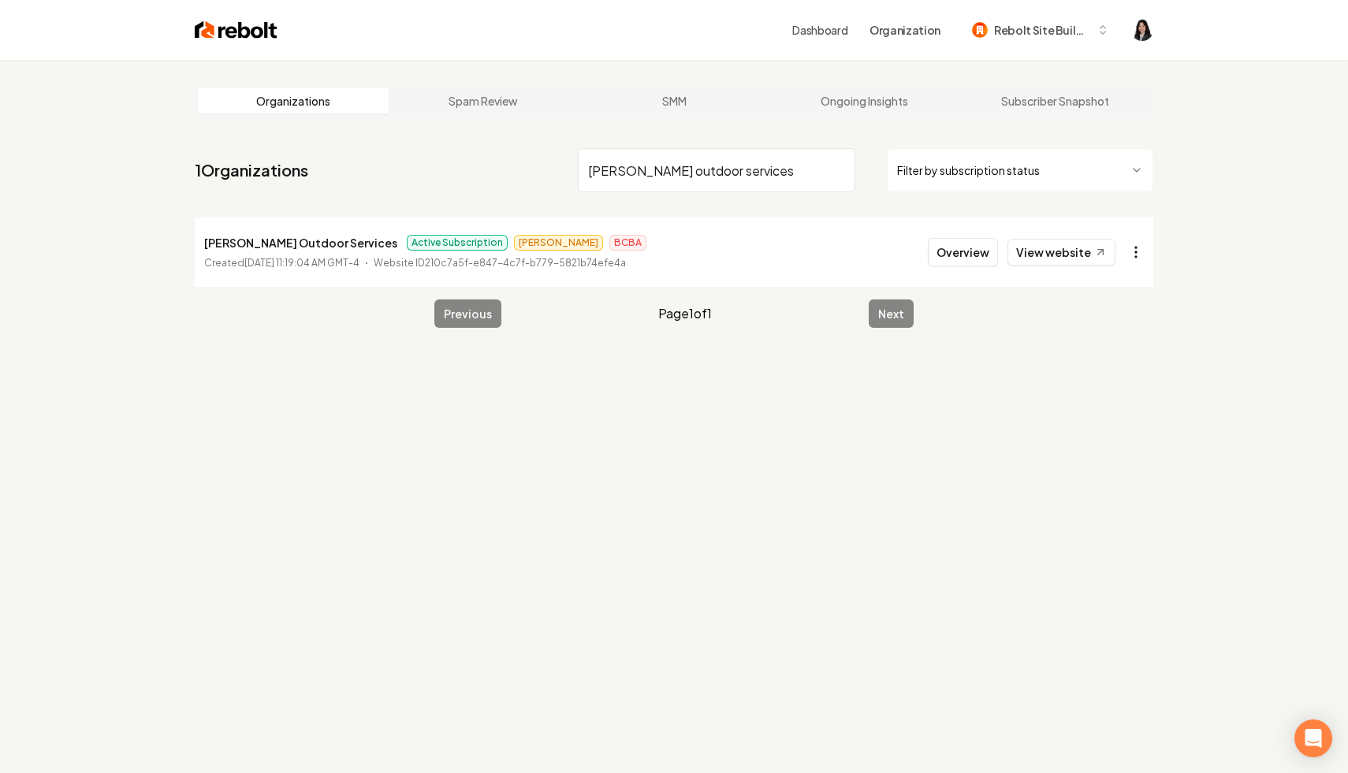
type input "[PERSON_NAME] outdoor services"
click at [1126, 252] on html "Dashboard Organization Rebolt Site Builder Organizations Spam Review SMM Ongoin…" at bounding box center [674, 386] width 1348 height 773
click at [1114, 384] on link "View in Stripe" at bounding box center [1098, 388] width 100 height 25
click at [839, 169] on input "[PERSON_NAME] outdoor services" at bounding box center [716, 170] width 277 height 44
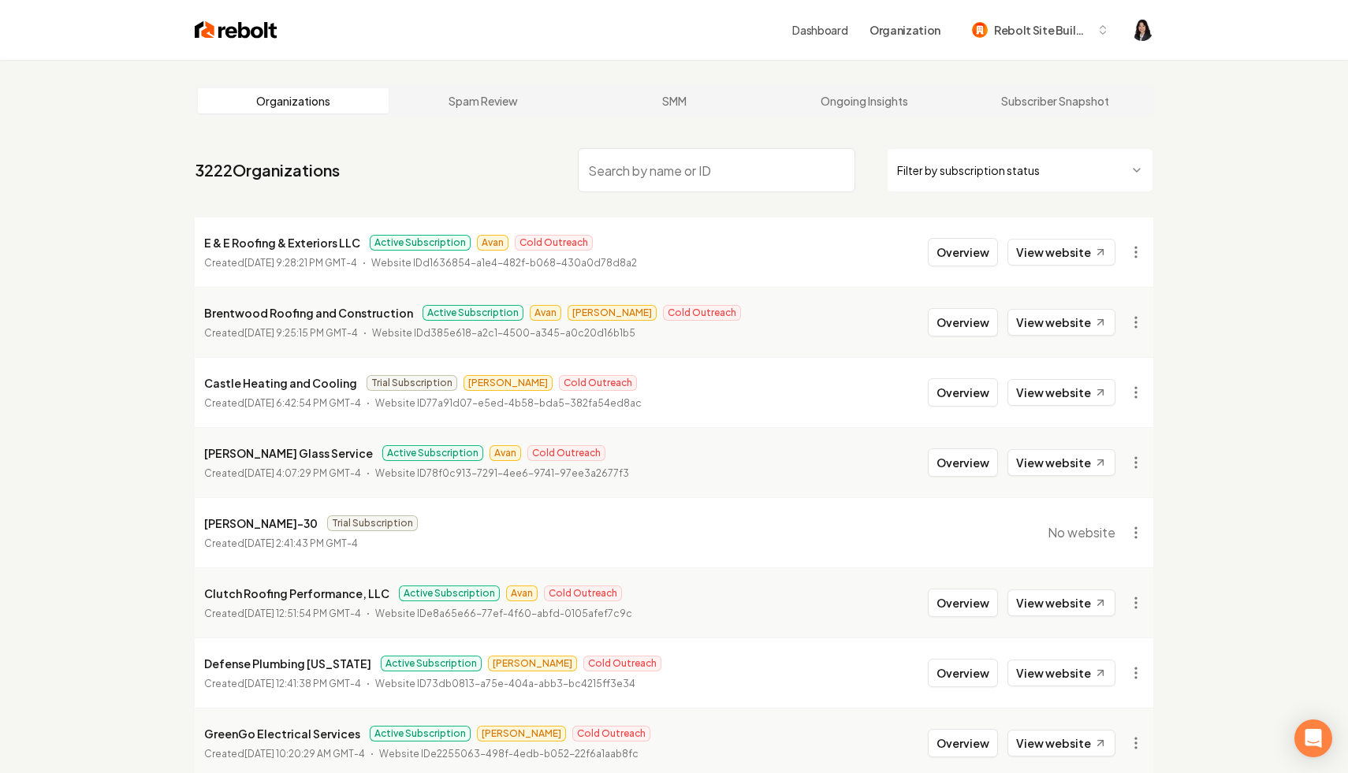
paste input "Green Team LLC"
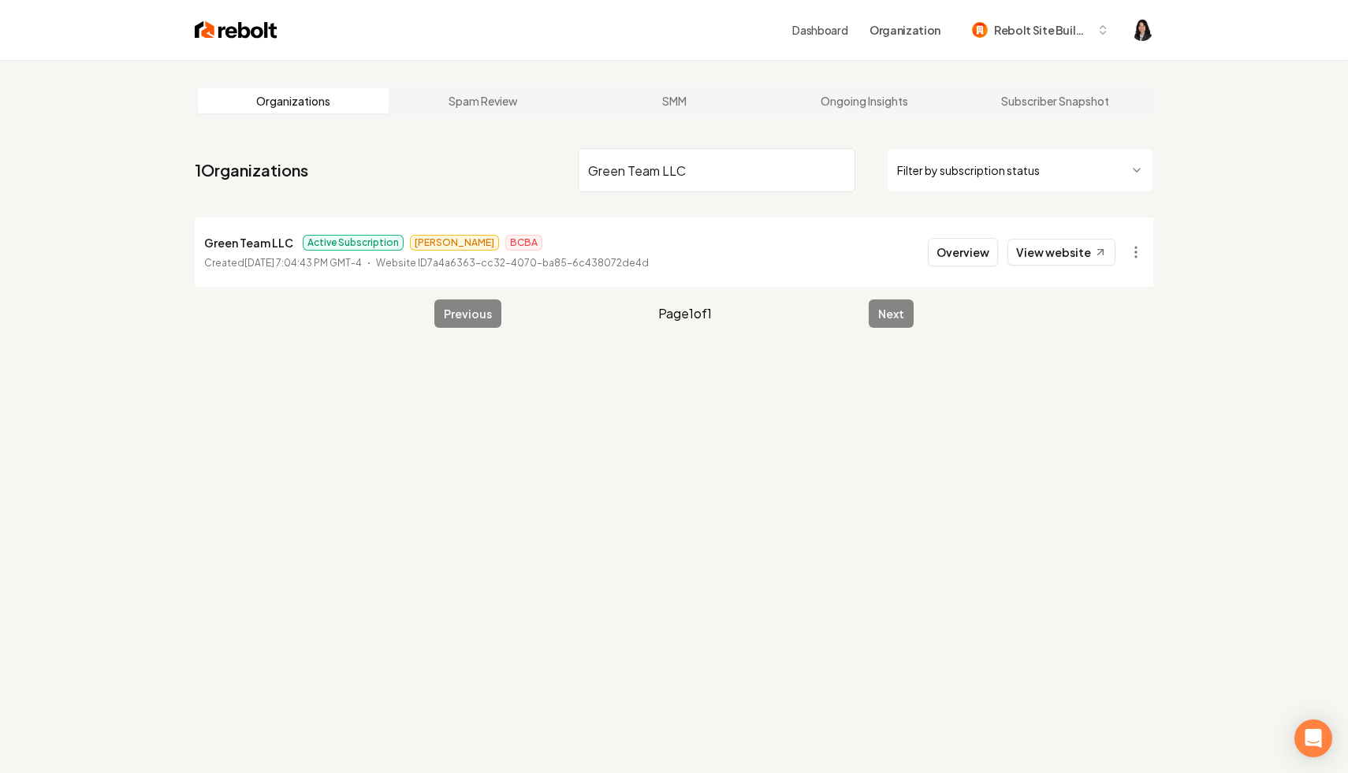
click at [1134, 253] on html "Dashboard Organization Rebolt Site Builder Organizations Spam Review SMM Ongoin…" at bounding box center [674, 386] width 1348 height 773
click at [1115, 393] on link "View in Stripe" at bounding box center [1098, 388] width 100 height 25
drag, startPoint x: 701, startPoint y: 177, endPoint x: 534, endPoint y: 148, distance: 169.5
click at [534, 148] on nav "1 Organizations Green Team LLC Filter by subscription status" at bounding box center [674, 176] width 959 height 69
paste input "Nu Style Landscape"
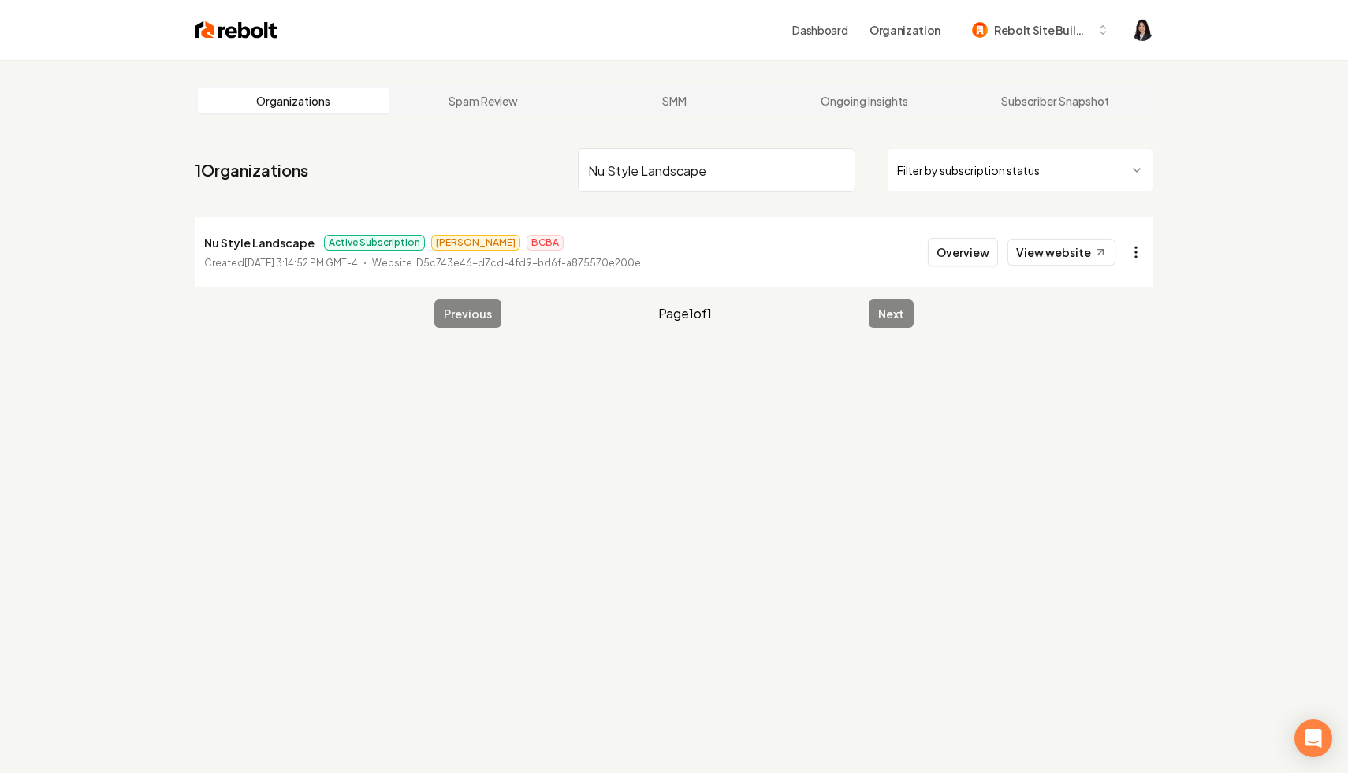
click at [1142, 256] on html "Dashboard Organization Rebolt Site Builder Organizations Spam Review SMM Ongoin…" at bounding box center [674, 386] width 1348 height 773
click at [1098, 389] on link "View in Stripe" at bounding box center [1098, 388] width 100 height 25
drag, startPoint x: 735, startPoint y: 184, endPoint x: 542, endPoint y: 157, distance: 195.8
click at [542, 157] on nav "1 Organizations Nu Style Landscape Filter by subscription status" at bounding box center [674, 176] width 959 height 69
paste input "[PERSON_NAME] Construction"
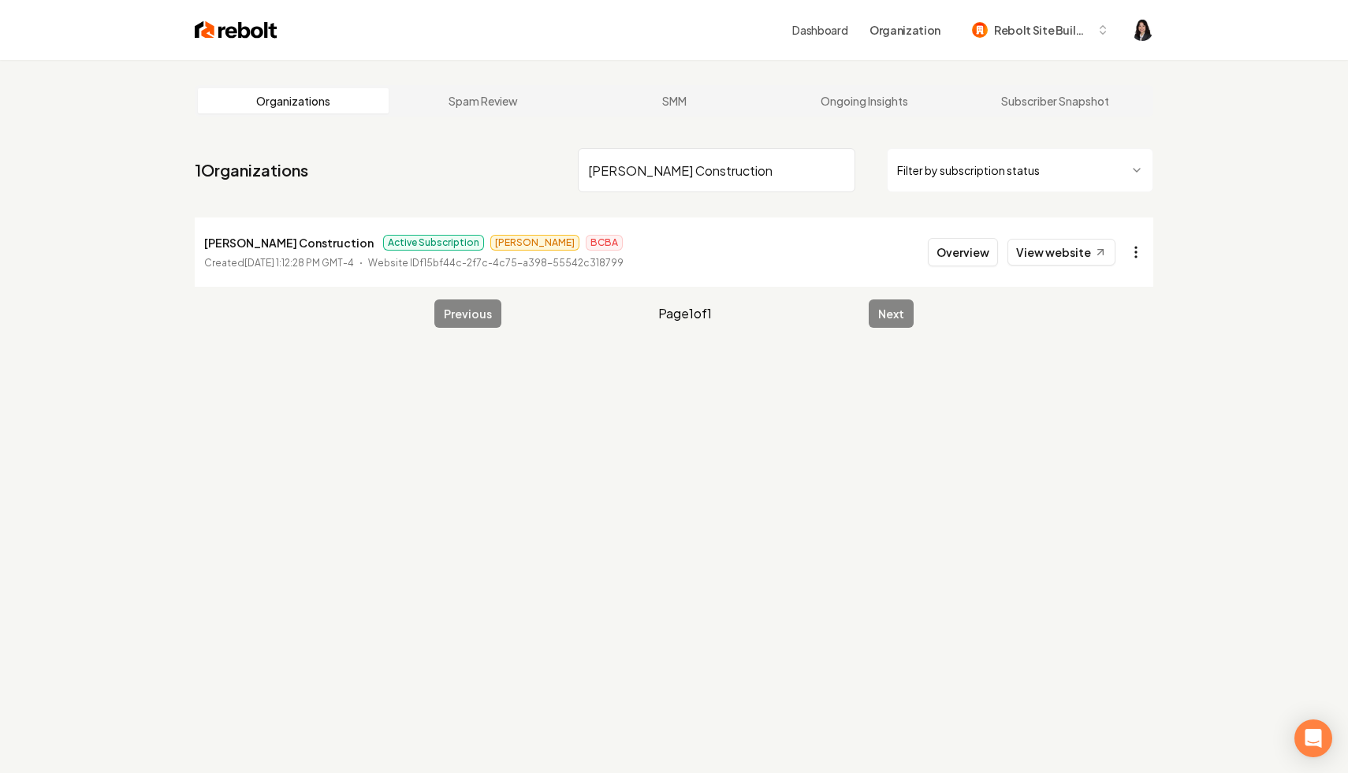
type input "[PERSON_NAME] Construction"
click at [1134, 254] on html "Dashboard Organization Rebolt Site Builder Organizations Spam Review SMM Ongoin…" at bounding box center [674, 386] width 1348 height 773
click at [1108, 386] on link "View in Stripe" at bounding box center [1098, 388] width 100 height 25
click at [832, 163] on input "[PERSON_NAME] Construction" at bounding box center [716, 170] width 277 height 44
click at [839, 167] on input "[PERSON_NAME] Construction" at bounding box center [716, 170] width 277 height 44
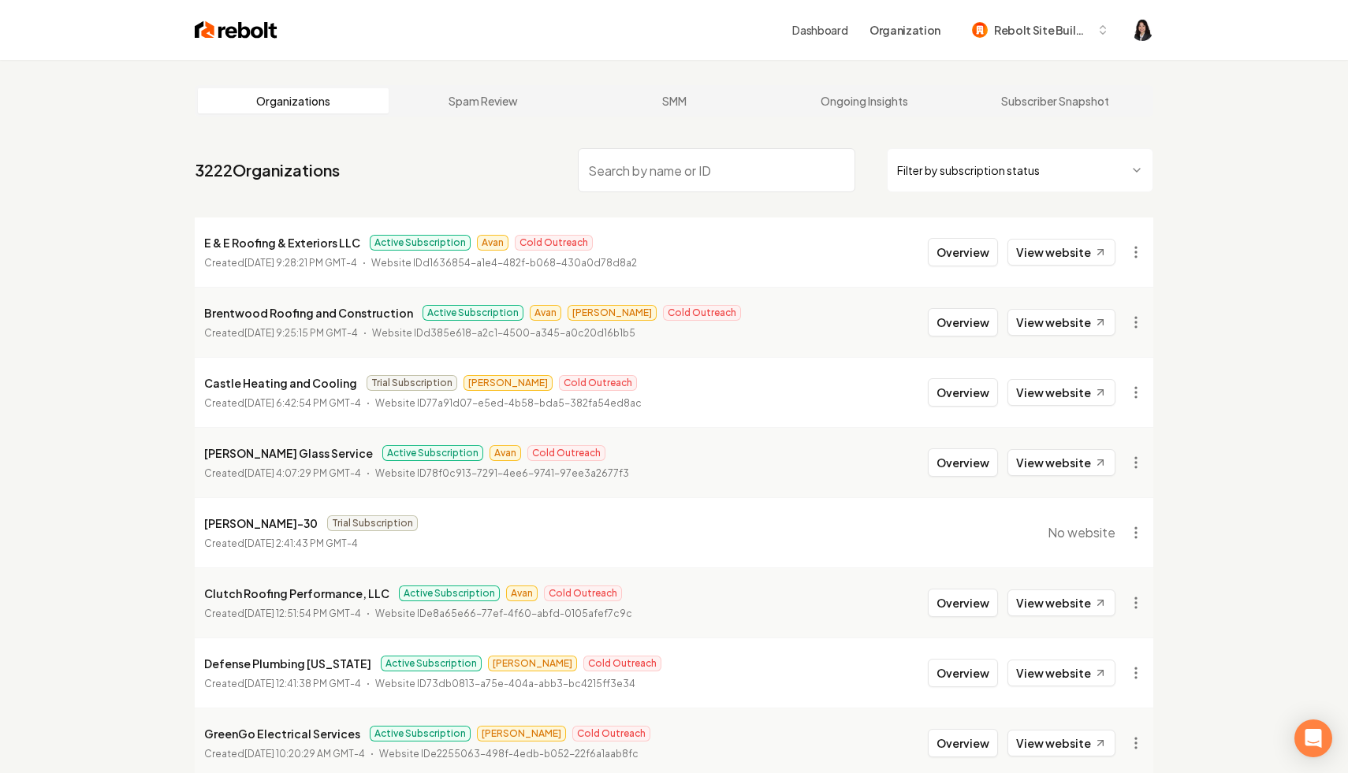
paste input "Two Rivers Lawn and Landscape"
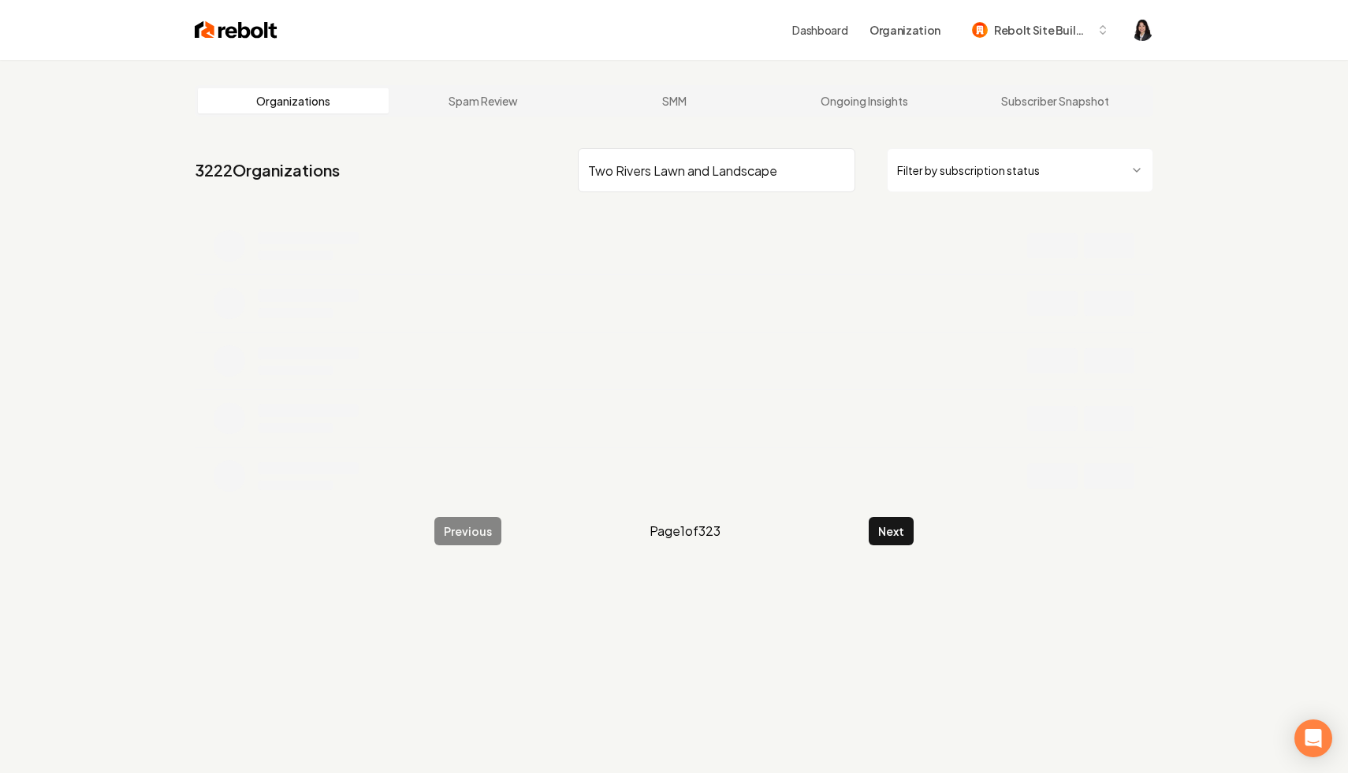
type input "Two Rivers Lawn and Landscape"
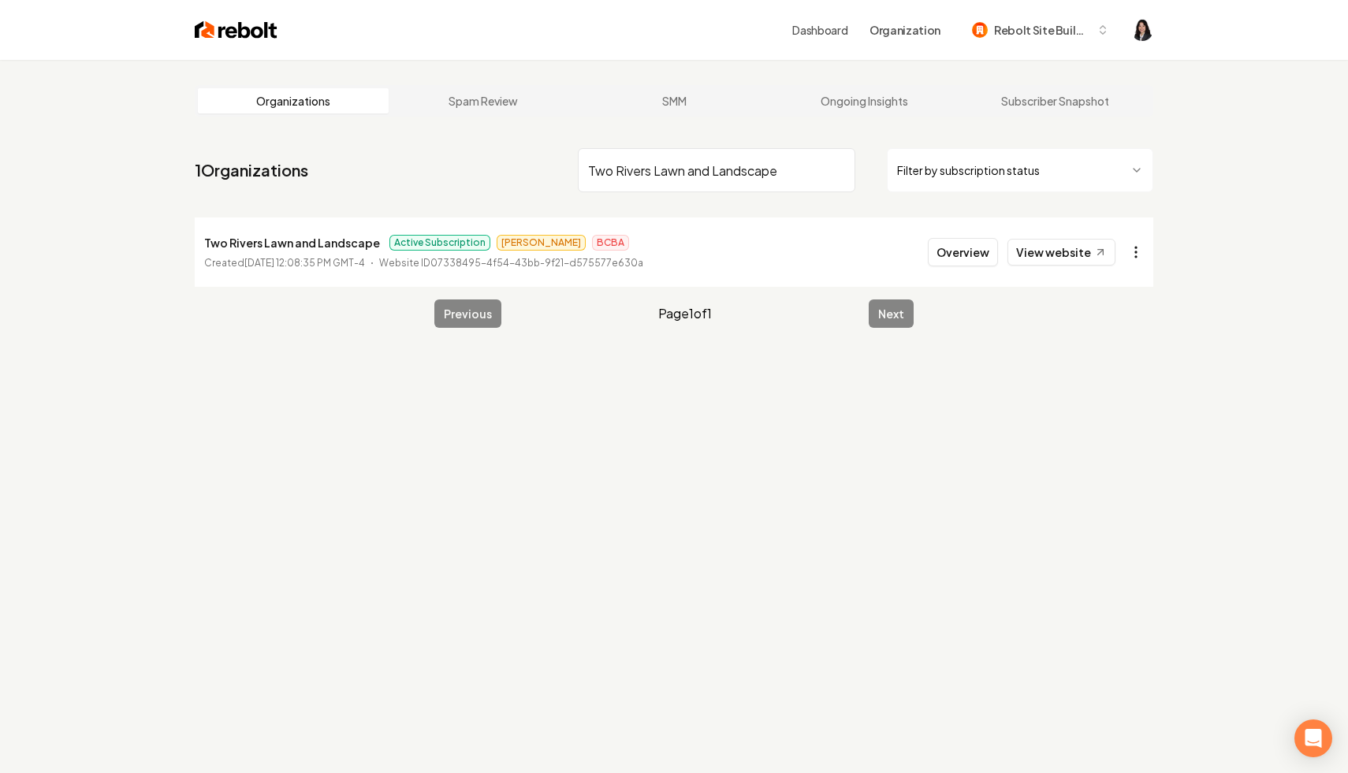
click at [1130, 251] on html "Dashboard Organization Rebolt Site Builder Organizations Spam Review SMM Ongoin…" at bounding box center [674, 386] width 1348 height 773
click at [1115, 390] on link "View in Stripe" at bounding box center [1098, 388] width 100 height 25
click at [836, 169] on input "Two Rivers Lawn and Landscape" at bounding box center [716, 170] width 277 height 44
paste input "[PERSON_NAME] Landscape"
type input "[PERSON_NAME] Landscape"
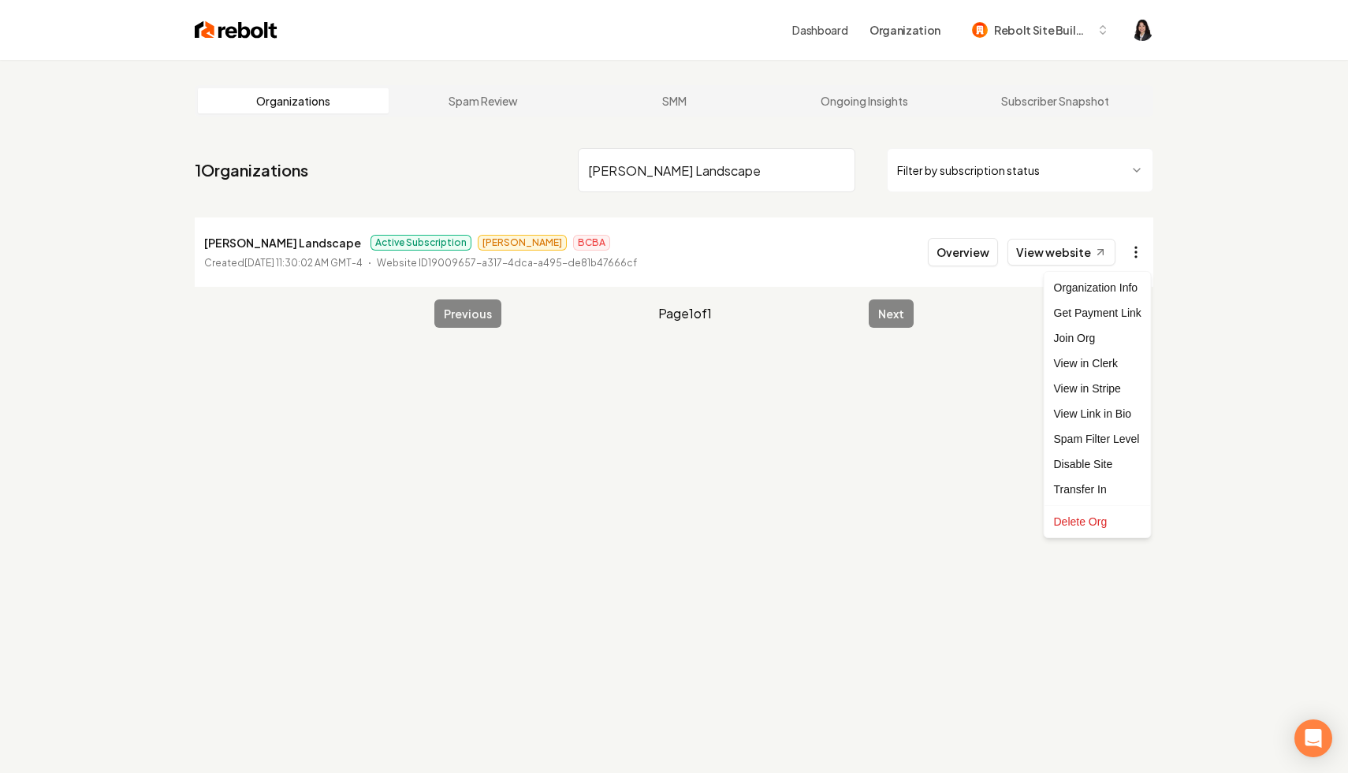
click at [1136, 252] on html "Dashboard Organization Rebolt Site Builder Organizations Spam Review SMM Ongoin…" at bounding box center [674, 386] width 1348 height 773
click at [1130, 388] on link "View in Stripe" at bounding box center [1098, 388] width 100 height 25
click at [840, 167] on input "[PERSON_NAME] Landscape" at bounding box center [716, 170] width 277 height 44
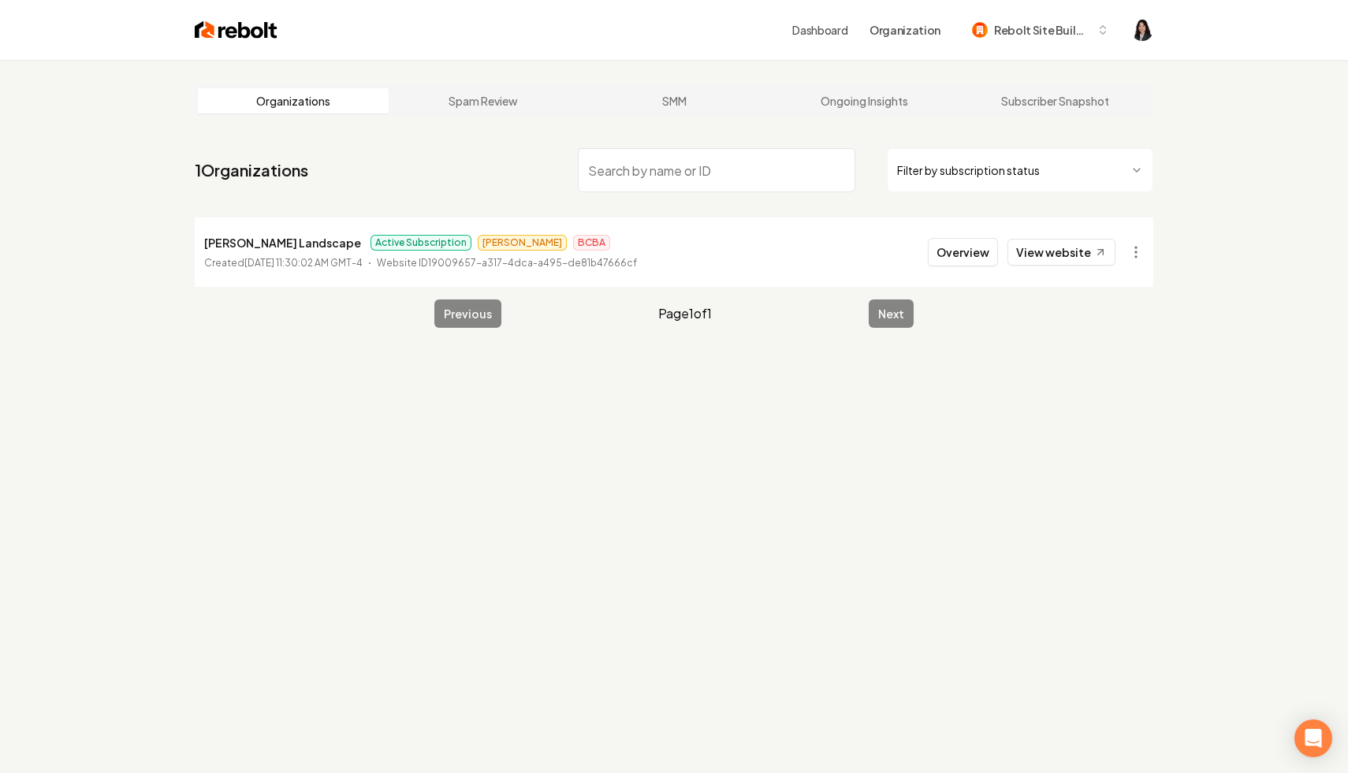
paste input "Sage landscapes"
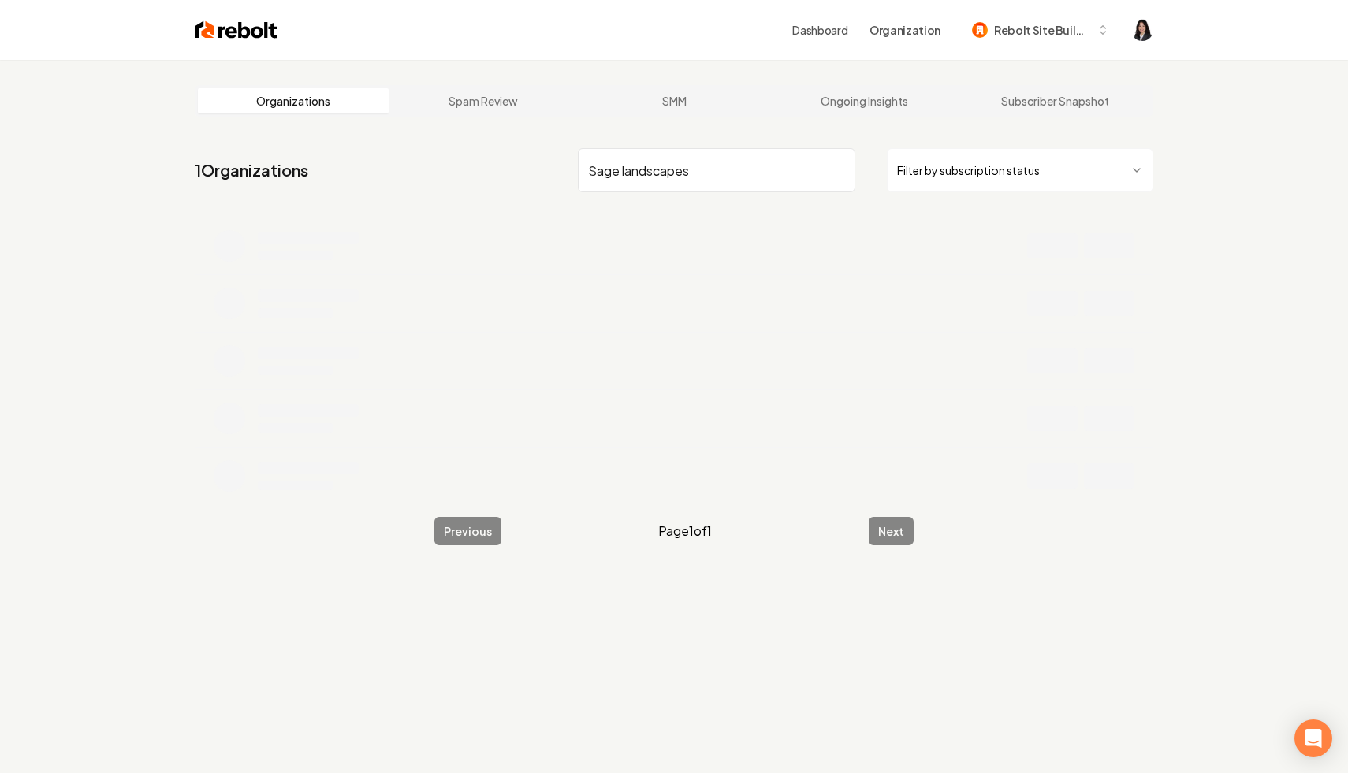
type input "Sage landscapes"
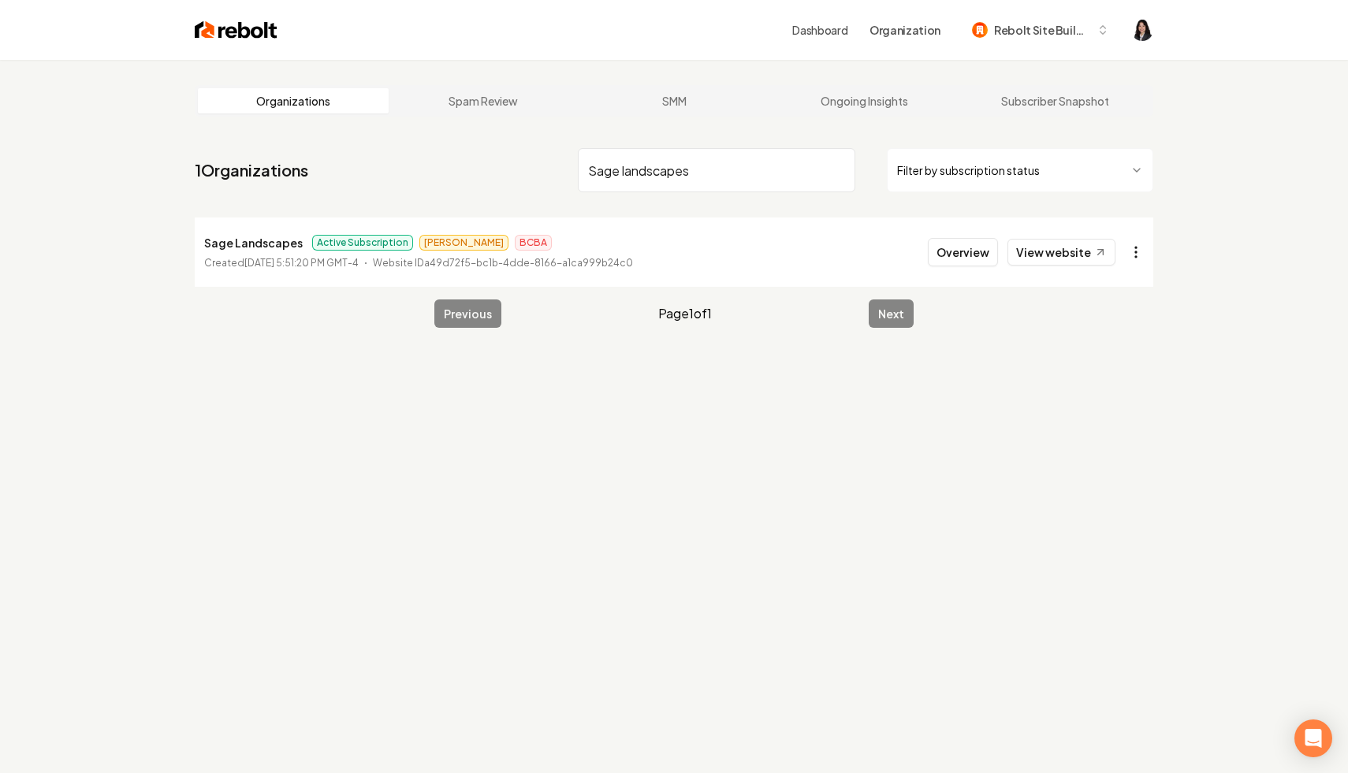
click at [1134, 249] on html "Dashboard Organization Rebolt Site Builder Organizations Spam Review SMM Ongoin…" at bounding box center [674, 386] width 1348 height 773
click at [1104, 389] on link "View in Stripe" at bounding box center [1098, 388] width 100 height 25
click at [841, 169] on input "Sage landscapes" at bounding box center [716, 170] width 277 height 44
type input "[PERSON_NAME] and Green Contracting"
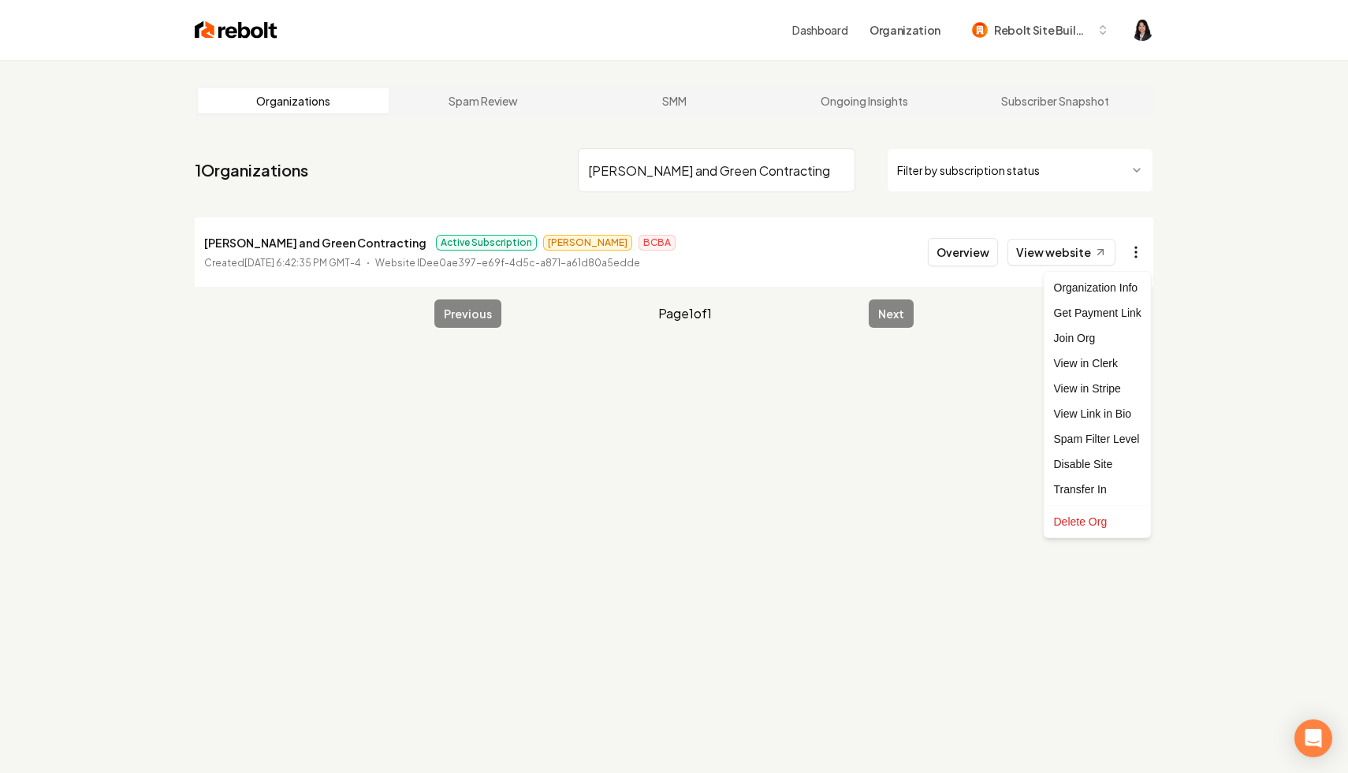
click at [1136, 254] on html "Dashboard Organization Rebolt Site Builder Organizations Spam Review SMM Ongoin…" at bounding box center [674, 386] width 1348 height 773
click at [1104, 390] on link "View in Stripe" at bounding box center [1098, 388] width 100 height 25
click at [839, 167] on input "[PERSON_NAME] and Green Contracting" at bounding box center [716, 170] width 277 height 44
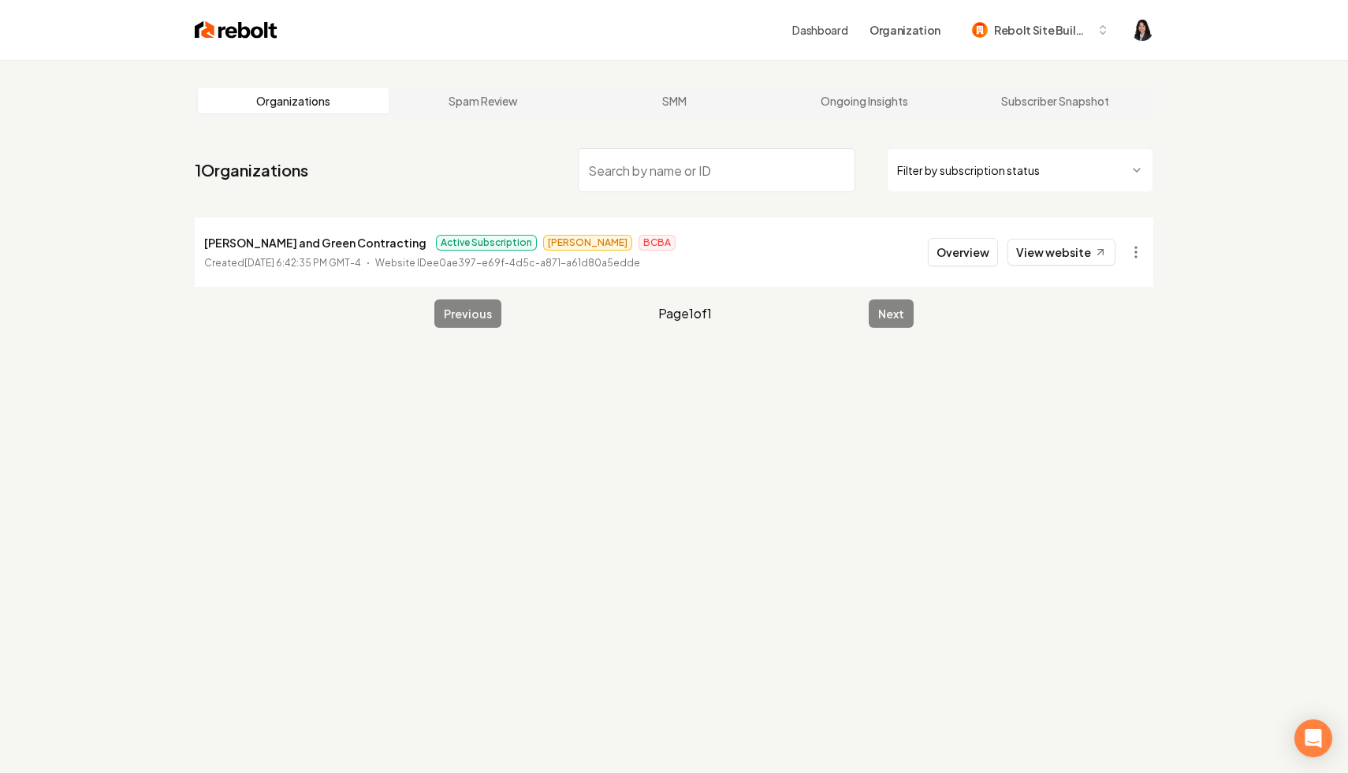
paste input "[PERSON_NAME] custom builds &. Sparkling home, cleaner"
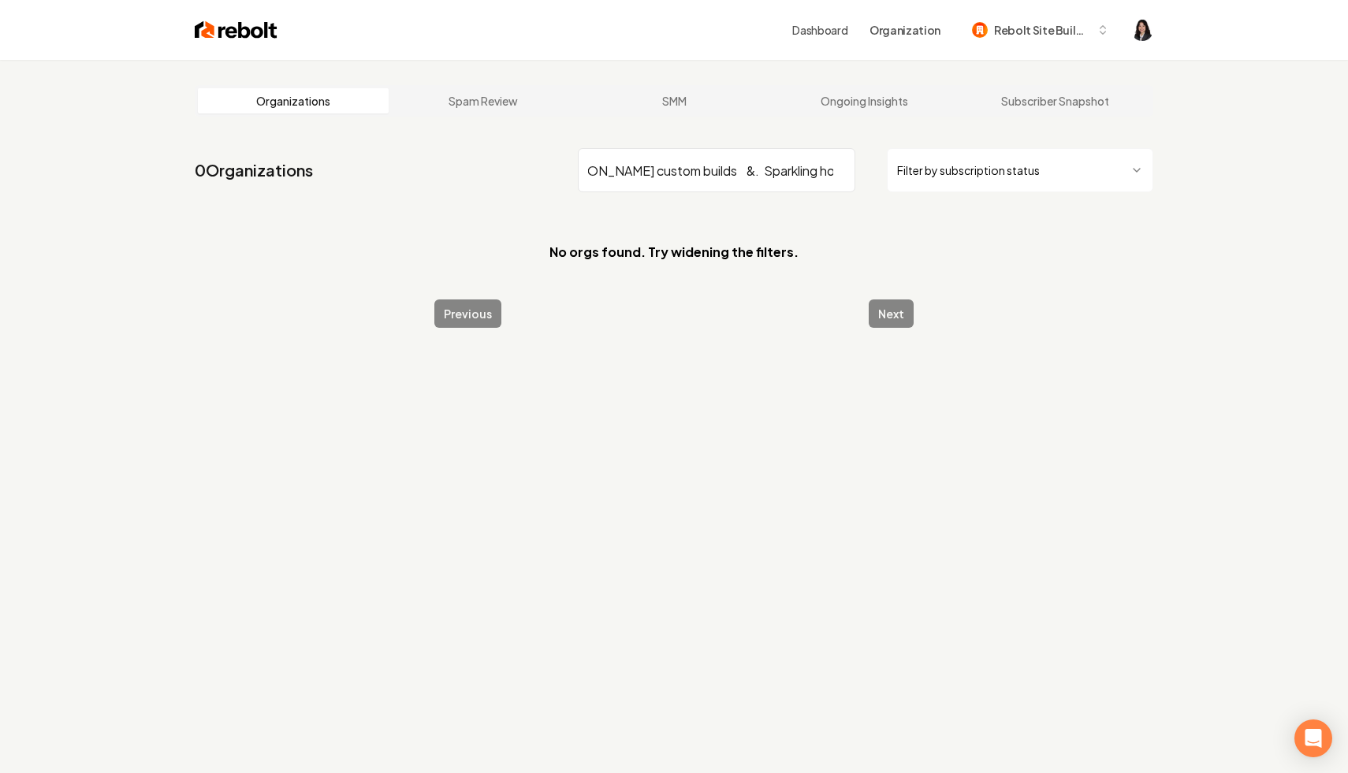
click at [694, 173] on input "[PERSON_NAME] custom builds &. Sparkling home, cleaner" at bounding box center [716, 170] width 277 height 44
drag, startPoint x: 667, startPoint y: 172, endPoint x: 962, endPoint y: 181, distance: 295.0
click at [962, 181] on div "[PERSON_NAME] custom builds &. Sparkling home, cleaner Filter by subscription s…" at bounding box center [865, 170] width 575 height 44
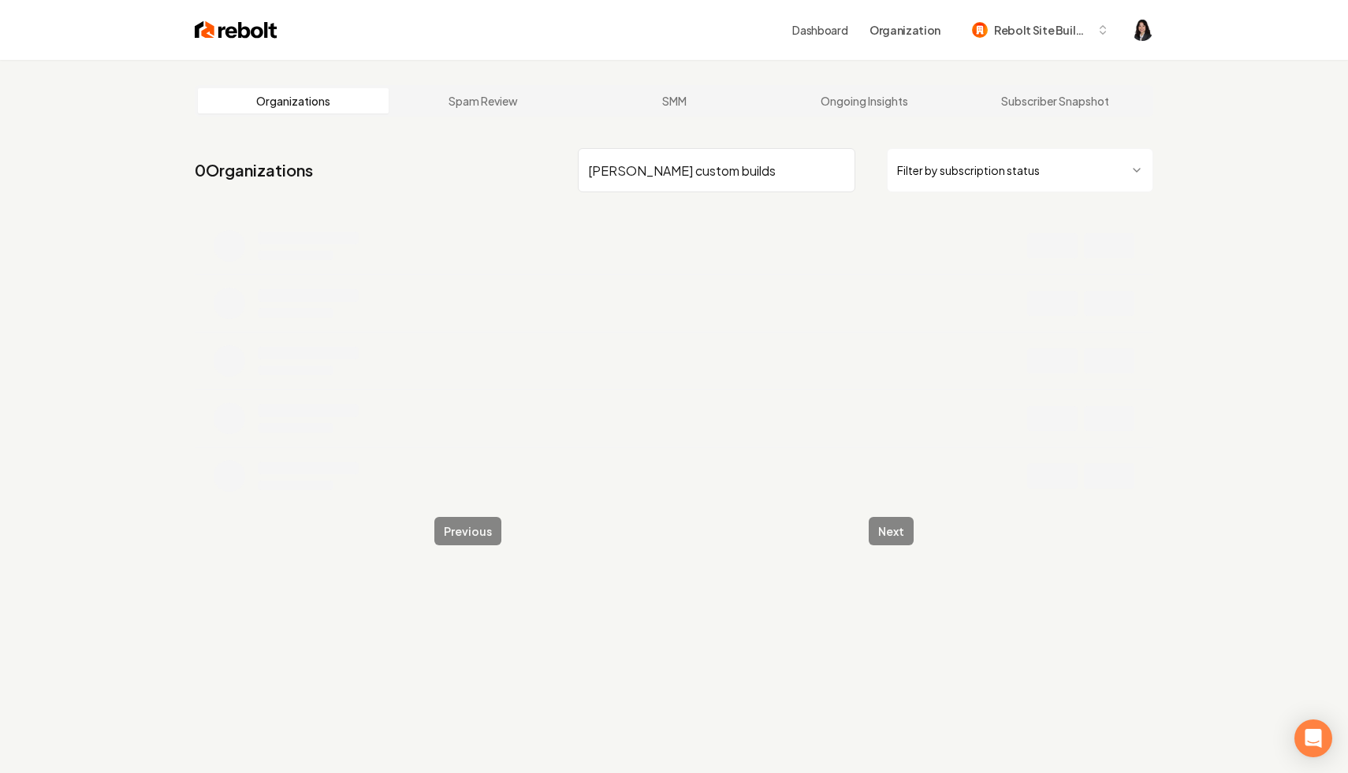
type input "[PERSON_NAME] custom builds"
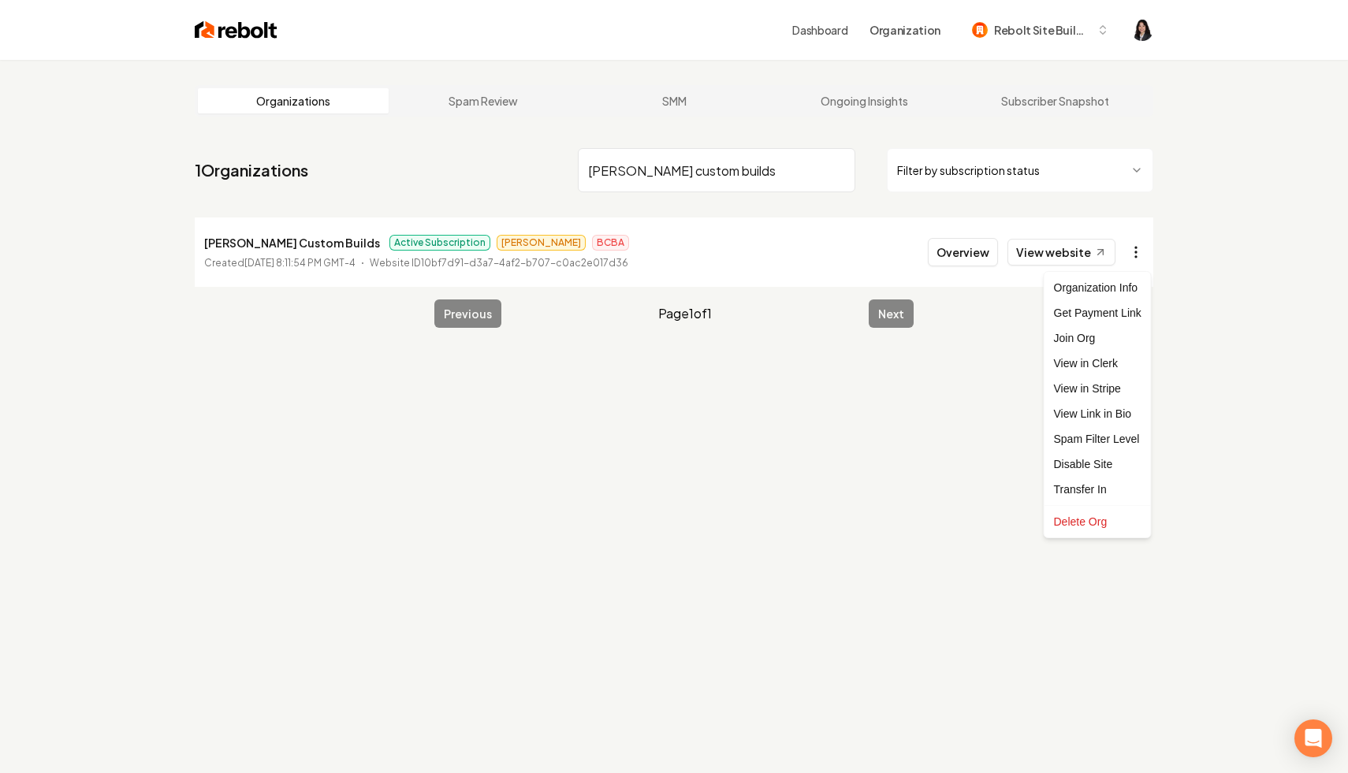
click at [1124, 248] on html "Dashboard Organization Rebolt Site Builder Organizations Spam Review SMM Ongoin…" at bounding box center [674, 386] width 1348 height 773
click at [1105, 391] on link "View in Stripe" at bounding box center [1098, 388] width 100 height 25
click at [837, 169] on input "[PERSON_NAME] custom builds" at bounding box center [716, 170] width 277 height 44
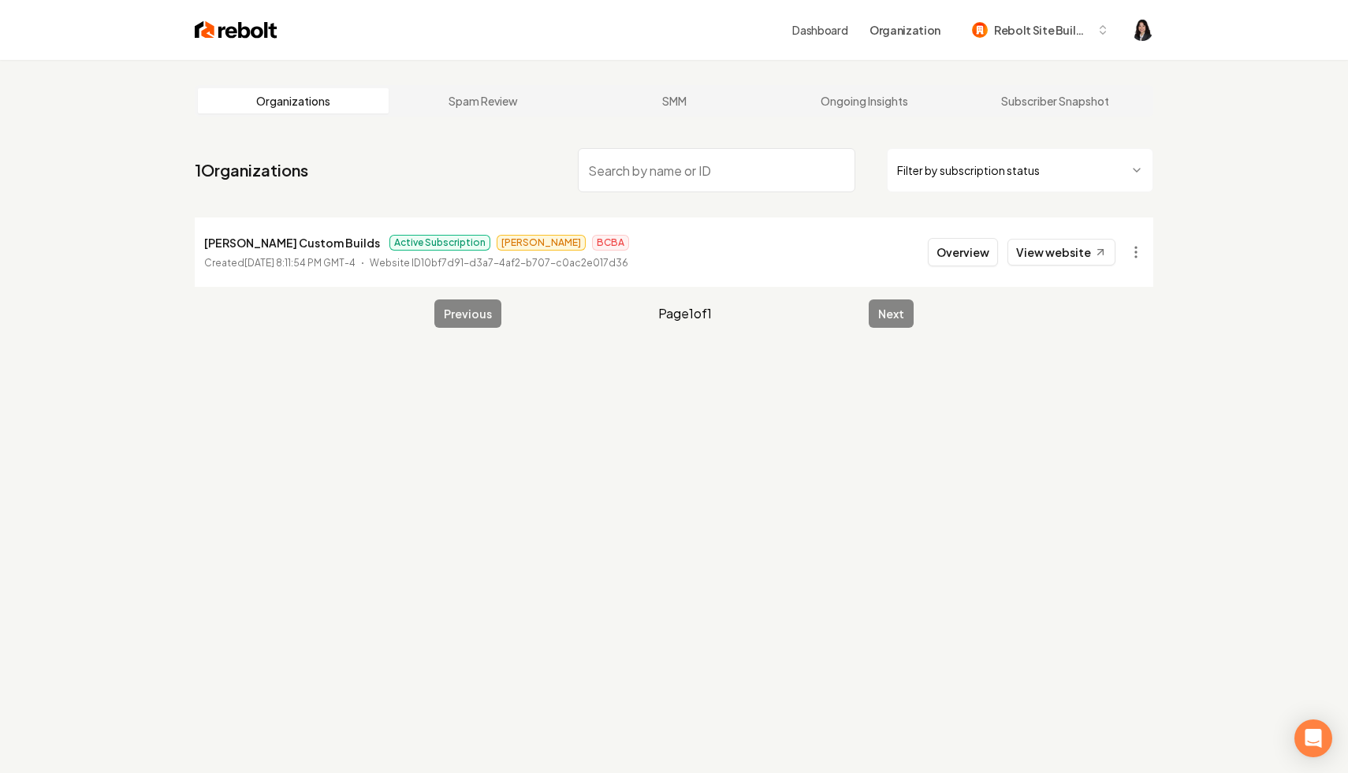
paste input "New Look Landscape LLC"
type input "New Look Landscape"
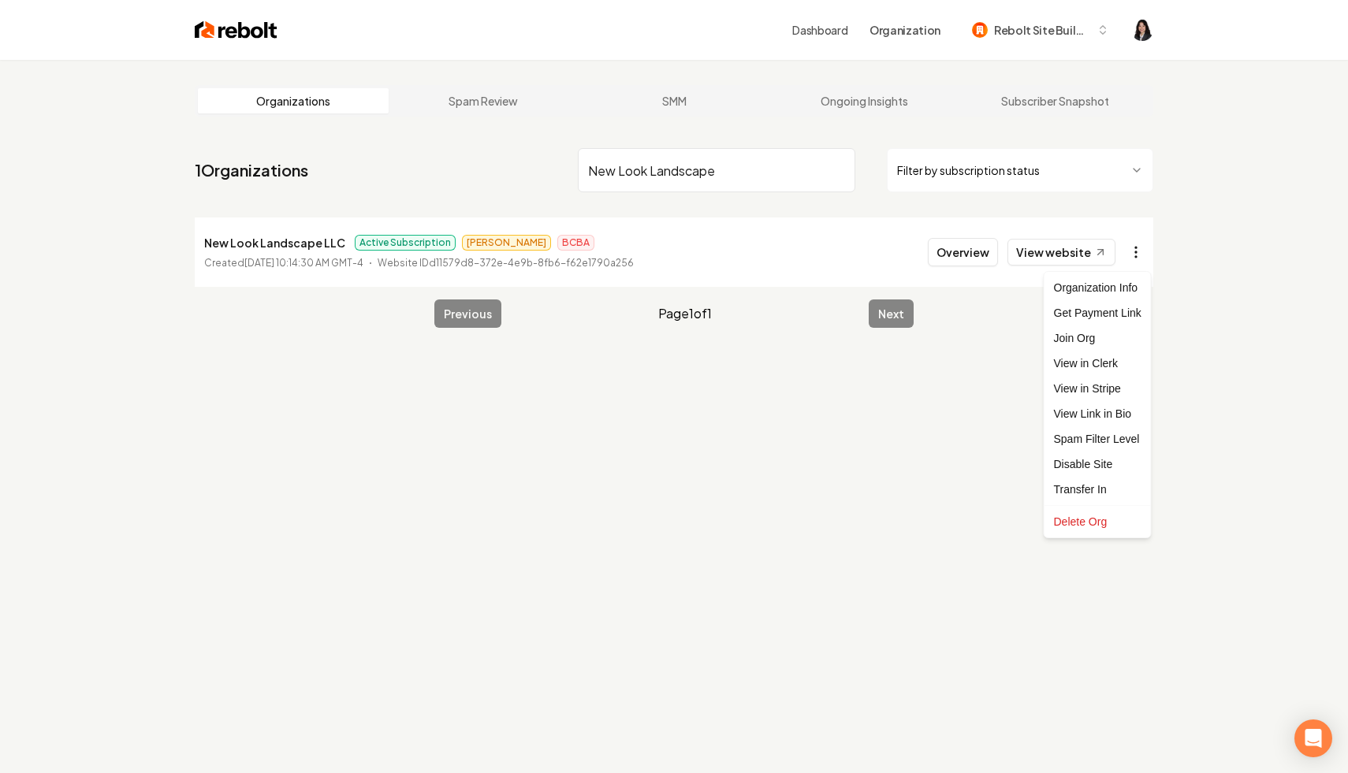
click at [1130, 240] on html "Dashboard Organization Rebolt Site Builder Organizations Spam Review SMM Ongoin…" at bounding box center [674, 386] width 1348 height 773
click at [1091, 387] on link "View in Stripe" at bounding box center [1098, 388] width 100 height 25
click at [840, 169] on input "New Look Landscape" at bounding box center [716, 170] width 277 height 44
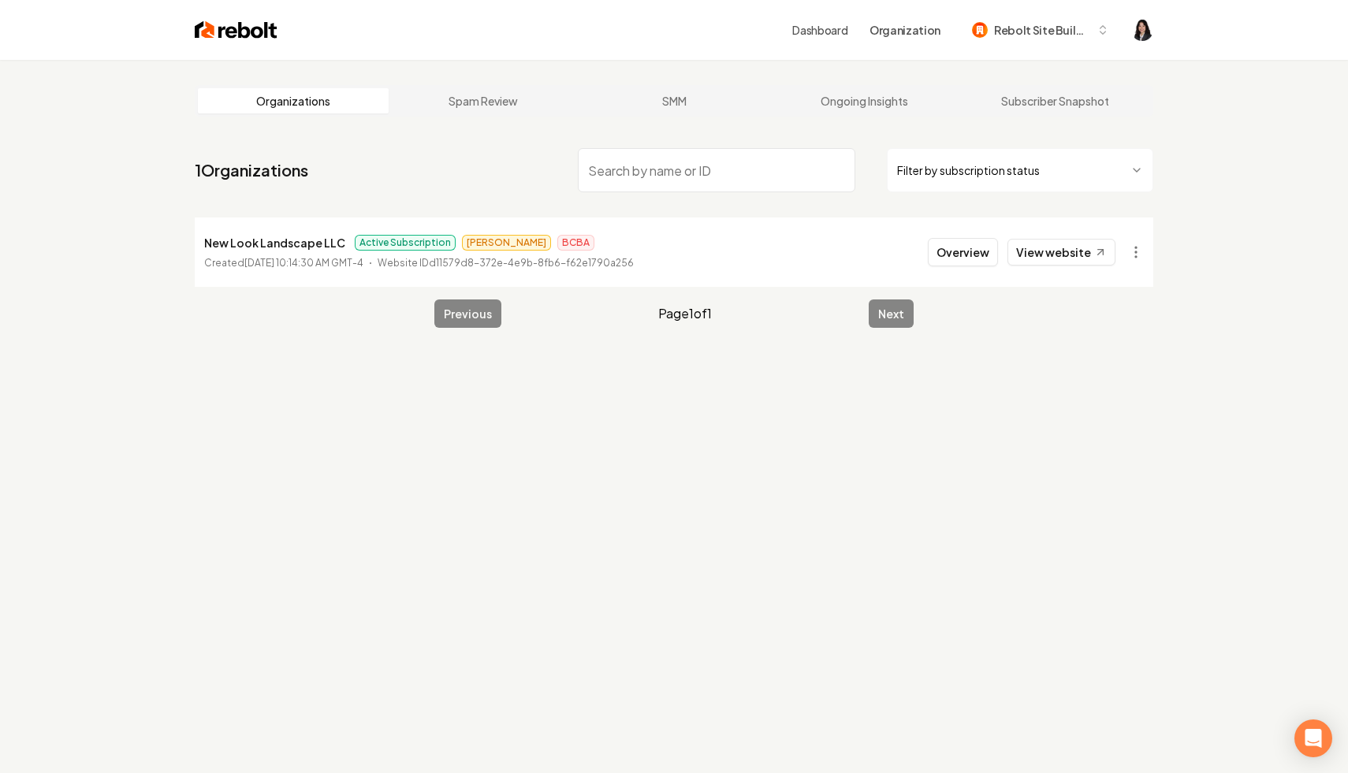
paste input "218 Tree Service"
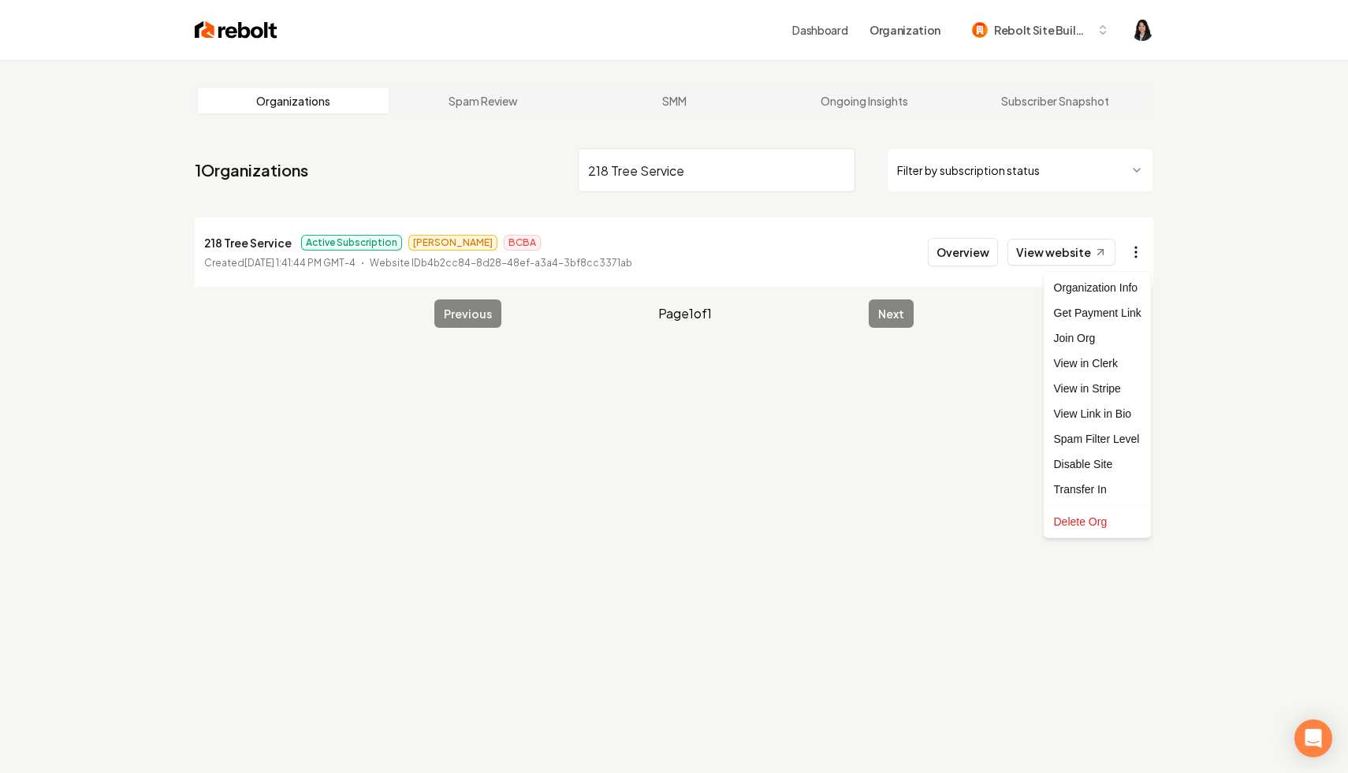
click at [1138, 251] on html "Dashboard Organization Rebolt Site Builder Organizations Spam Review SMM Ongoin…" at bounding box center [674, 386] width 1348 height 773
click at [1122, 389] on link "View in Stripe" at bounding box center [1098, 388] width 100 height 25
drag, startPoint x: 743, startPoint y: 175, endPoint x: 545, endPoint y: 122, distance: 204.8
click at [545, 122] on main "Organizations Spam Review SMM Ongoing Insights Subscriber Snapshot 1 Organizati…" at bounding box center [673, 206] width 1009 height 293
paste input "Ace Hardscaping LLC"
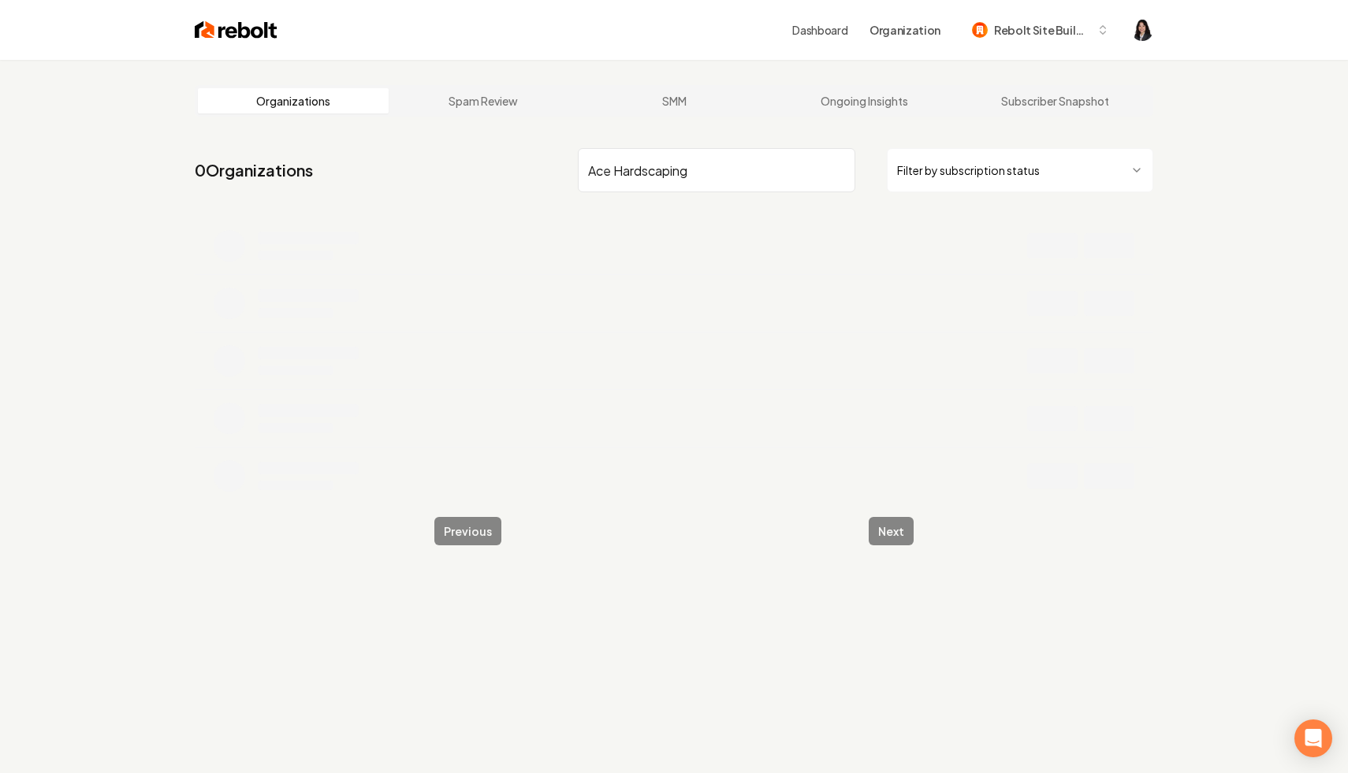
type input "Ace Hardscaping"
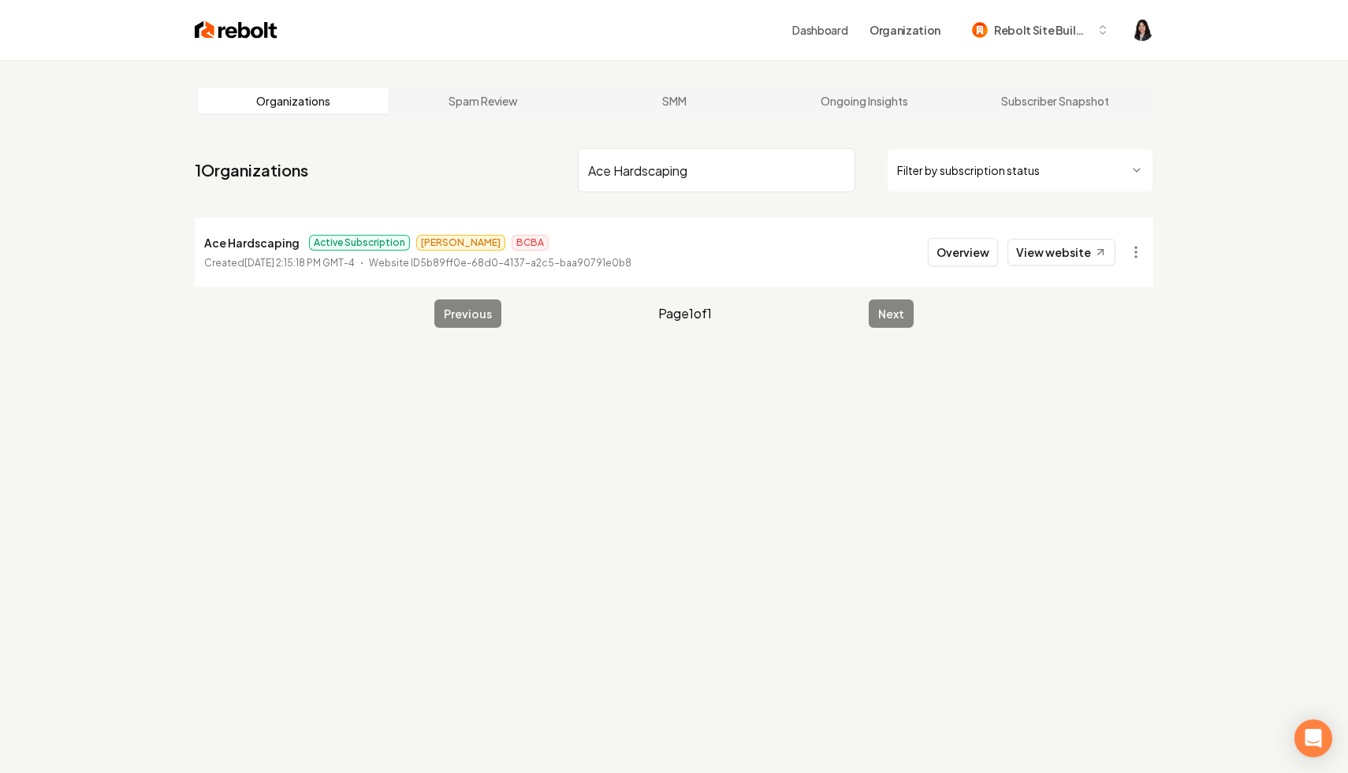
click at [1137, 254] on html "Dashboard Organization Rebolt Site Builder Organizations Spam Review SMM Ongoin…" at bounding box center [674, 386] width 1348 height 773
click at [1108, 398] on link "View in Stripe" at bounding box center [1098, 388] width 100 height 25
click at [839, 169] on input "Ace Hardscaping" at bounding box center [716, 170] width 277 height 44
paste input "Status Mow LLC"
type input "Status Mow LLC"
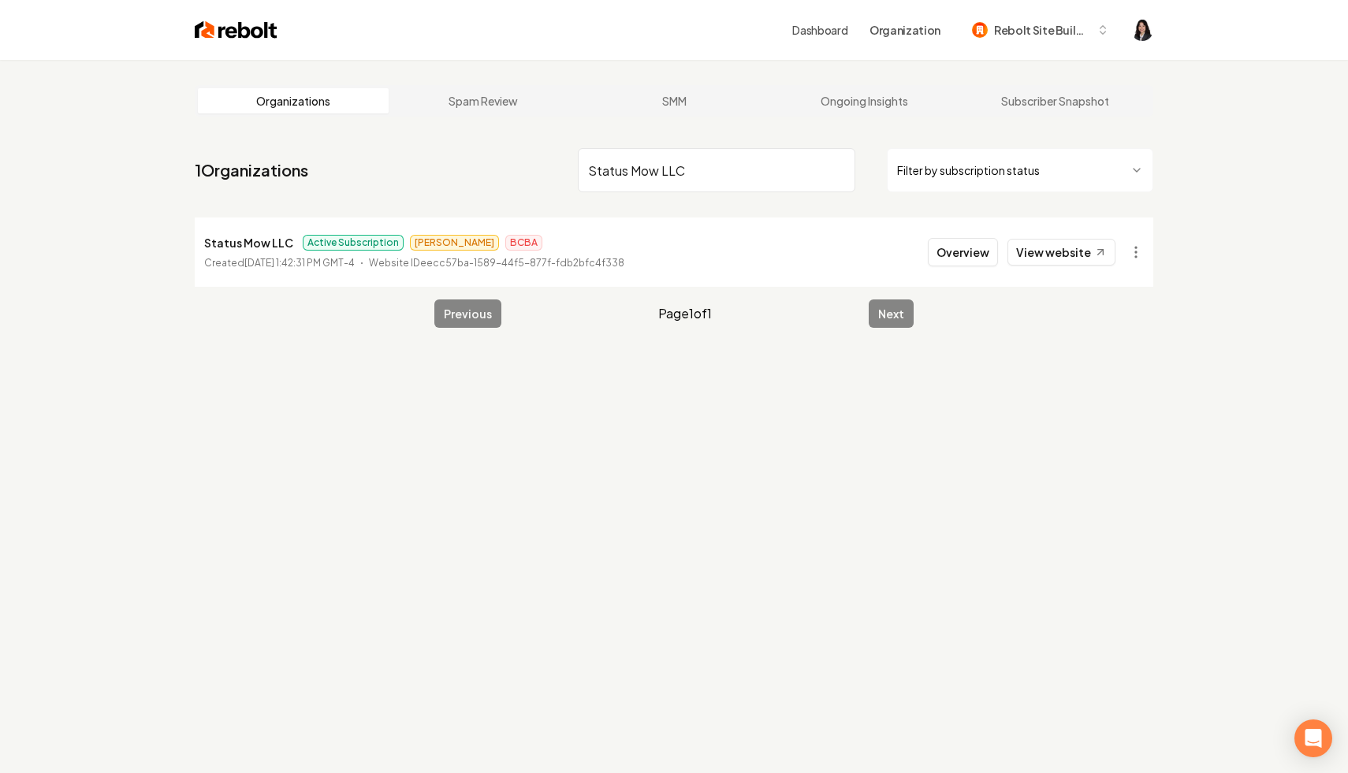
click at [1141, 261] on html "Dashboard Organization Rebolt Site Builder Organizations Spam Review SMM Ongoin…" at bounding box center [674, 386] width 1348 height 773
click at [1104, 394] on link "View in Stripe" at bounding box center [1098, 388] width 100 height 25
click at [835, 171] on input "Status Mow LLC" at bounding box center [716, 170] width 277 height 44
paste input "JG Grading and Landscaping"
click at [1132, 248] on html "Dashboard Organization Rebolt Site Builder Organizations Spam Review SMM Ongoin…" at bounding box center [674, 386] width 1348 height 773
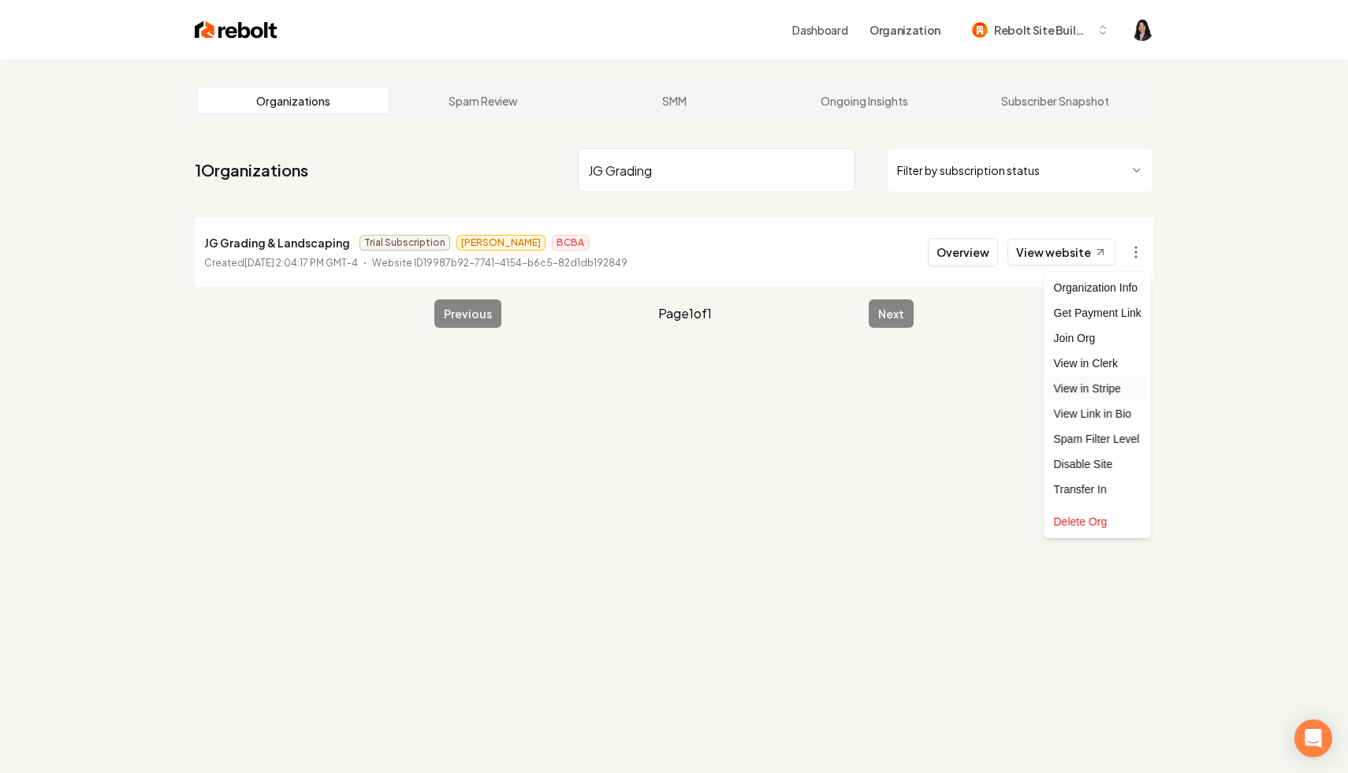
click at [1115, 393] on link "View in Stripe" at bounding box center [1098, 388] width 100 height 25
drag, startPoint x: 731, startPoint y: 167, endPoint x: 487, endPoint y: 145, distance: 244.6
click at [487, 145] on nav "1 Organizations JG Grading Filter by subscription status" at bounding box center [674, 176] width 959 height 69
click at [1139, 252] on html "Dashboard Organization Rebolt Site Builder Organizations Spam Review SMM Ongoin…" at bounding box center [674, 386] width 1348 height 773
click at [1078, 252] on html "Dashboard Organization Rebolt Site Builder Organizations Spam Review SMM Ongoin…" at bounding box center [674, 386] width 1348 height 773
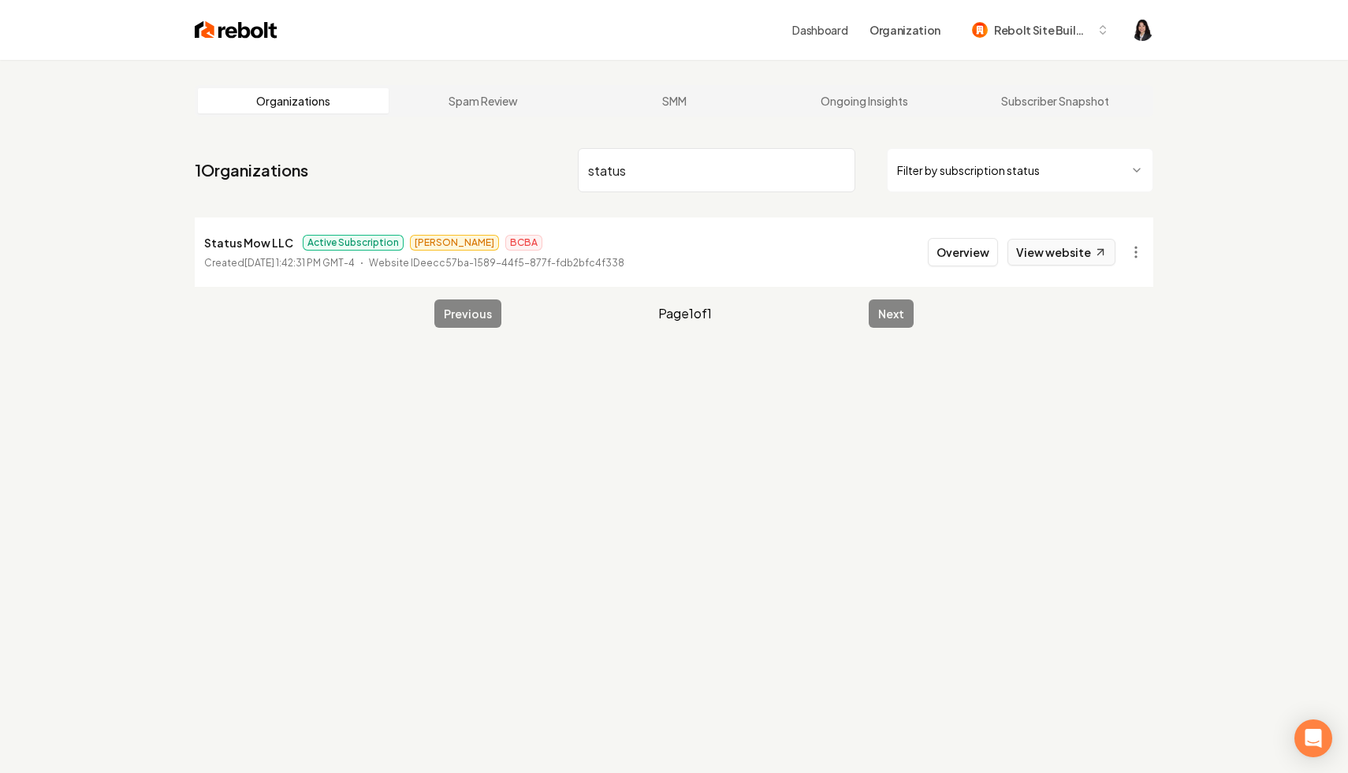
click at [1049, 255] on link "View website" at bounding box center [1061, 252] width 108 height 27
drag, startPoint x: 655, startPoint y: 181, endPoint x: 560, endPoint y: 154, distance: 99.1
click at [560, 154] on nav "1 Organizations status Filter by subscription status" at bounding box center [674, 176] width 959 height 69
paste input "Everything Metal"
type input "Everything Metal"
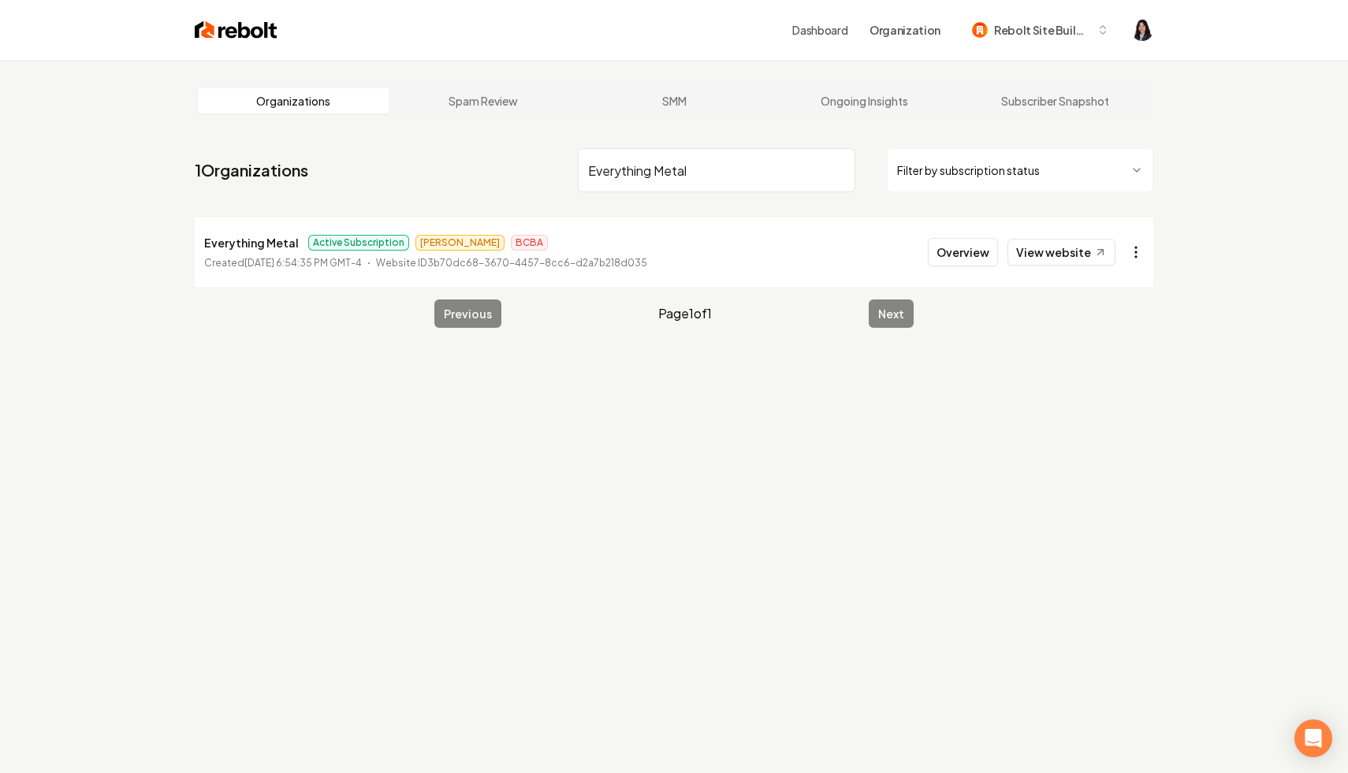
click at [1135, 258] on html "Dashboard Organization Rebolt Site Builder Organizations Spam Review SMM Ongoin…" at bounding box center [674, 386] width 1348 height 773
click at [1100, 388] on link "View in Stripe" at bounding box center [1098, 388] width 100 height 25
click at [839, 171] on input "Everything Metal" at bounding box center [716, 170] width 277 height 44
paste input "Brush busters llc"
click at [1141, 244] on html "Dashboard Organization Rebolt Site Builder Organizations Spam Review SMM Ongoin…" at bounding box center [674, 386] width 1348 height 773
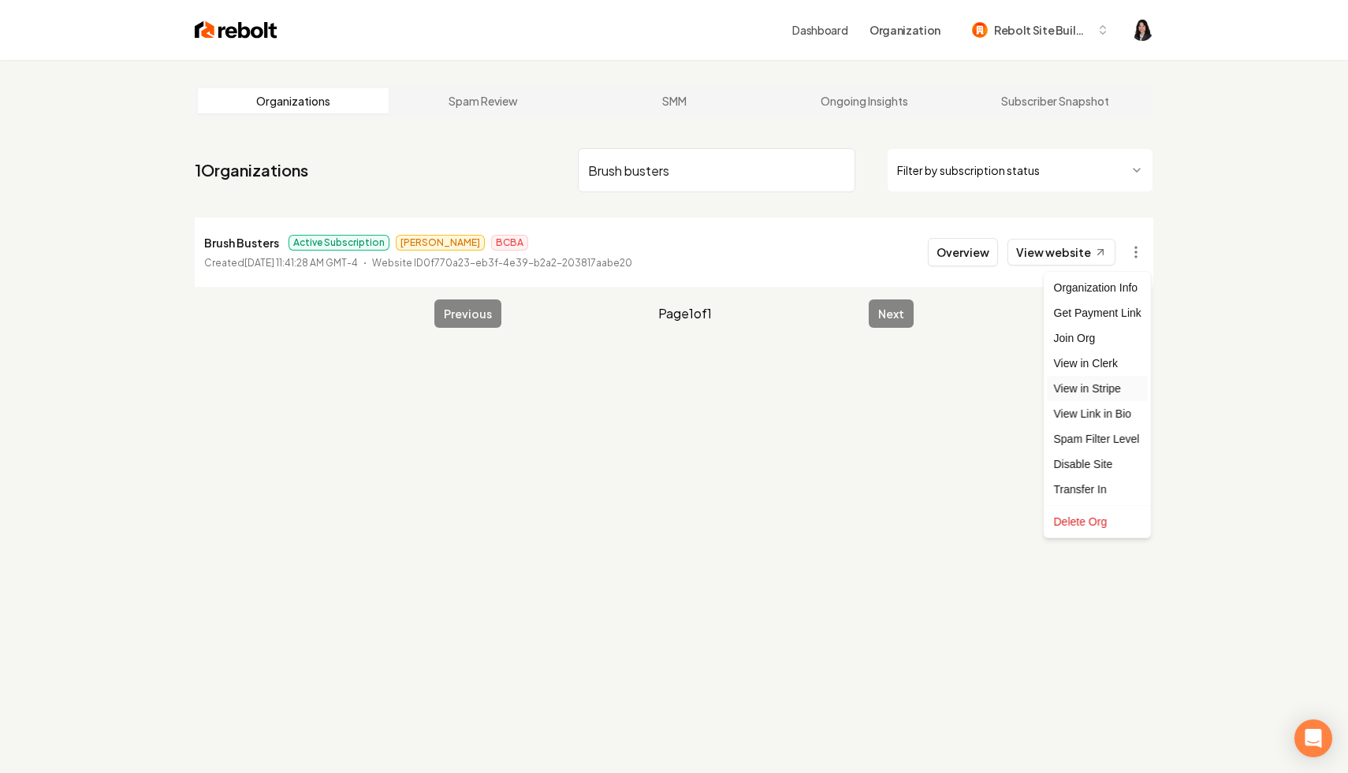
click at [1112, 392] on link "View in Stripe" at bounding box center [1098, 388] width 100 height 25
click at [1078, 250] on link "View website" at bounding box center [1061, 252] width 108 height 27
drag, startPoint x: 769, startPoint y: 181, endPoint x: 342, endPoint y: 123, distance: 430.3
click at [342, 123] on main "Organizations Spam Review SMM Ongoing Insights Subscriber Snapshot 1 Organizati…" at bounding box center [673, 206] width 1009 height 293
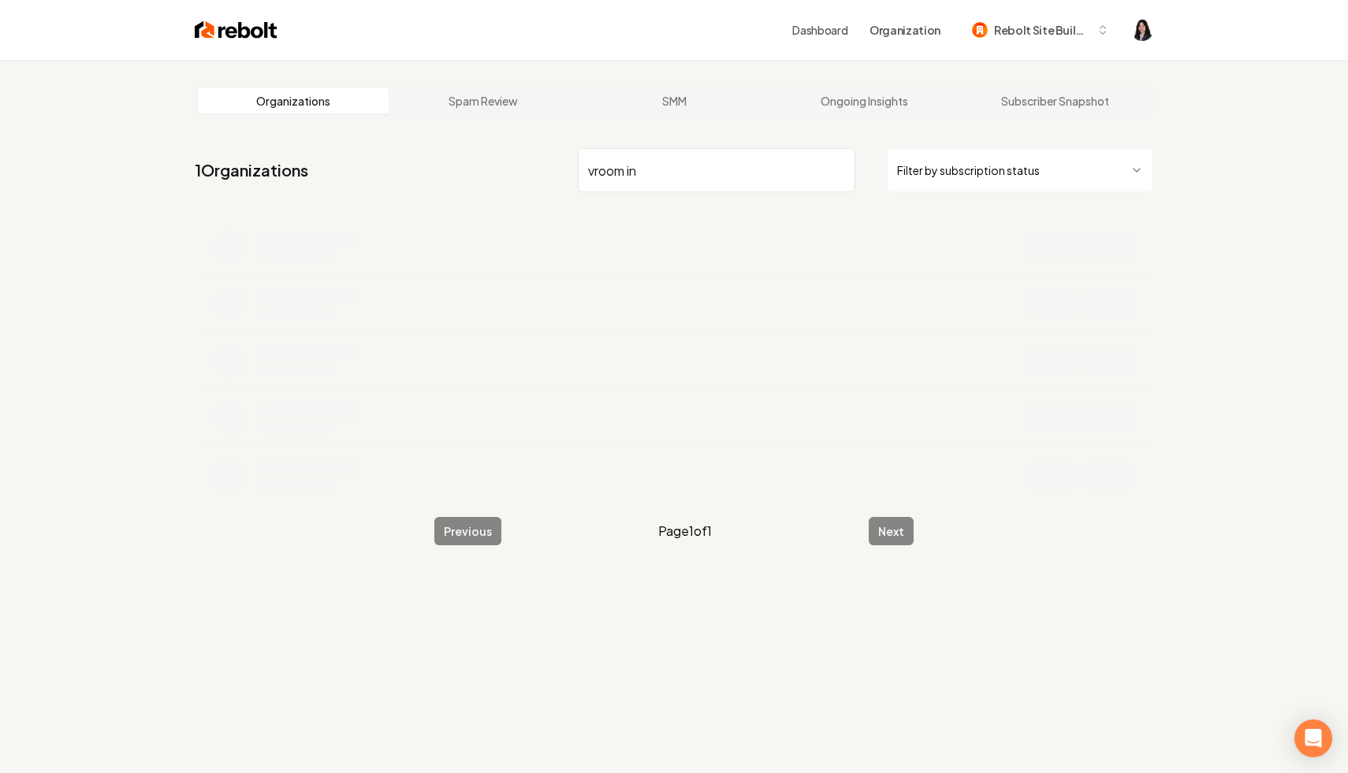
type input "vroom in"
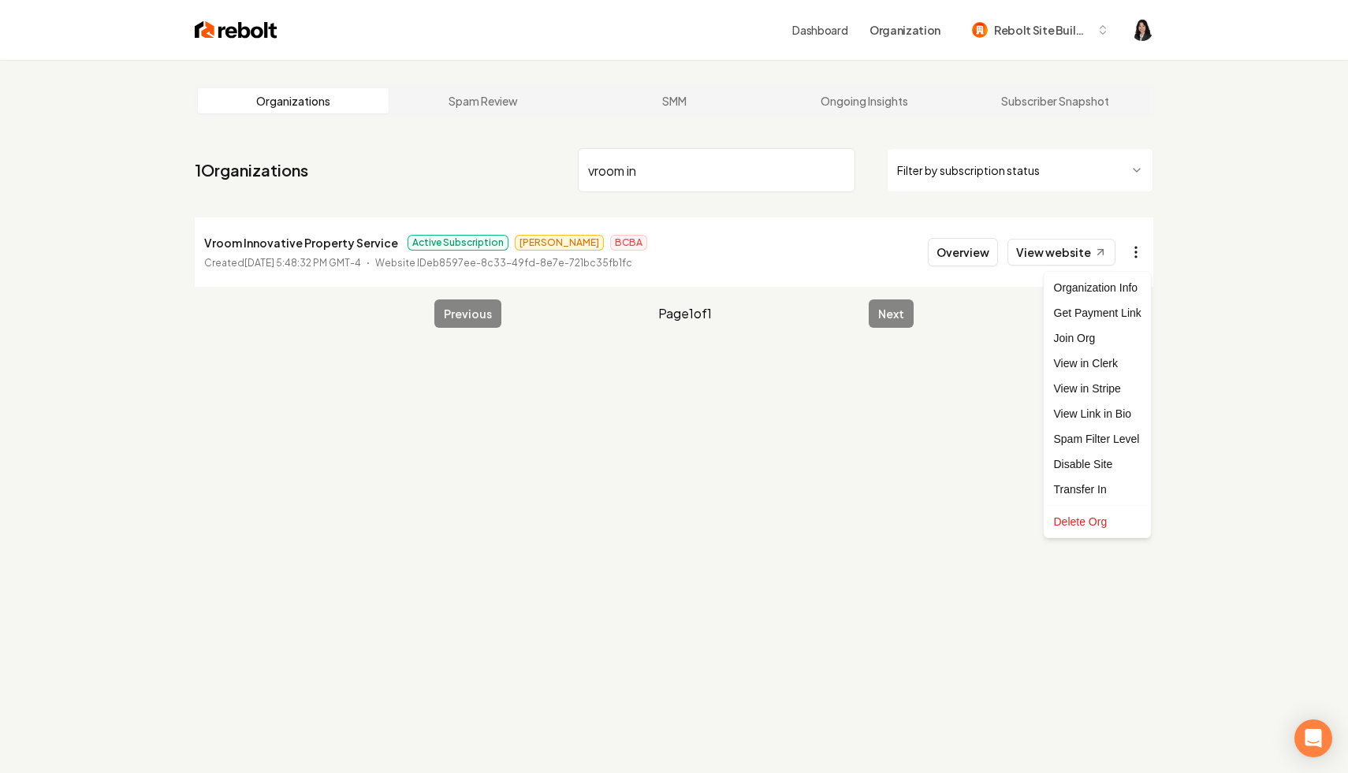
click at [1134, 247] on html "Dashboard Organization Rebolt Site Builder Organizations Spam Review SMM Ongoin…" at bounding box center [674, 386] width 1348 height 773
click at [1108, 389] on link "View in Stripe" at bounding box center [1098, 388] width 100 height 25
click at [839, 168] on input "vroom in" at bounding box center [716, 170] width 277 height 44
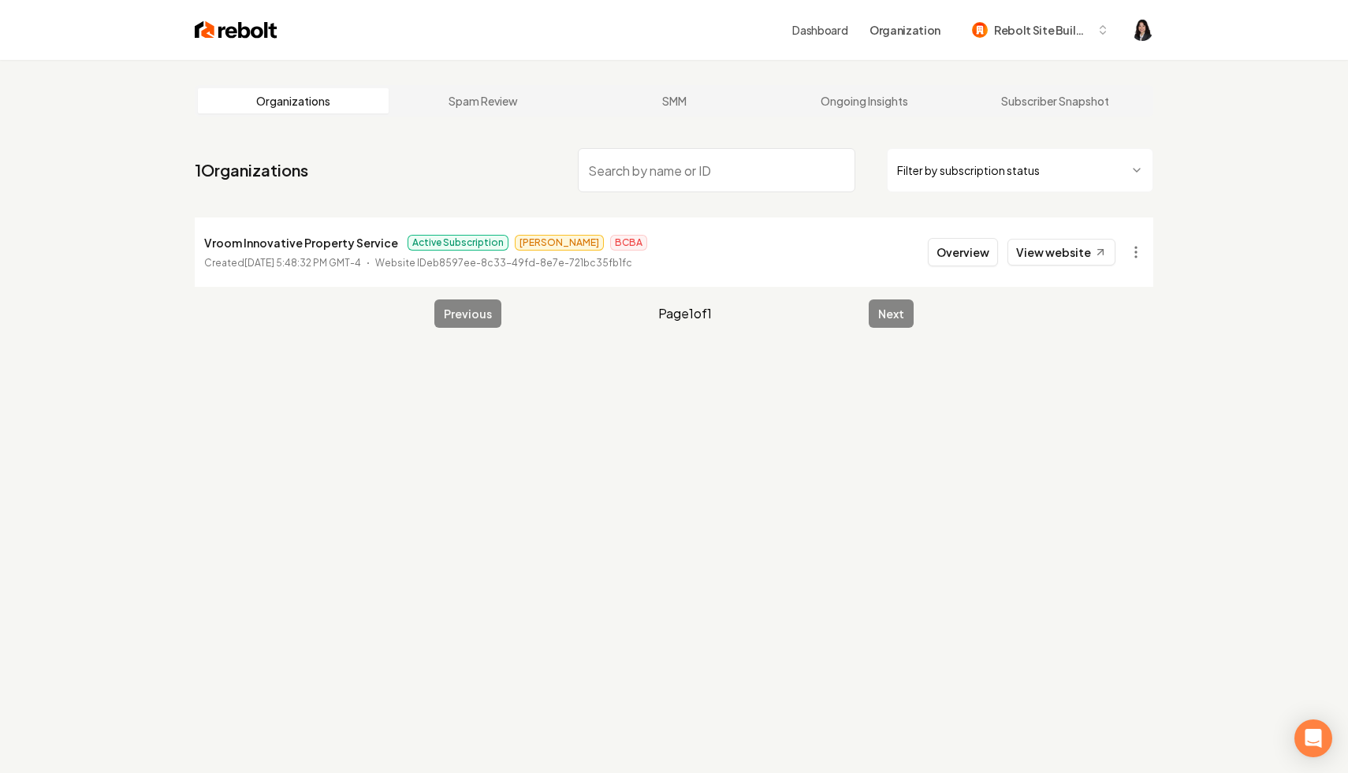
paste input "[PERSON_NAME] Landscape"
click at [1091, 257] on link "View website" at bounding box center [1061, 252] width 108 height 27
click at [1134, 255] on html "Dashboard Organization Rebolt Site Builder Organizations Spam Review SMM Ongoin…" at bounding box center [674, 386] width 1348 height 773
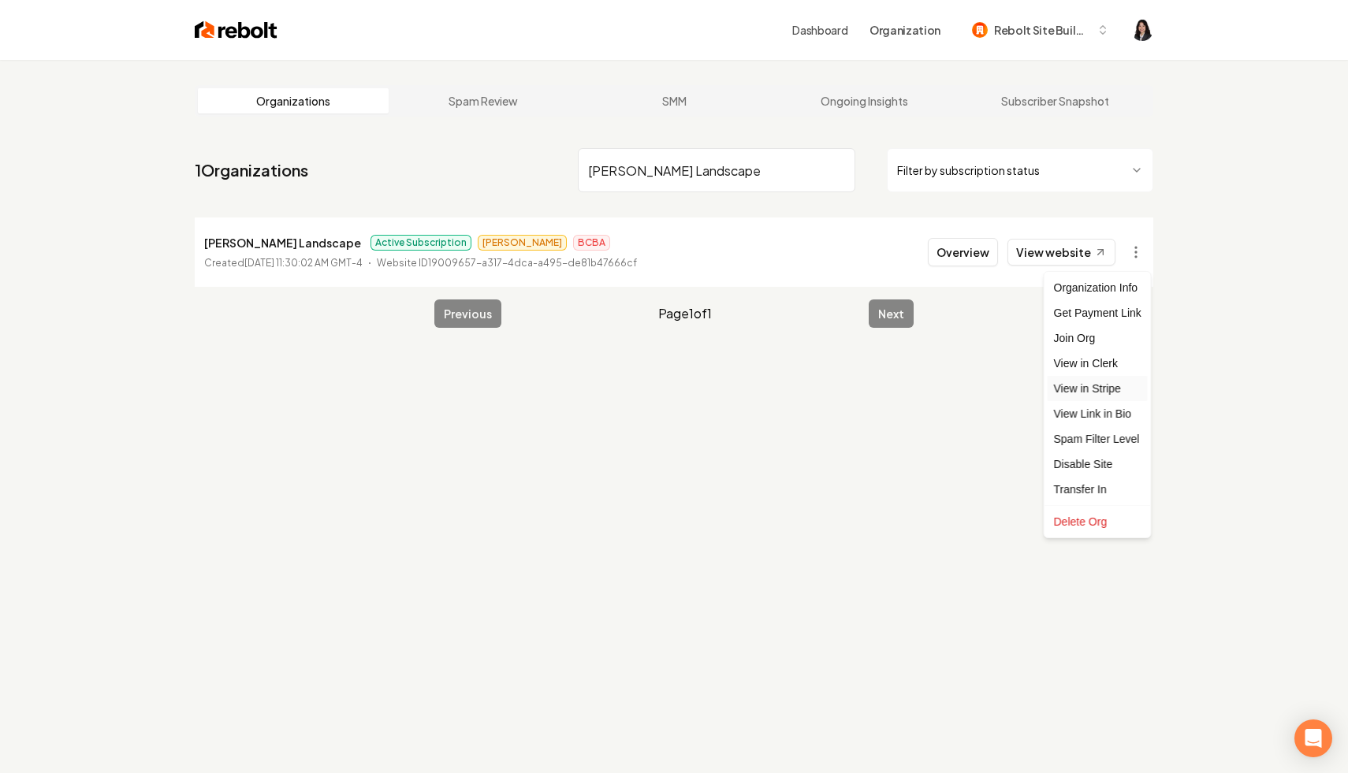
click at [1115, 393] on link "View in Stripe" at bounding box center [1098, 388] width 100 height 25
drag, startPoint x: 780, startPoint y: 167, endPoint x: 545, endPoint y: 155, distance: 235.2
click at [545, 155] on nav "1 Organizations [PERSON_NAME] Landscape Filter by subscription status" at bounding box center [674, 176] width 959 height 69
paste input "[PERSON_NAME] fencing llc"
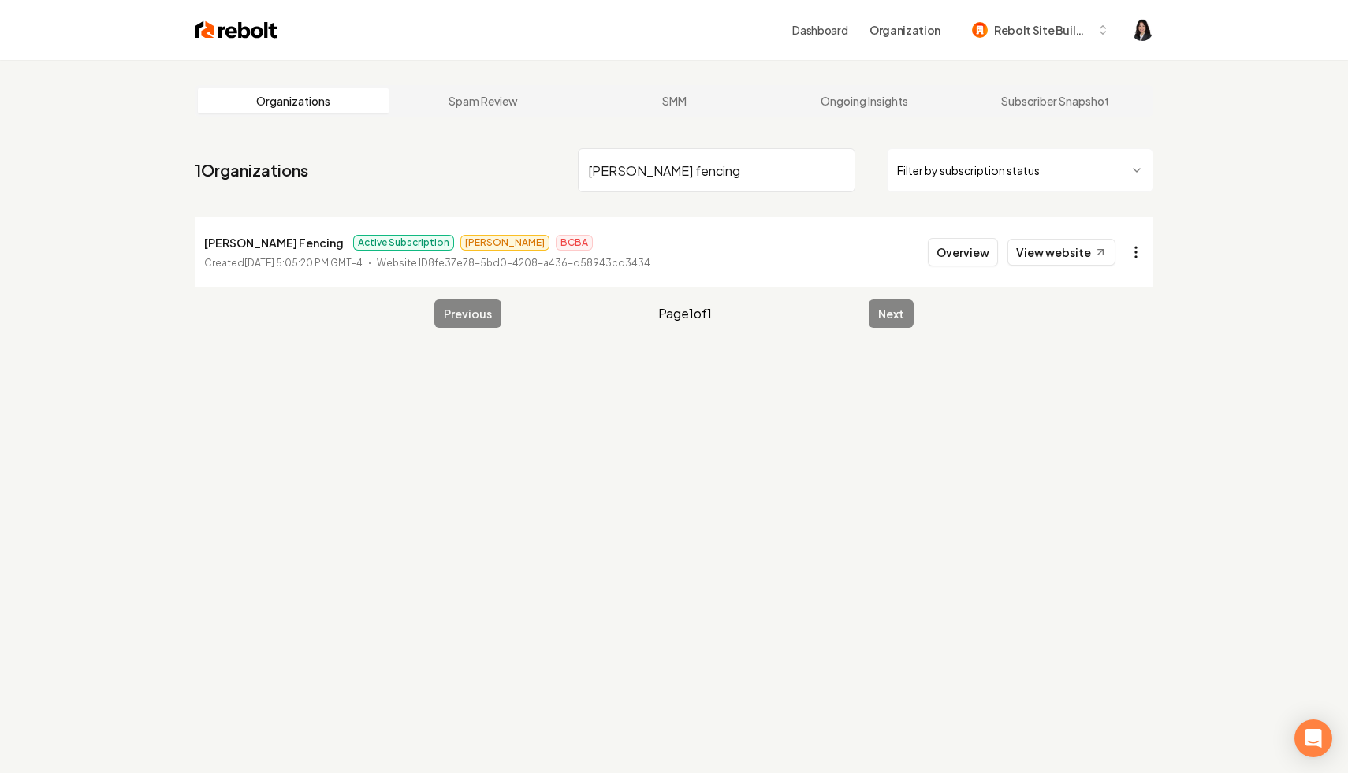
type input "[PERSON_NAME] fencing"
click at [1144, 250] on html "Dashboard Organization Rebolt Site Builder Organizations Spam Review SMM Ongoin…" at bounding box center [674, 386] width 1348 height 773
click at [1122, 392] on link "View in Stripe" at bounding box center [1098, 388] width 100 height 25
click at [839, 172] on input "[PERSON_NAME] fencing" at bounding box center [716, 170] width 277 height 44
paste input "12 Point Landscaping"
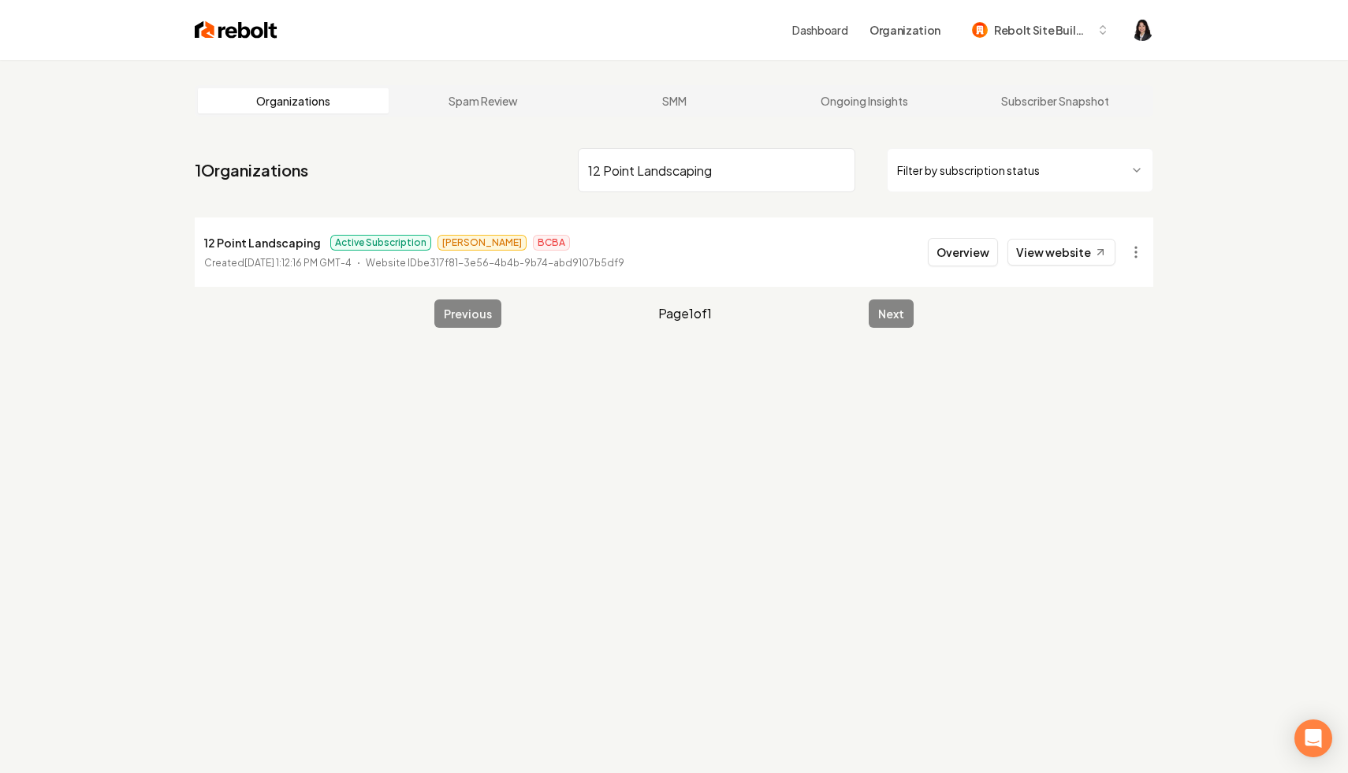
click at [1130, 255] on html "Dashboard Organization Rebolt Site Builder Organizations Spam Review SMM Ongoin…" at bounding box center [674, 386] width 1348 height 773
click at [1106, 389] on link "View in Stripe" at bounding box center [1098, 388] width 100 height 25
drag, startPoint x: 744, startPoint y: 164, endPoint x: 504, endPoint y: 123, distance: 243.9
click at [504, 123] on main "Organizations Spam Review SMM Ongoing Insights Subscriber Snapshot 1 Organizati…" at bounding box center [673, 206] width 1009 height 293
click at [1133, 248] on html "Dashboard Organization Rebolt Site Builder Organizations Spam Review SMM Ongoin…" at bounding box center [674, 386] width 1348 height 773
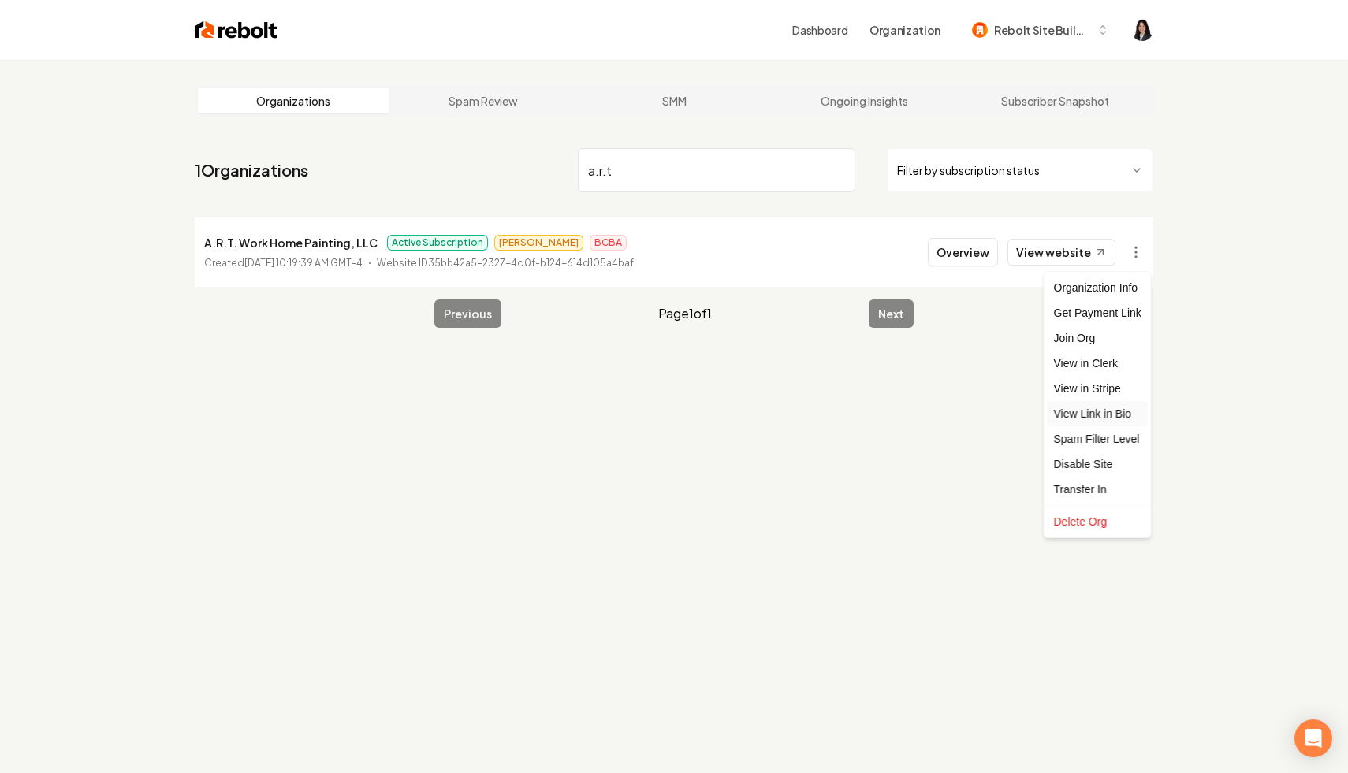
click at [1123, 401] on link "View Link in Bio" at bounding box center [1098, 413] width 100 height 25
click at [1139, 255] on html "Dashboard Organization Rebolt Site Builder Organizations Spam Review SMM Ongoin…" at bounding box center [674, 386] width 1348 height 773
click at [1118, 382] on link "View in Stripe" at bounding box center [1098, 388] width 100 height 25
drag, startPoint x: 657, startPoint y: 166, endPoint x: 506, endPoint y: 137, distance: 154.1
click at [501, 140] on main "Organizations Spam Review SMM Ongoing Insights Subscriber Snapshot 1 Organizati…" at bounding box center [673, 206] width 1009 height 293
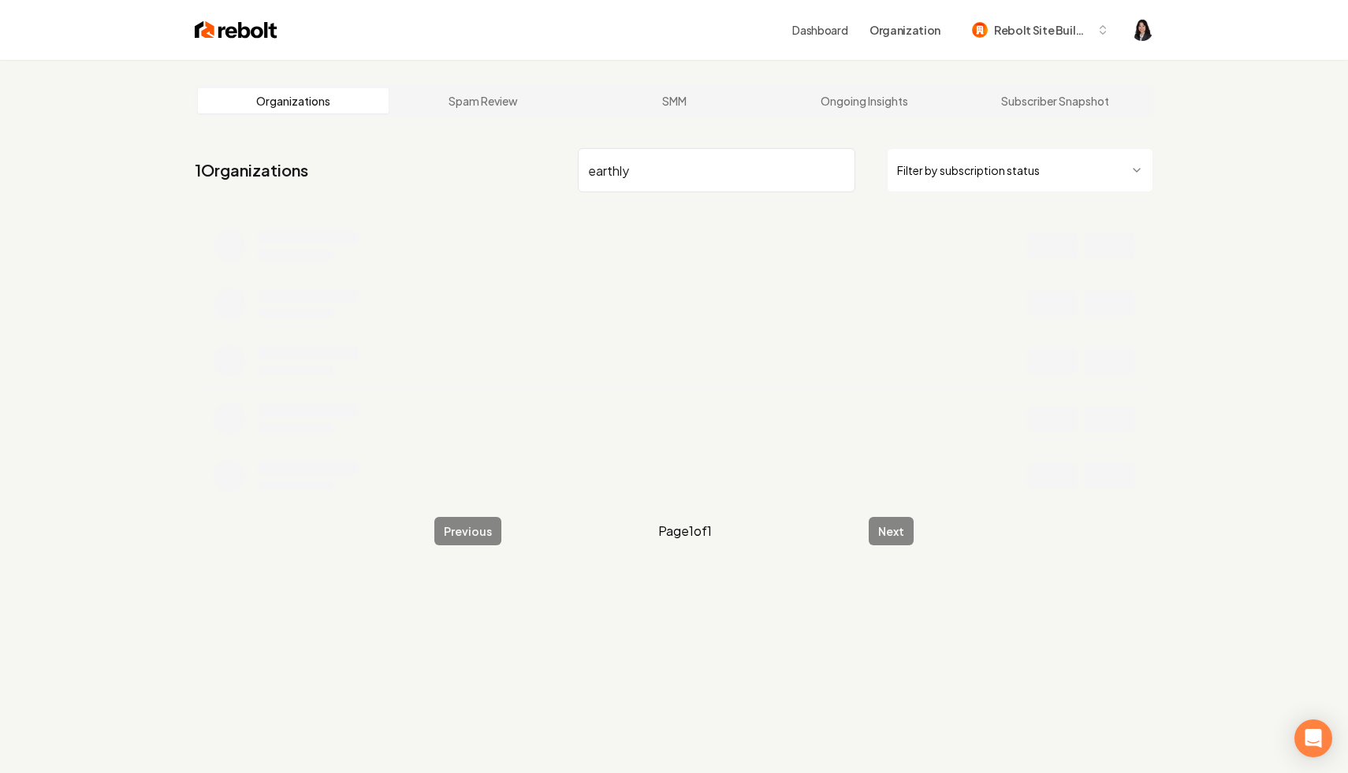
type input "earthly"
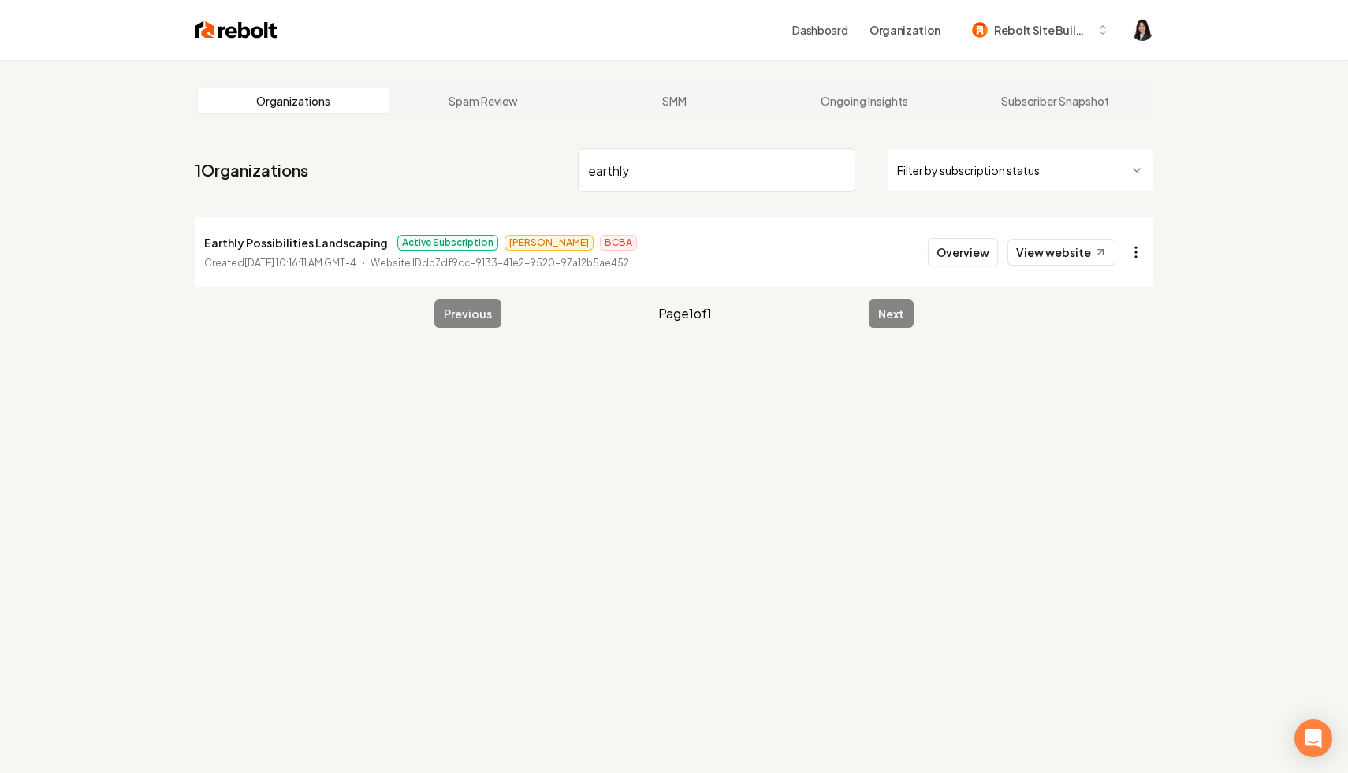
click at [1134, 257] on html "Dashboard Organization Rebolt Site Builder Organizations Spam Review SMM Ongoin…" at bounding box center [674, 386] width 1348 height 773
click at [1113, 393] on link "View in Stripe" at bounding box center [1098, 388] width 100 height 25
click at [839, 171] on input "earthly" at bounding box center [716, 170] width 277 height 44
type input "pure clean so"
click at [1142, 242] on html "Dashboard Organization Rebolt Site Builder Organizations Spam Review SMM Ongoin…" at bounding box center [674, 386] width 1348 height 773
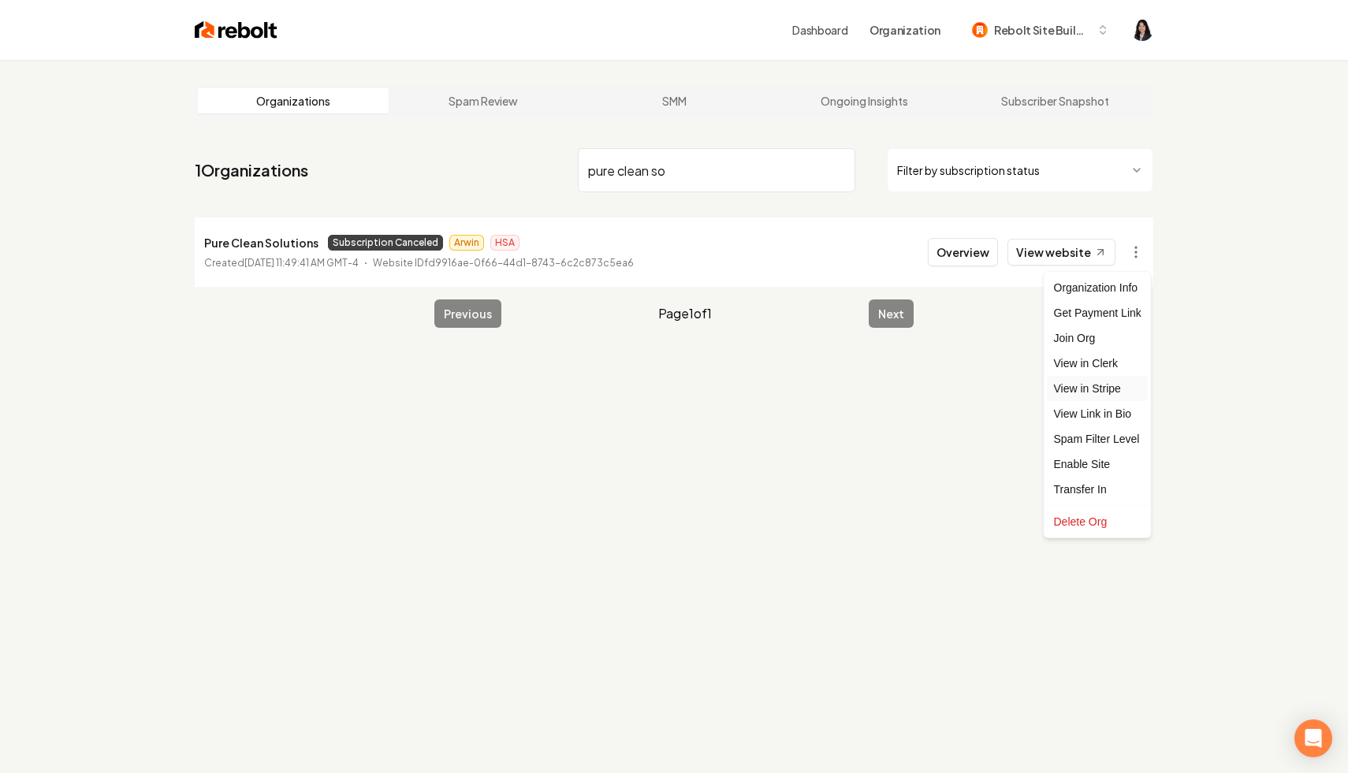
click at [1119, 389] on link "View in Stripe" at bounding box center [1098, 388] width 100 height 25
click at [836, 173] on input "pure clean so" at bounding box center [716, 170] width 277 height 44
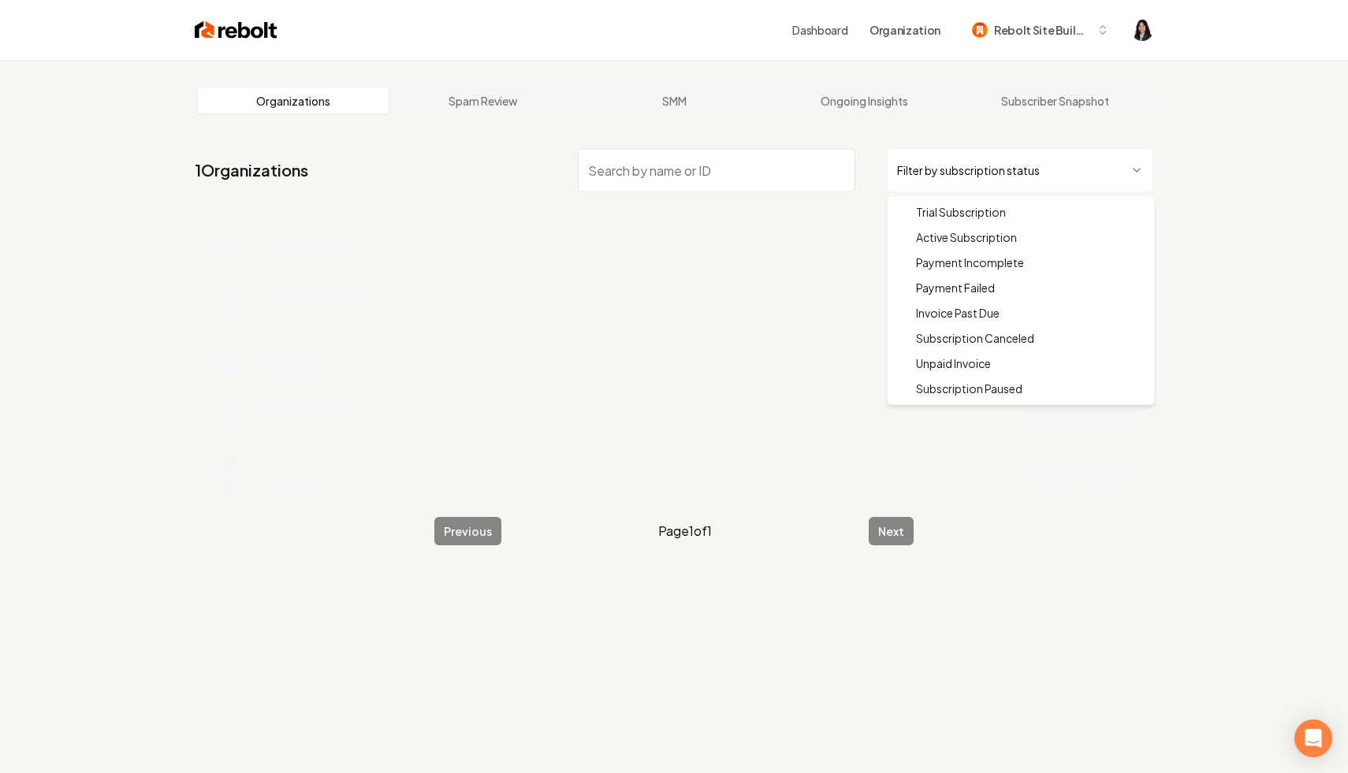
click at [957, 169] on html "Dashboard Organization Rebolt Site Builder Organizations Spam Review SMM Ongoin…" at bounding box center [674, 386] width 1348 height 773
